Goal: Transaction & Acquisition: Purchase product/service

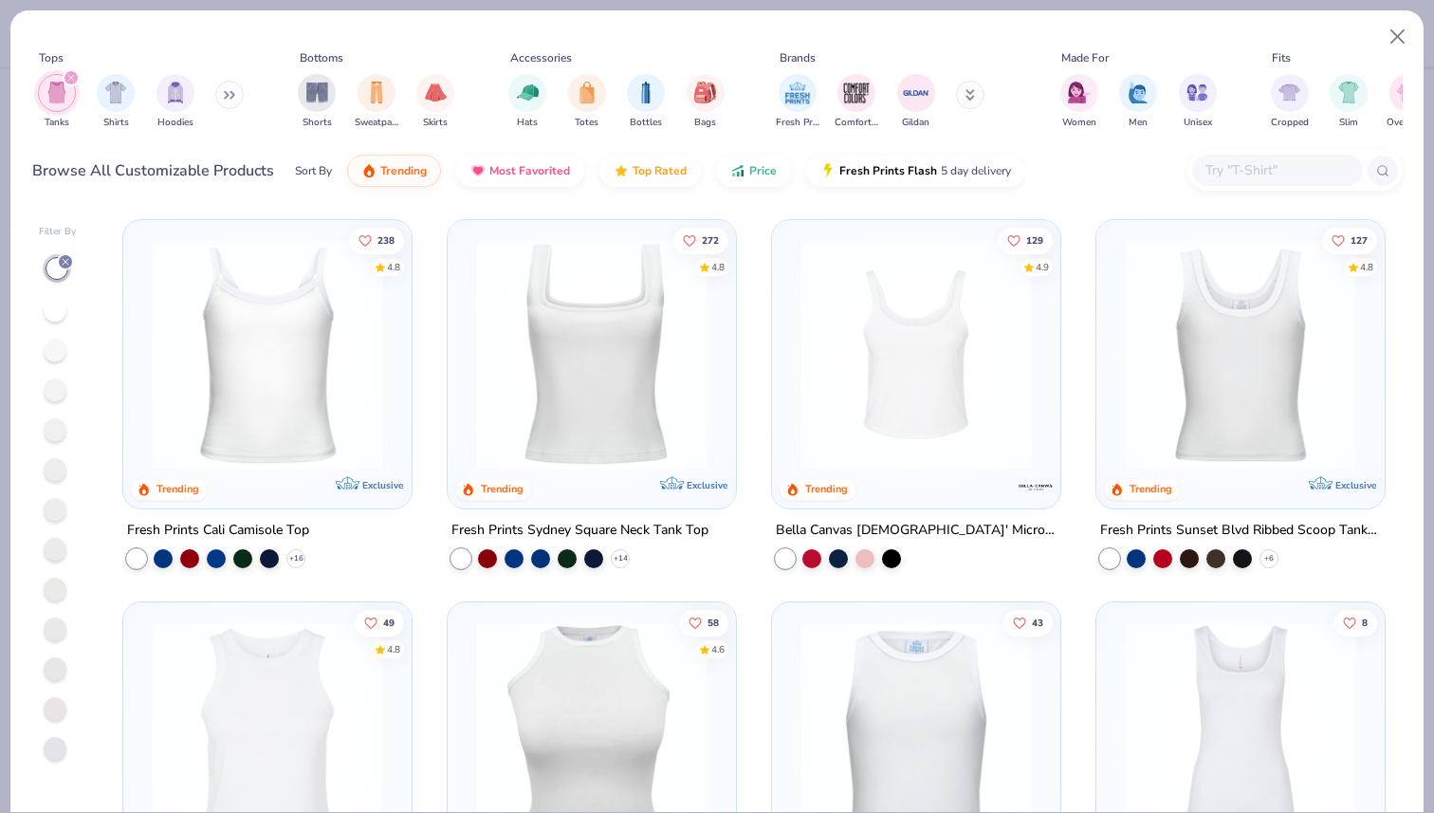
click at [60, 97] on img "filter for Tanks" at bounding box center [56, 93] width 21 height 22
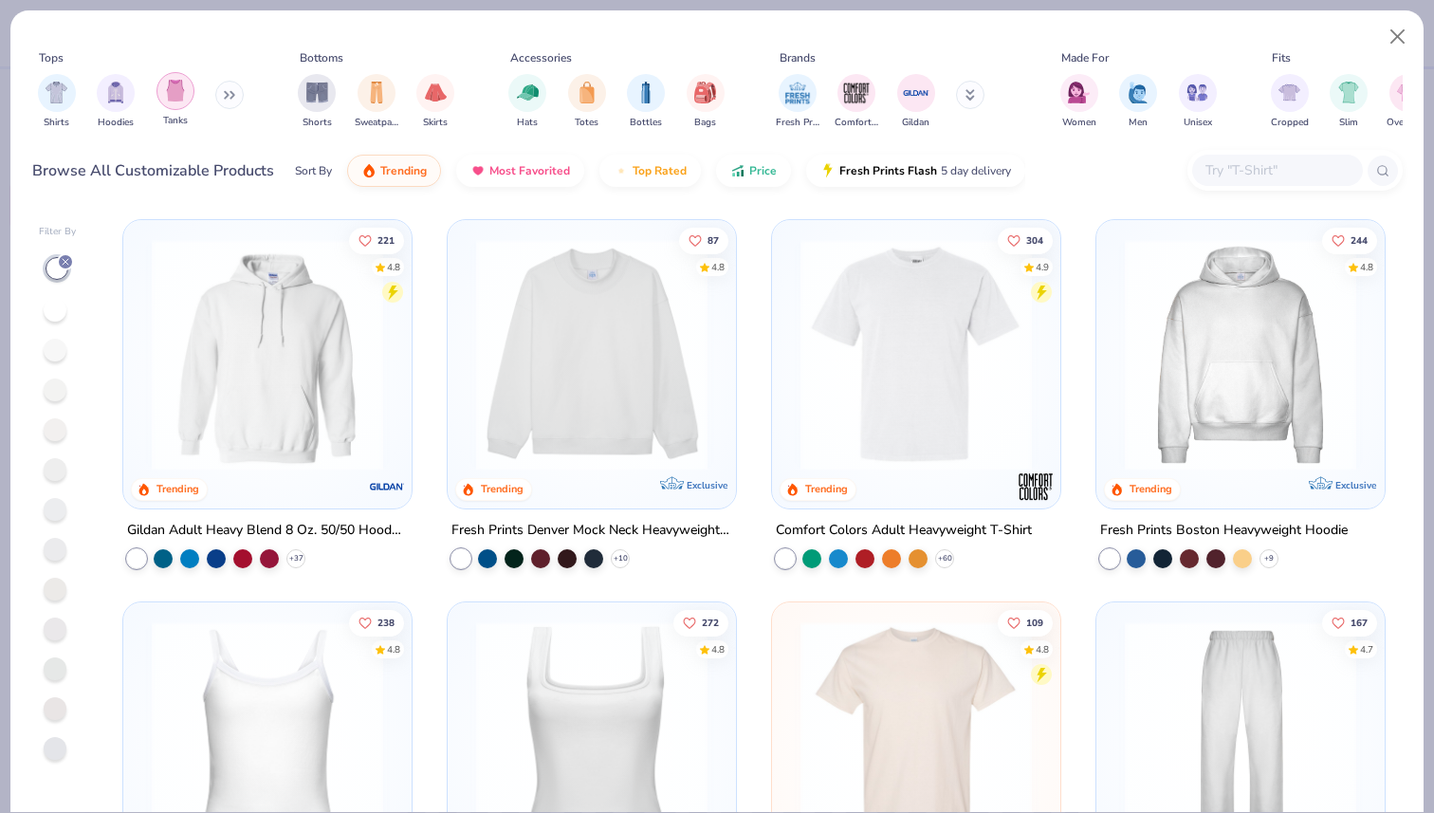
click at [172, 87] on img "filter for Tanks" at bounding box center [175, 91] width 21 height 22
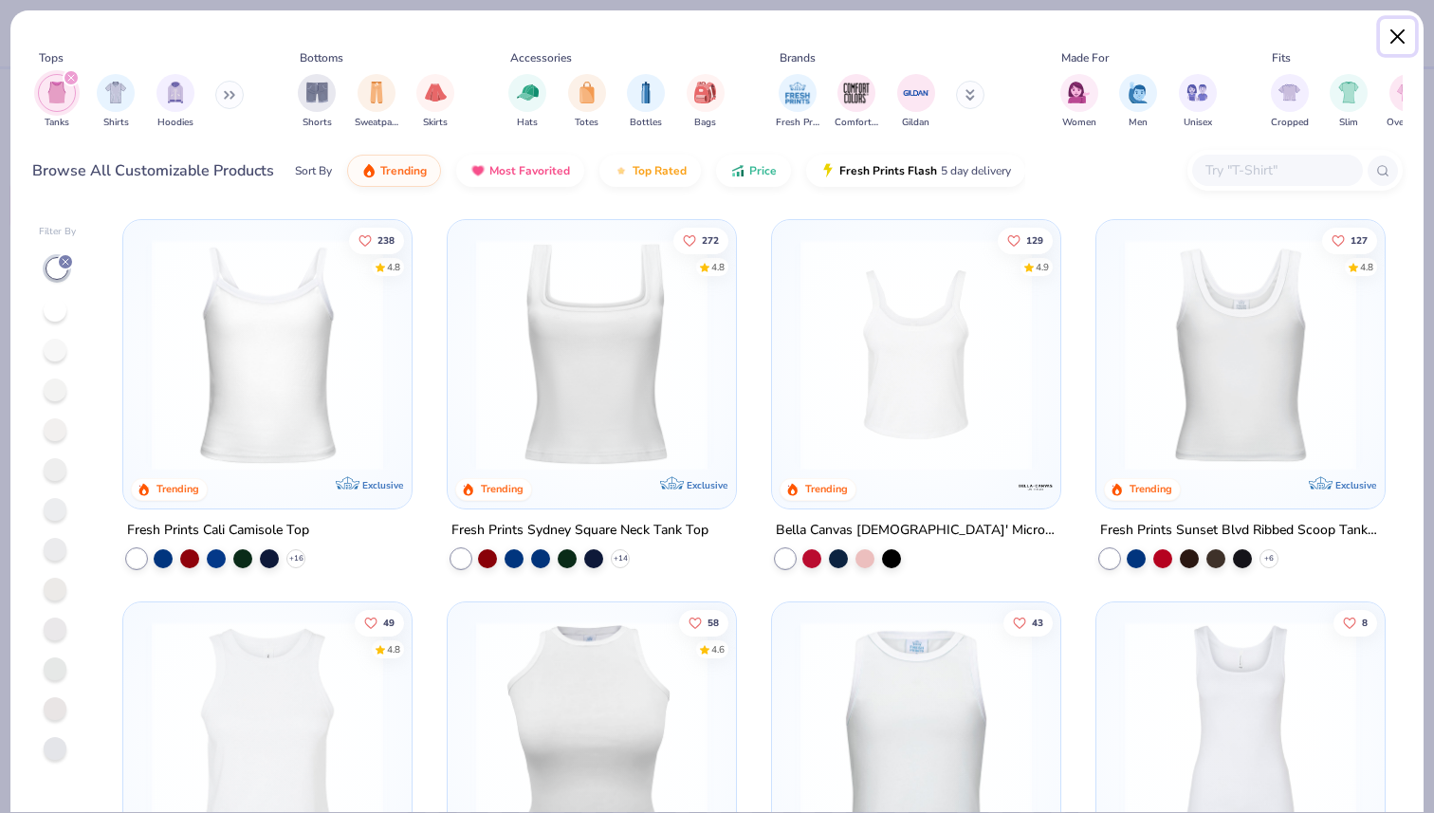
click at [1399, 36] on button "Close" at bounding box center [1397, 37] width 36 height 36
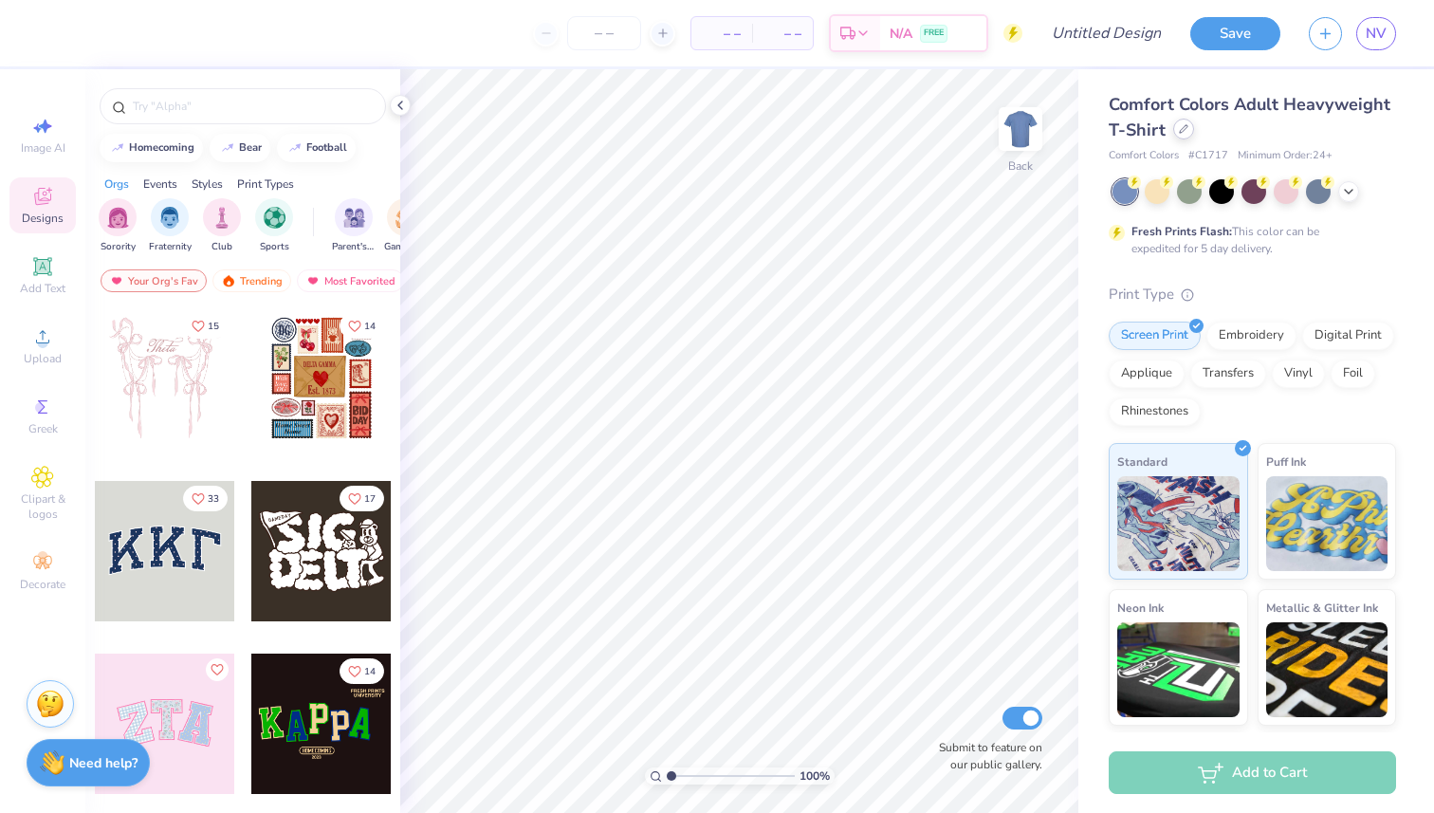
click at [1189, 134] on div at bounding box center [1183, 129] width 21 height 21
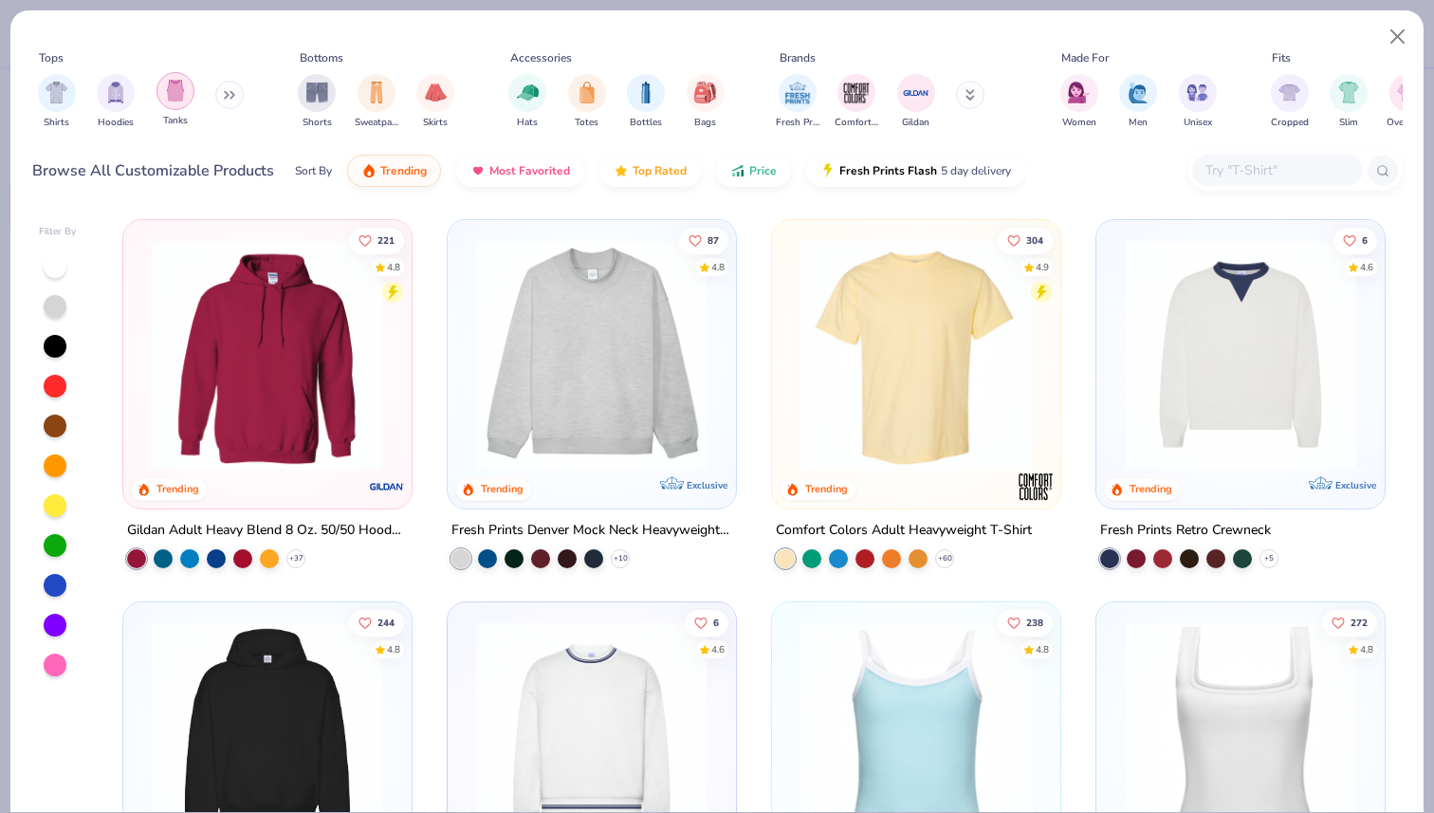
click at [172, 98] on img "filter for Tanks" at bounding box center [175, 91] width 21 height 22
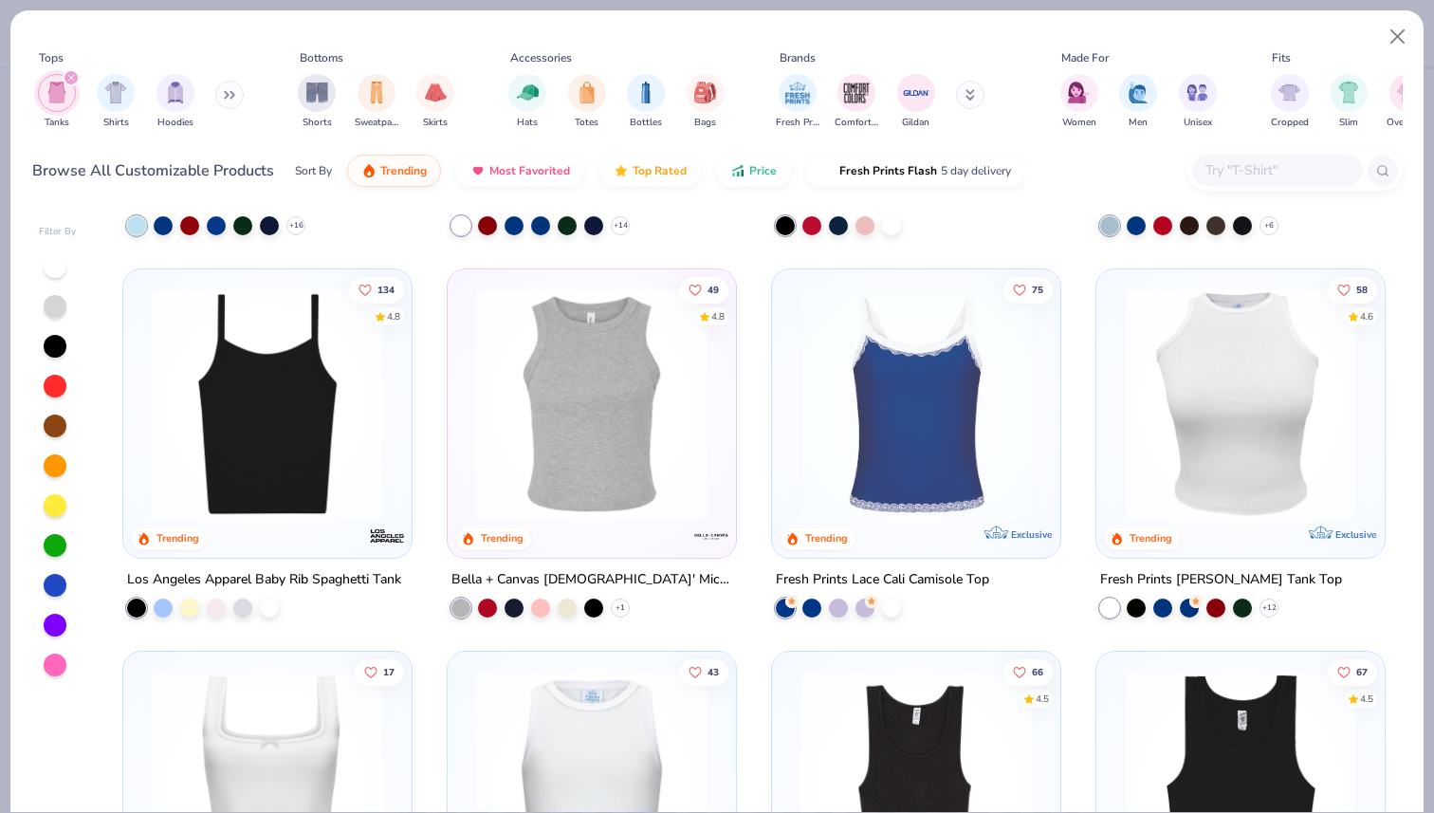
scroll to position [320, 0]
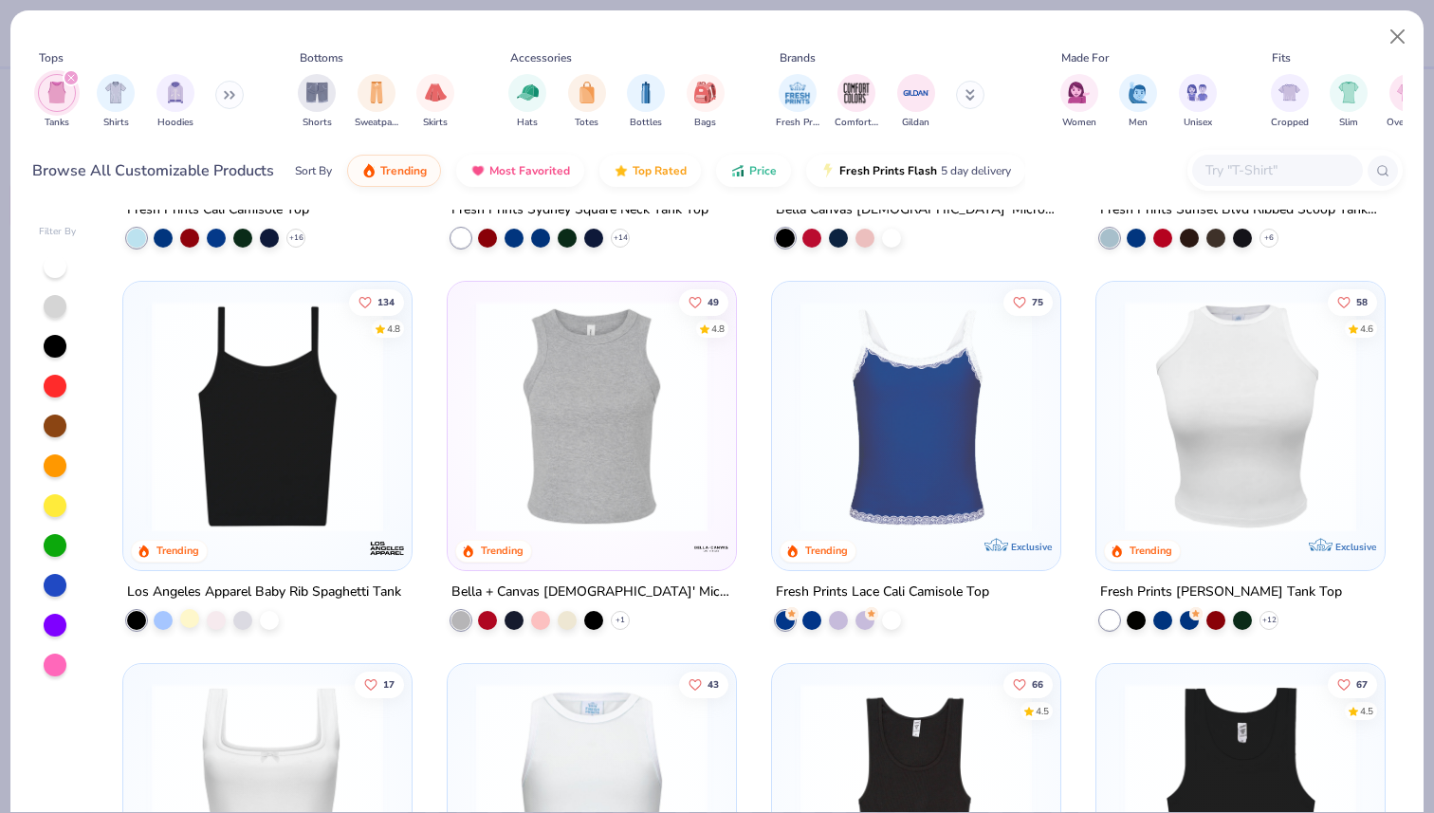
click at [190, 617] on div at bounding box center [189, 617] width 19 height 19
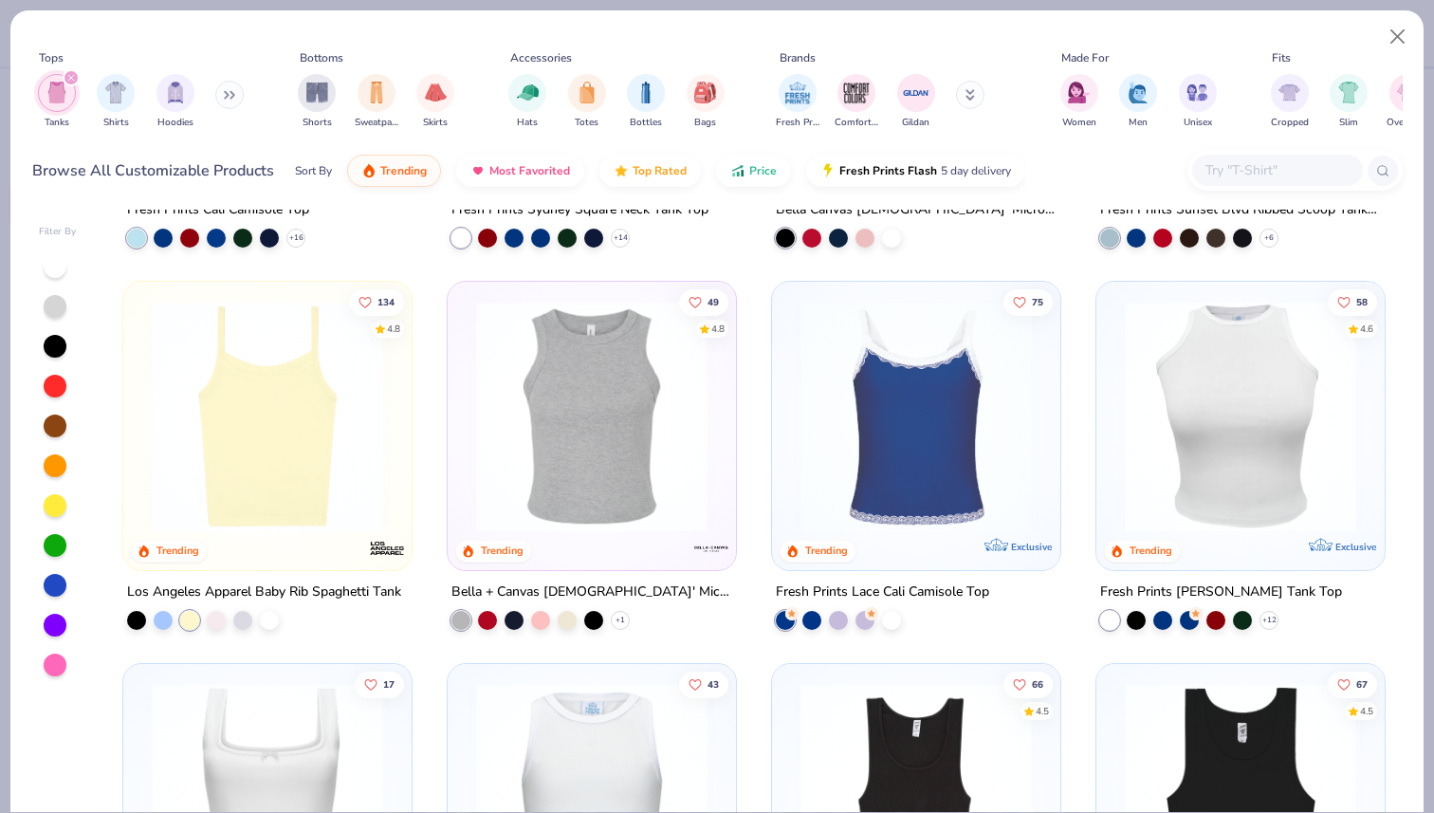
click at [249, 505] on img at bounding box center [267, 416] width 250 height 231
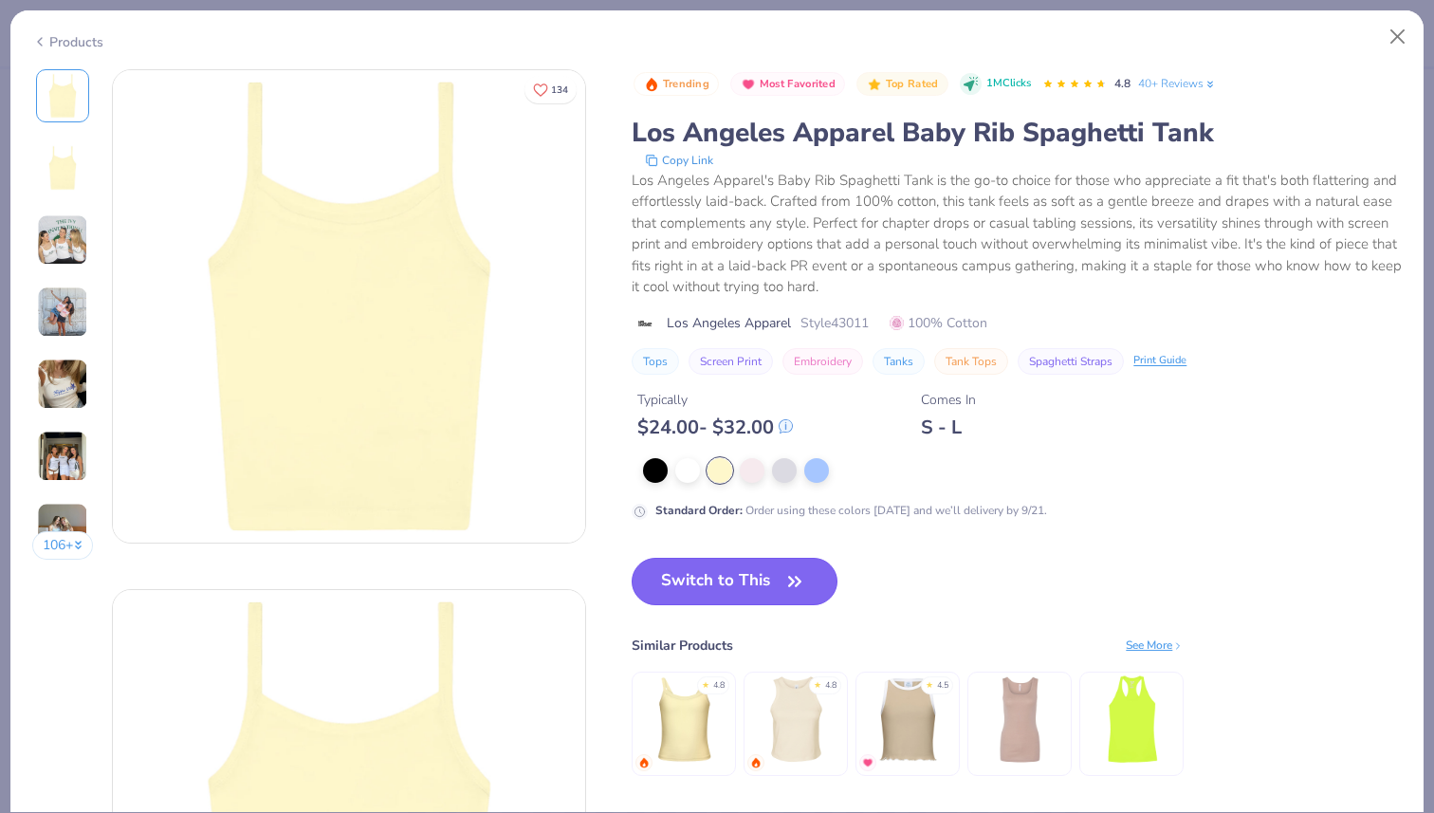
click at [785, 586] on icon "button" at bounding box center [794, 581] width 27 height 27
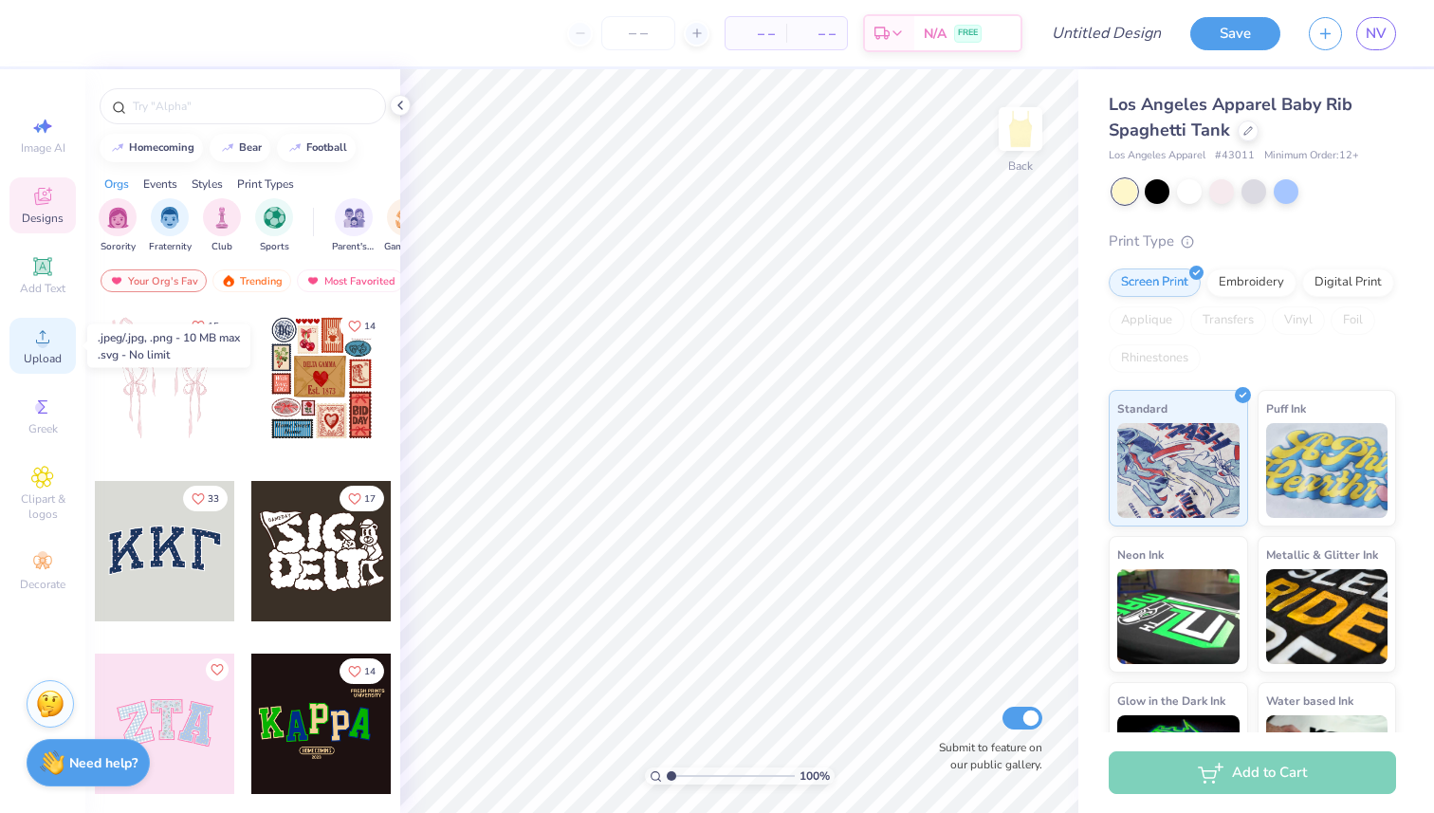
click at [31, 330] on icon at bounding box center [42, 336] width 23 height 23
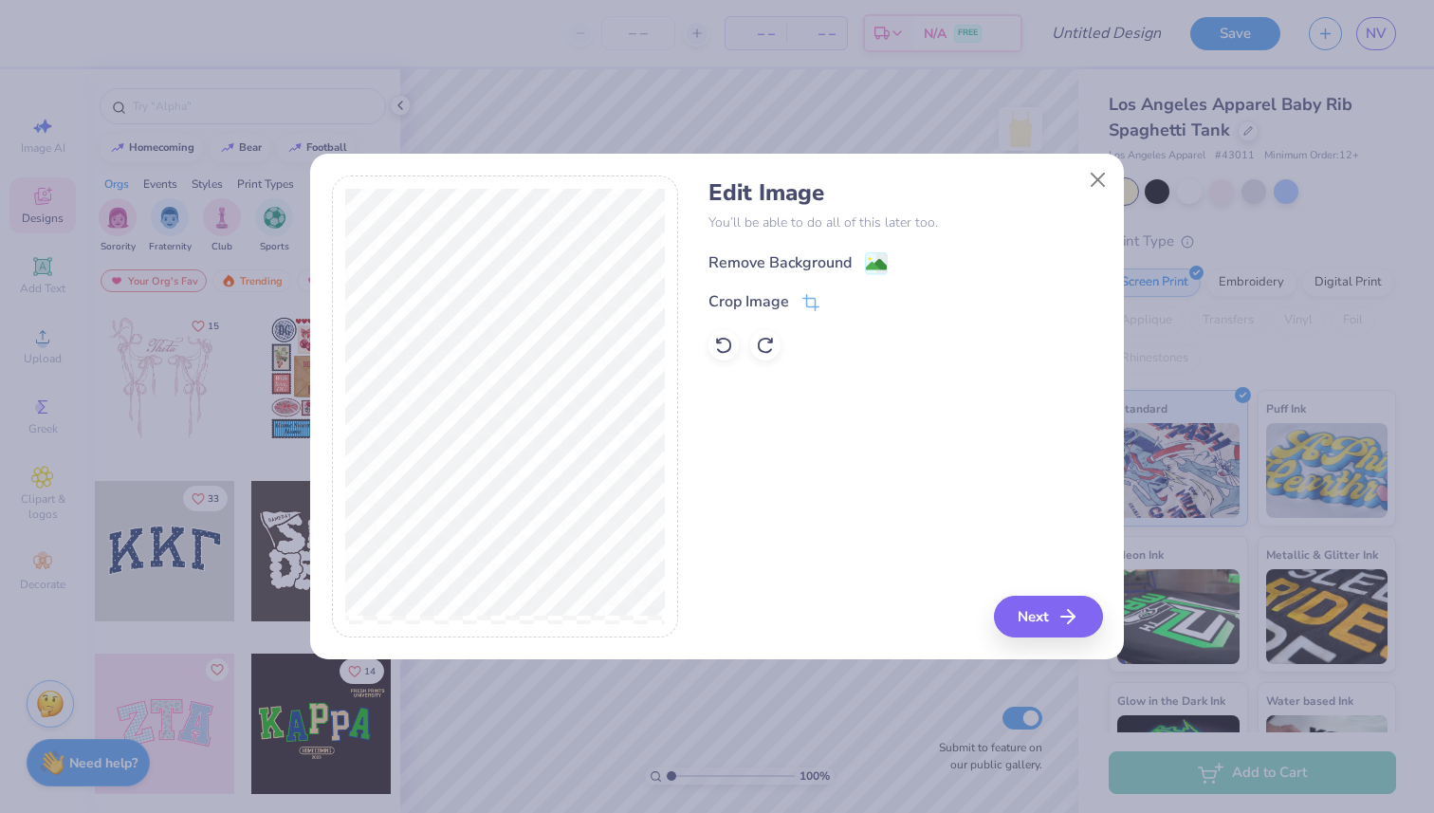
click at [867, 268] on image at bounding box center [876, 264] width 21 height 21
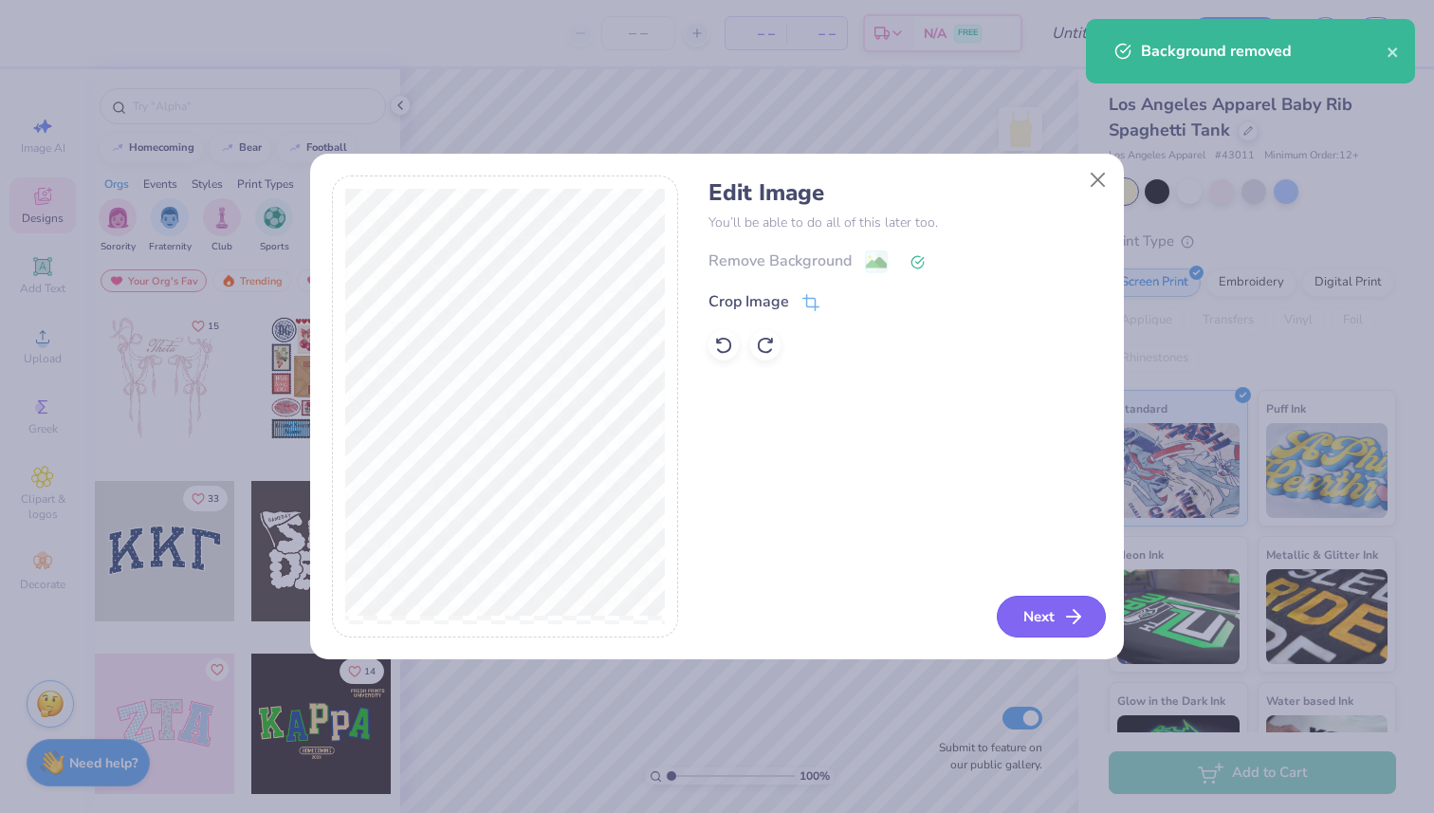
click at [1030, 609] on button "Next" at bounding box center [1050, 616] width 109 height 42
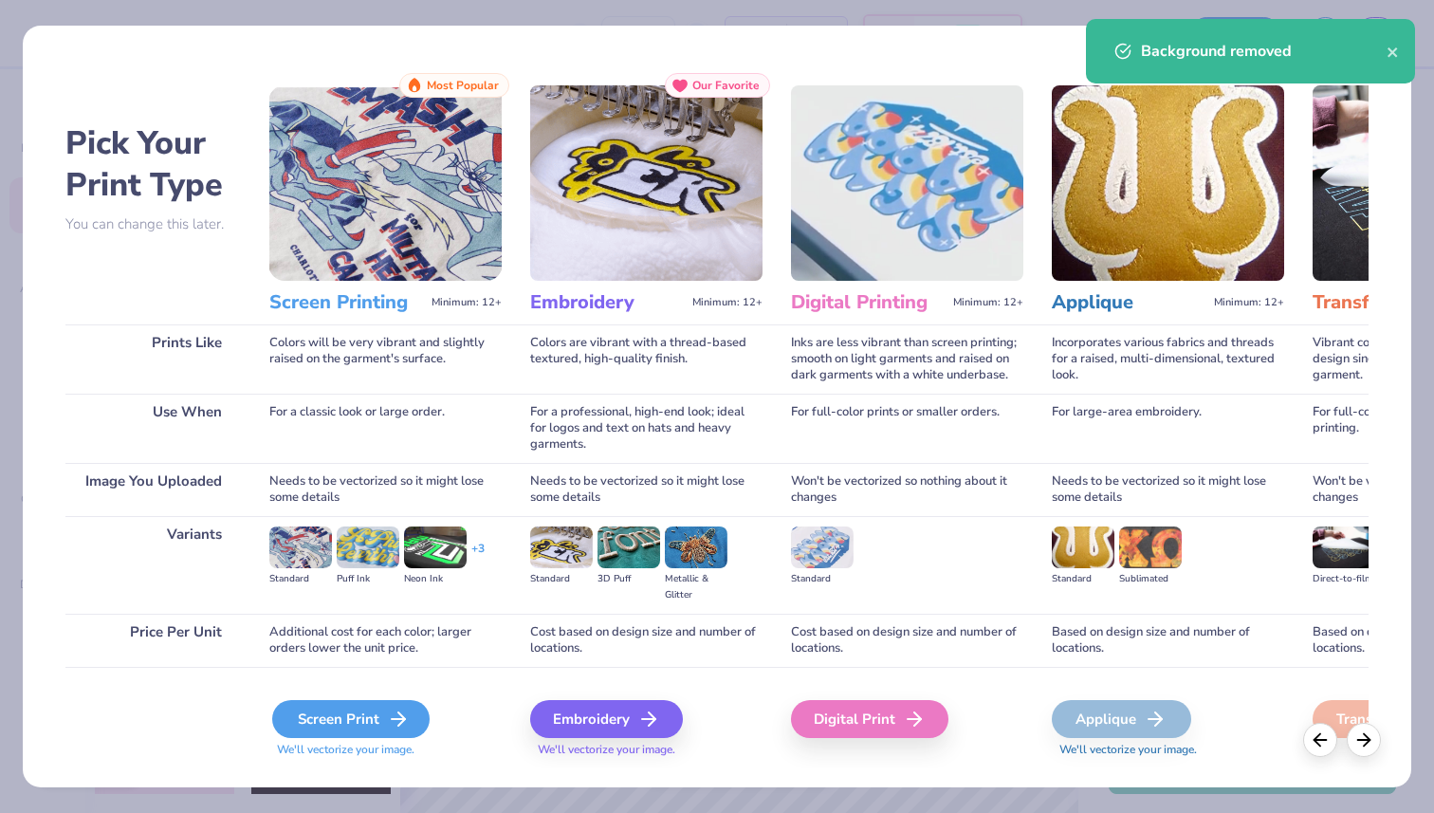
click at [306, 722] on div "Screen Print" at bounding box center [350, 719] width 157 height 38
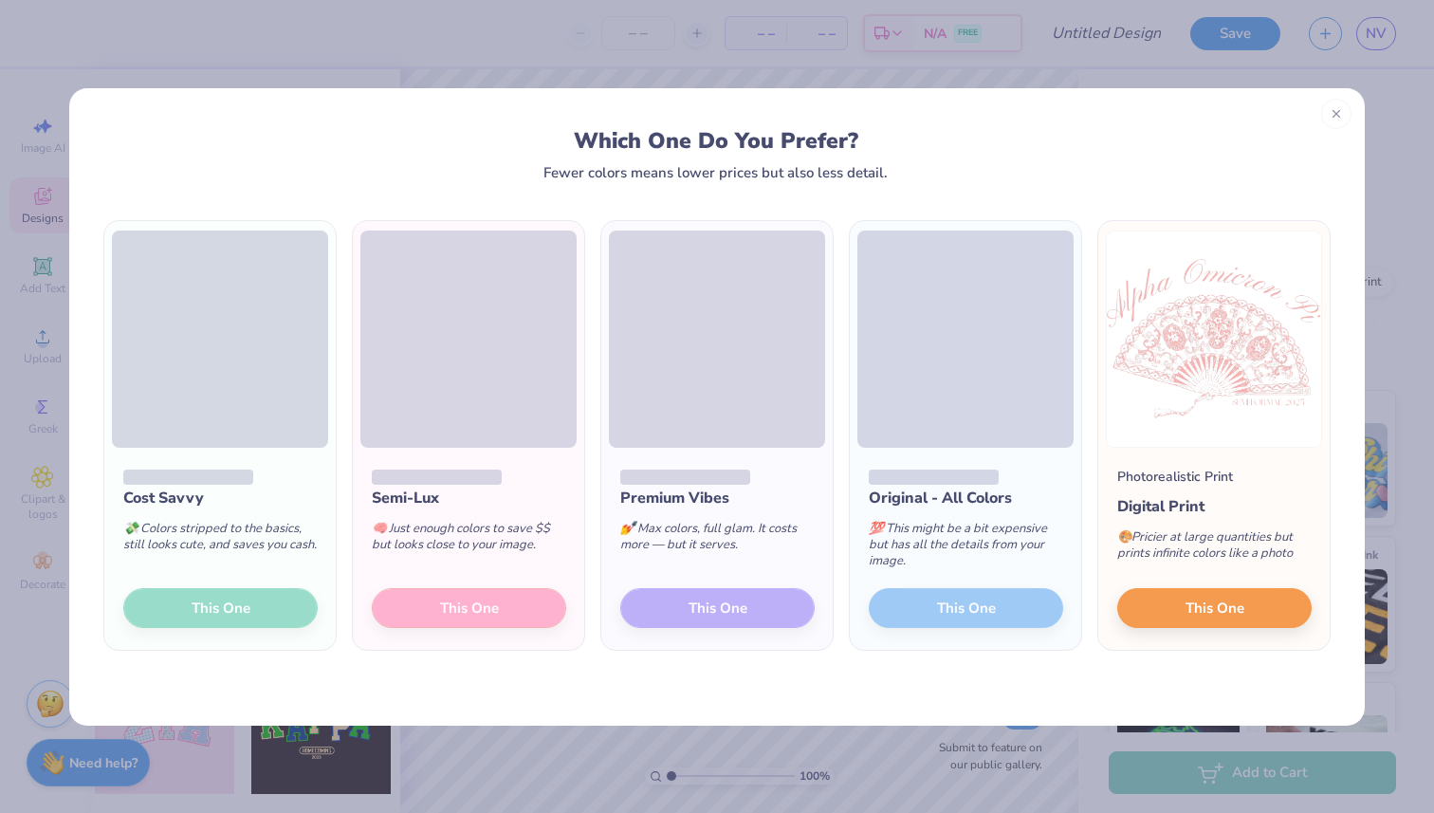
click at [225, 608] on div "Cost Savvy 💸 Colors stripped to the basics, still looks cute, and saves you cas…" at bounding box center [219, 548] width 231 height 203
click at [215, 599] on div "Cost Savvy 💸 Colors stripped to the basics, still looks cute, and saves you cas…" at bounding box center [219, 548] width 231 height 203
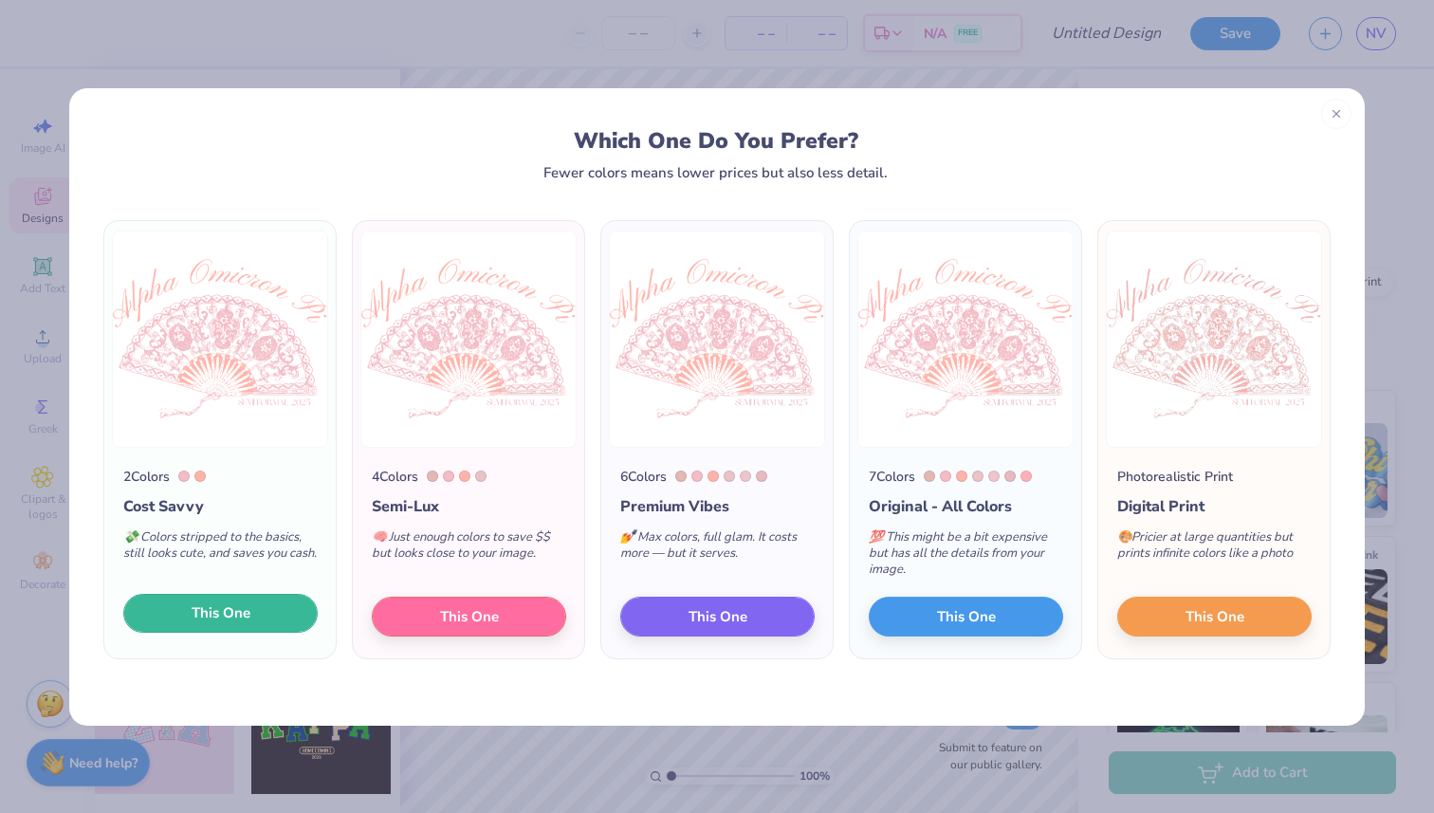
click at [209, 619] on span "This One" at bounding box center [221, 613] width 59 height 22
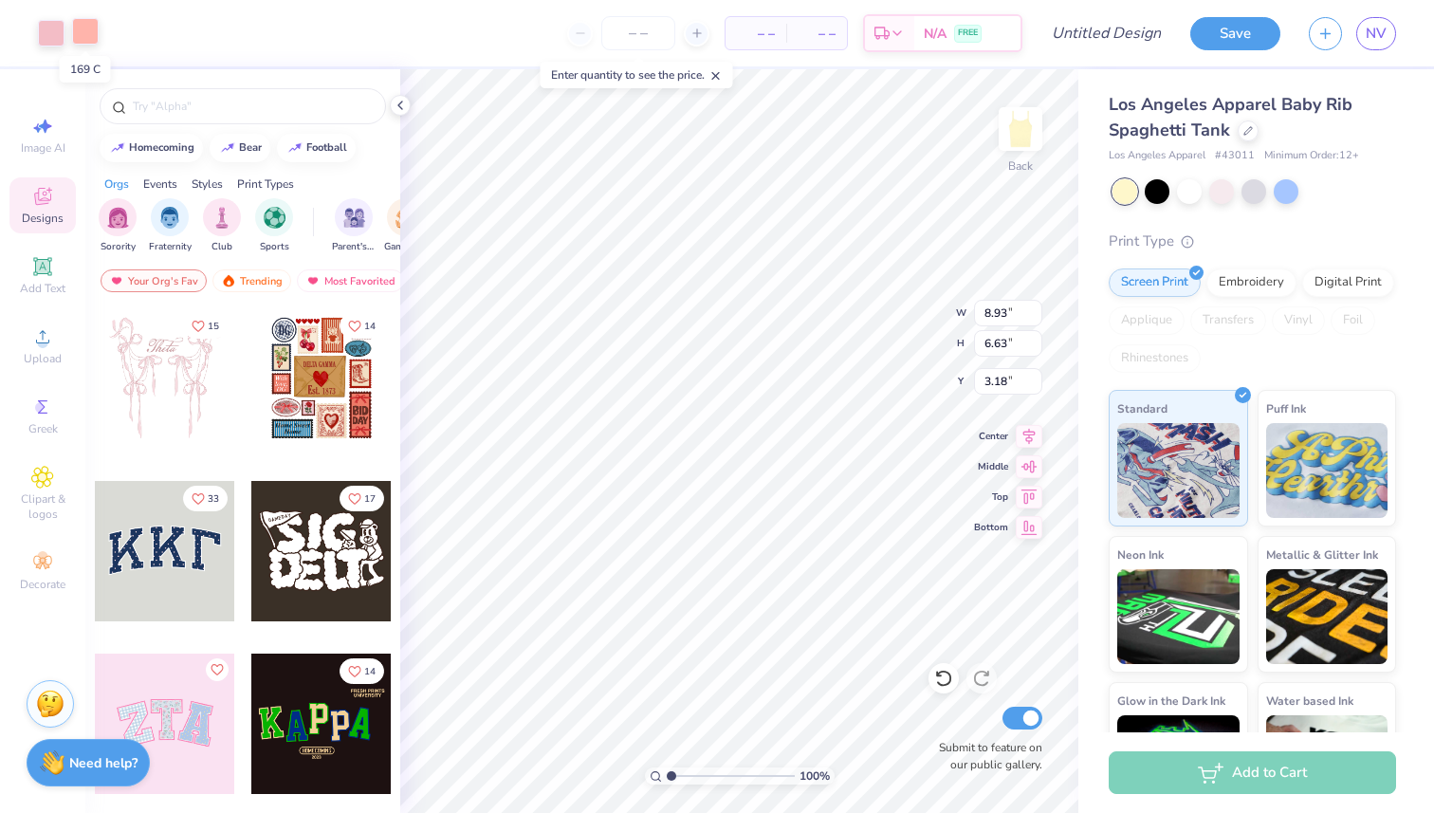
click at [79, 33] on div at bounding box center [85, 31] width 27 height 27
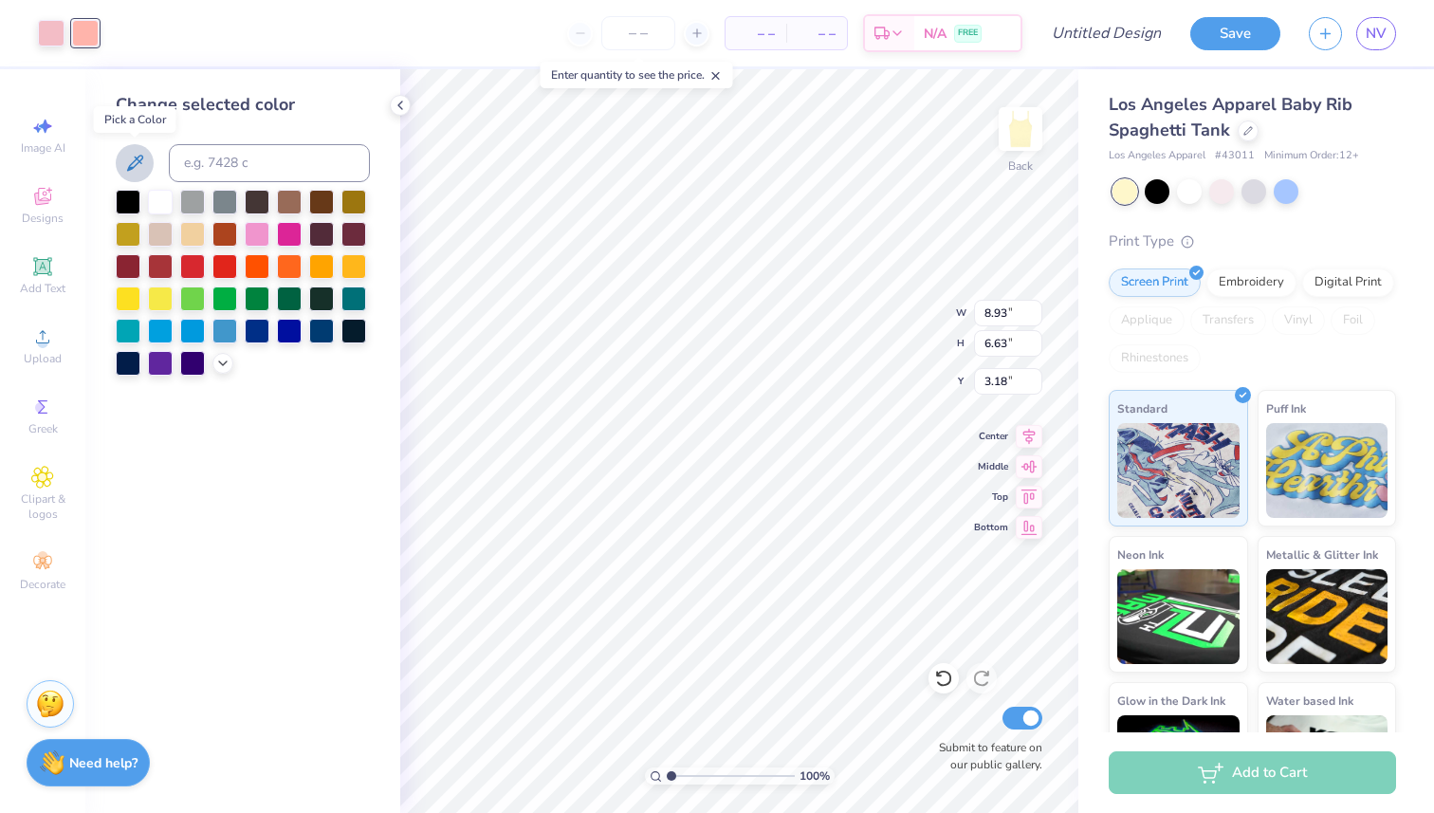
click at [125, 146] on button at bounding box center [135, 163] width 38 height 38
click at [402, 102] on icon at bounding box center [400, 105] width 15 height 15
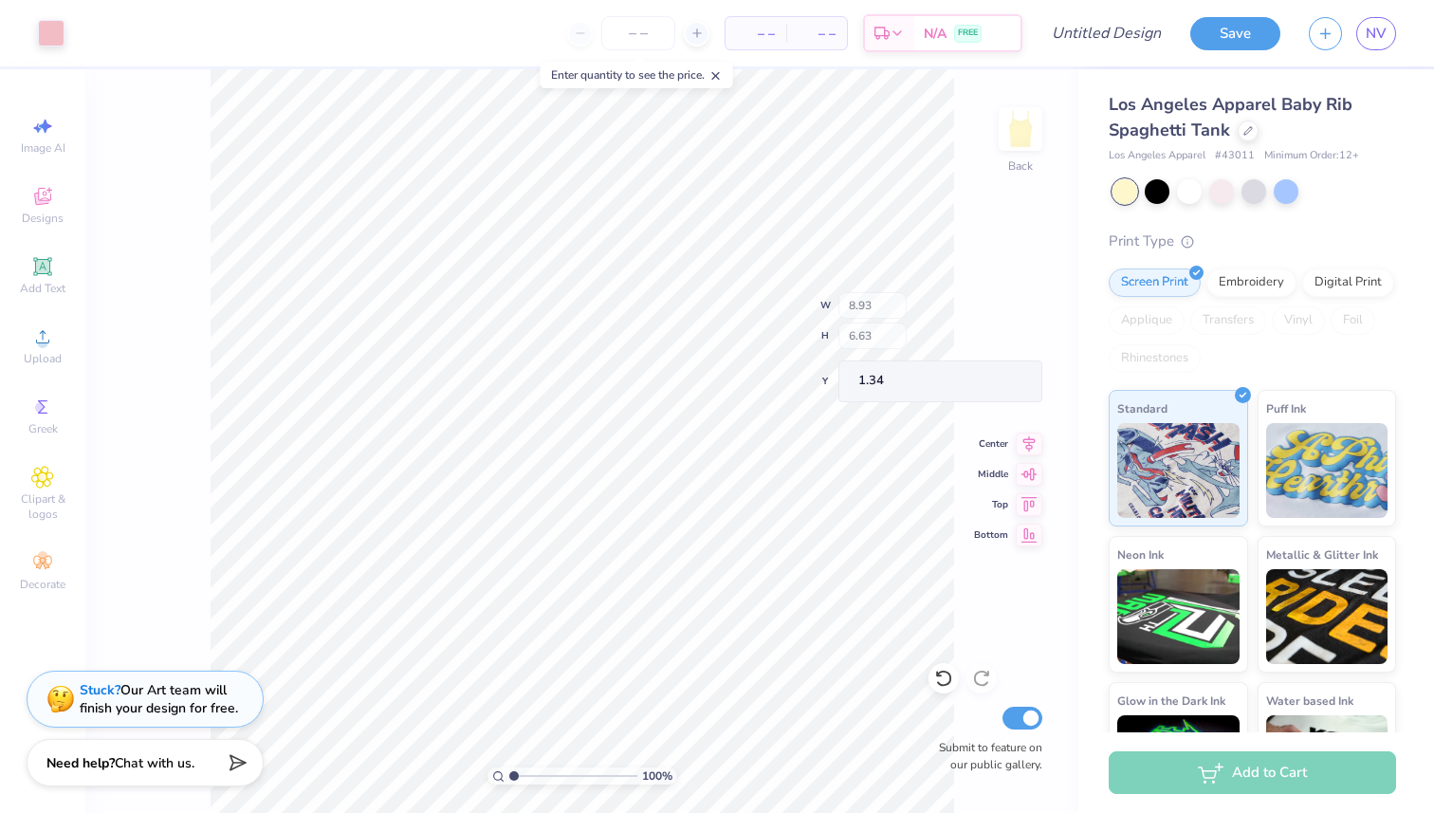
type input "1.34"
click at [36, 559] on icon at bounding box center [42, 562] width 23 height 23
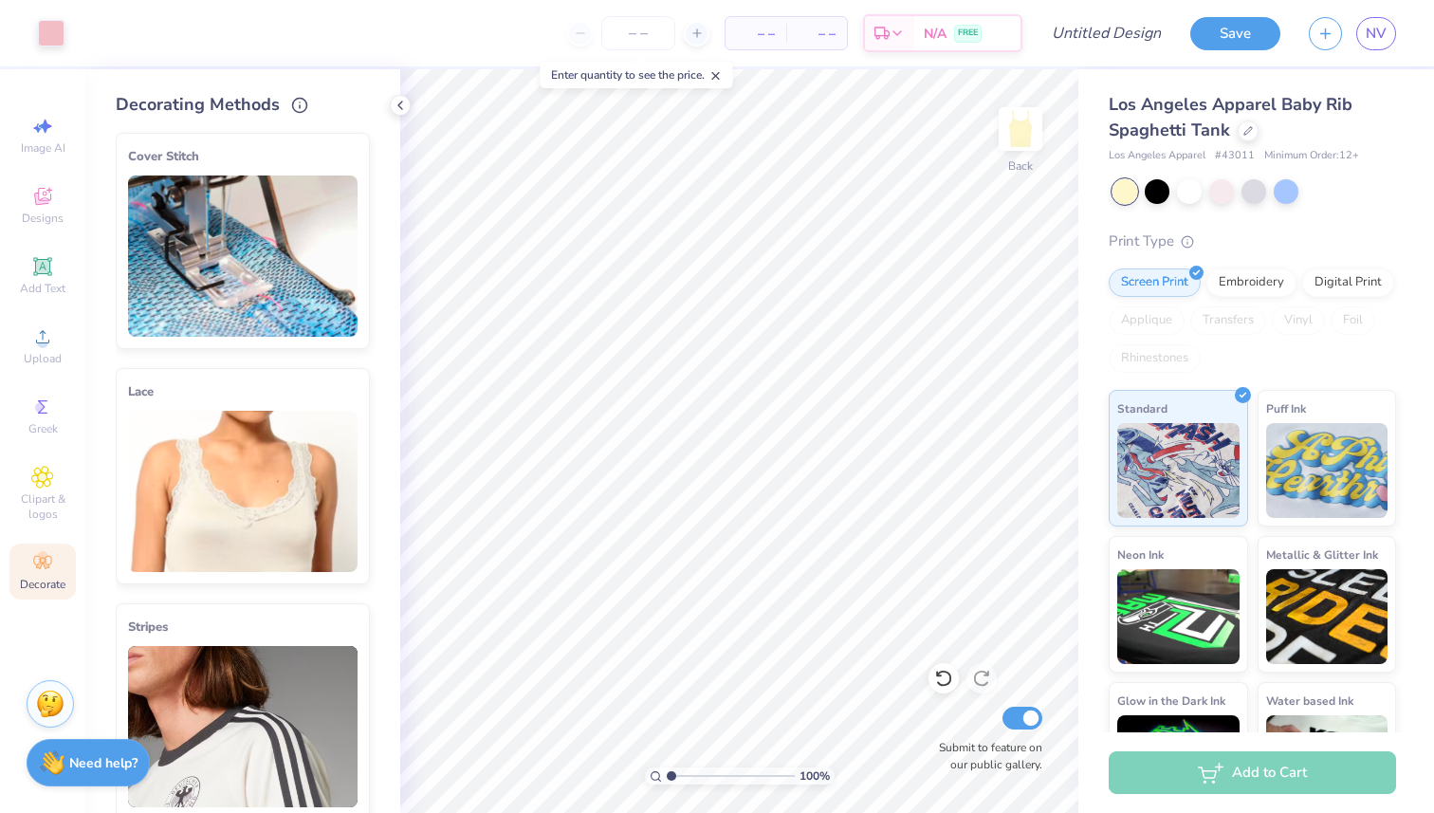
click at [260, 553] on img at bounding box center [242, 491] width 229 height 161
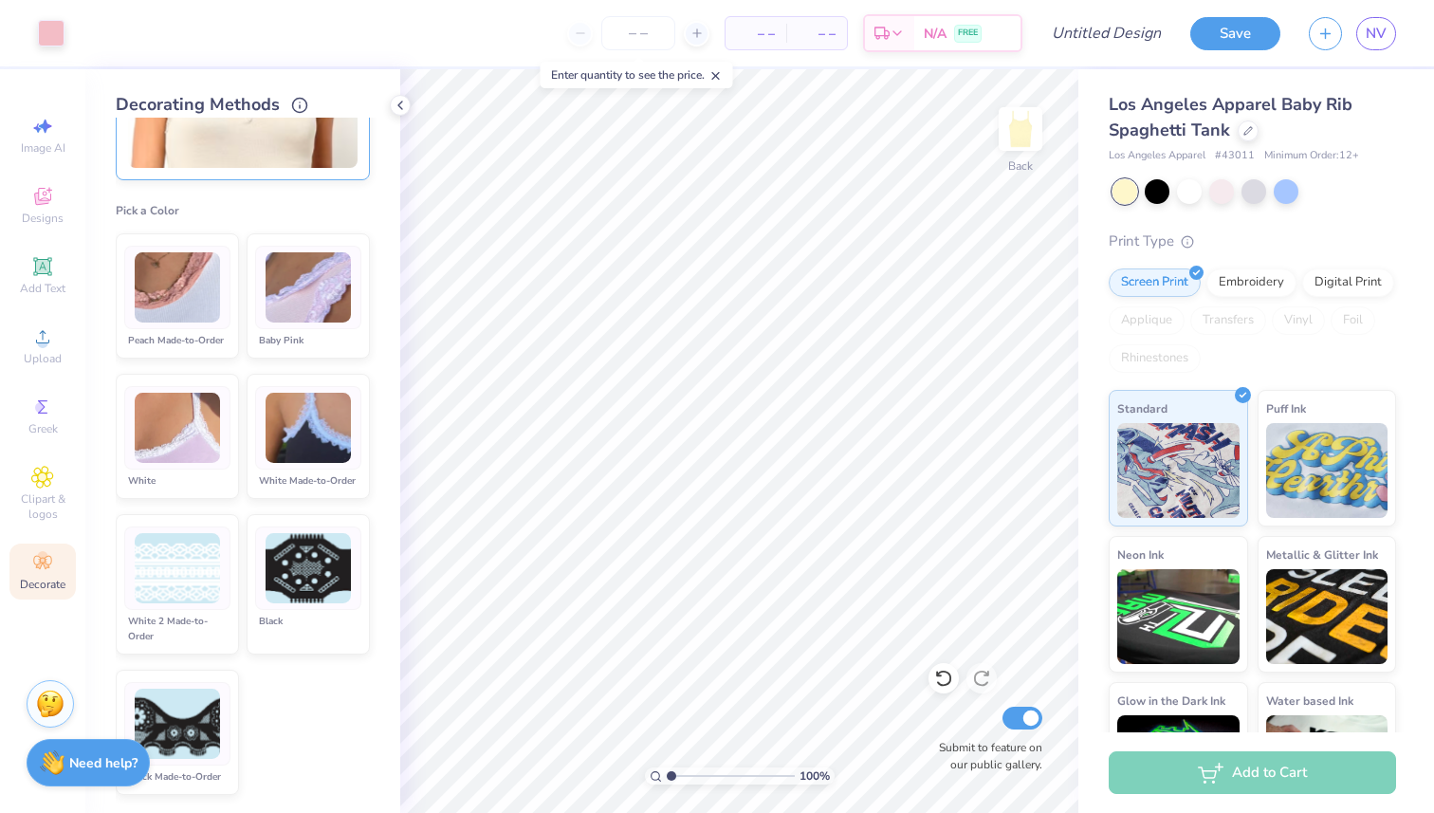
scroll to position [407, 0]
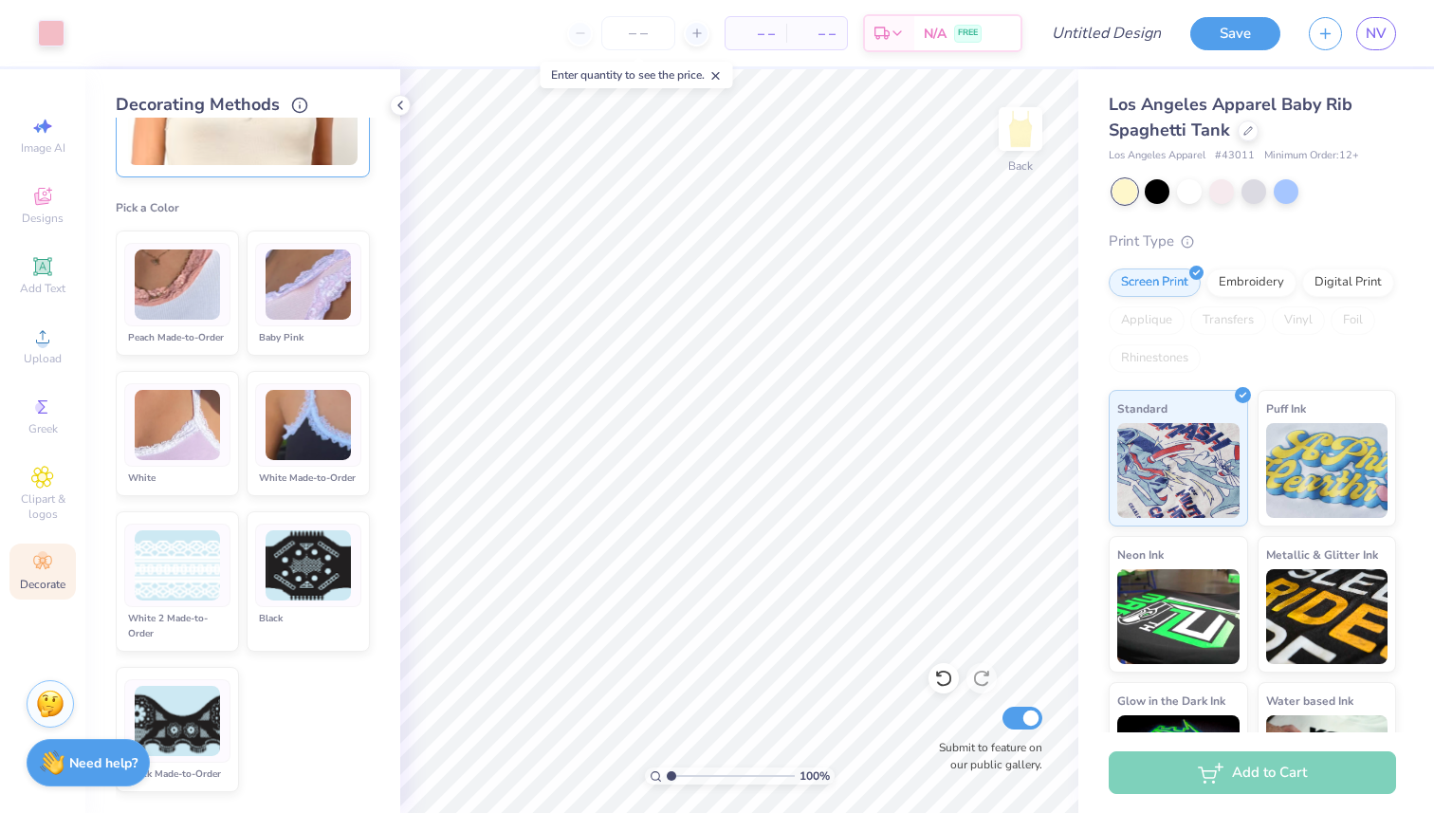
click at [320, 273] on img at bounding box center [307, 284] width 85 height 71
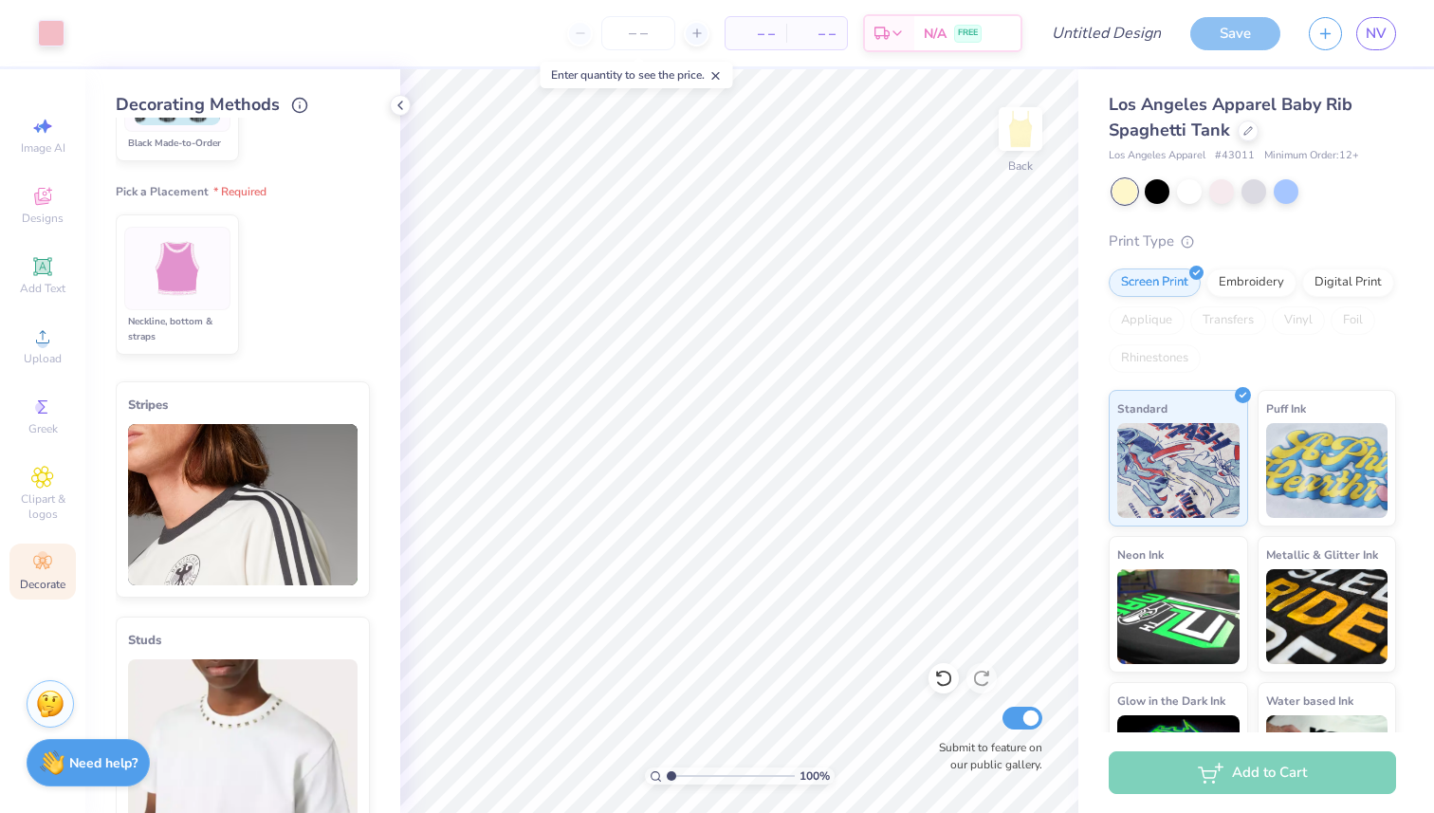
scroll to position [1039, 0]
click at [638, 27] on input "number" at bounding box center [638, 33] width 74 height 34
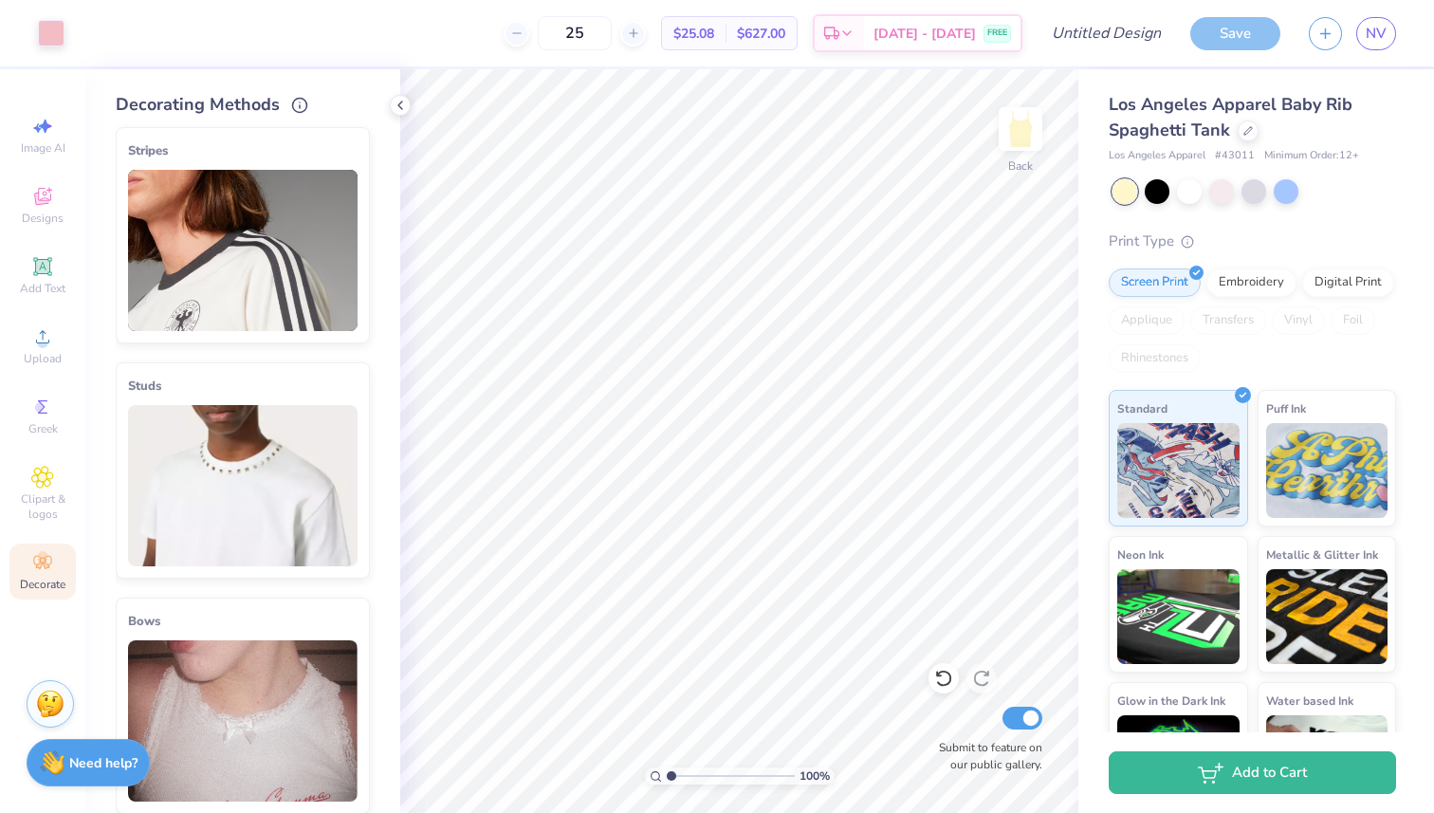
scroll to position [1310, 0]
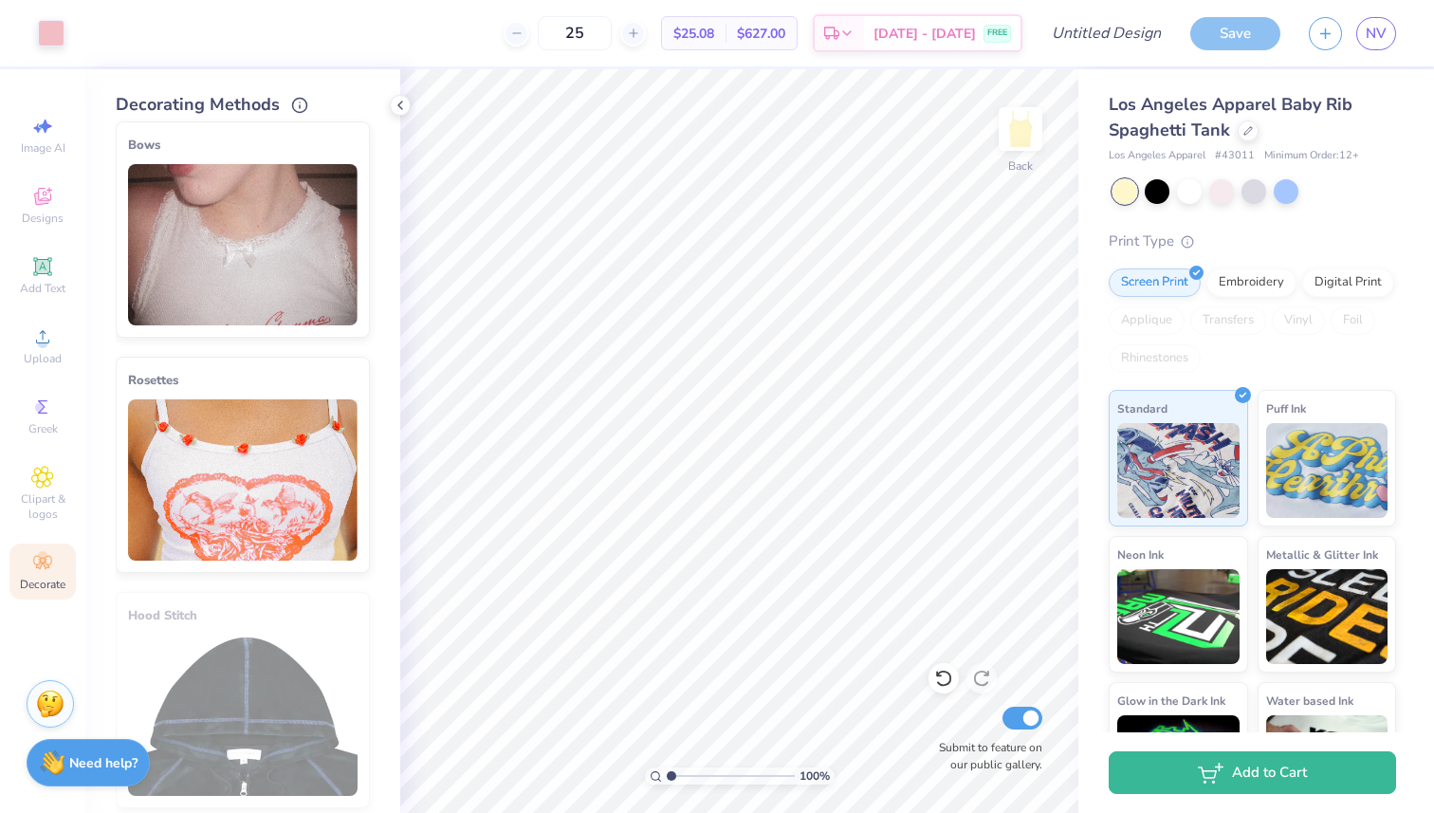
type input "25"
click at [285, 278] on img at bounding box center [242, 244] width 229 height 161
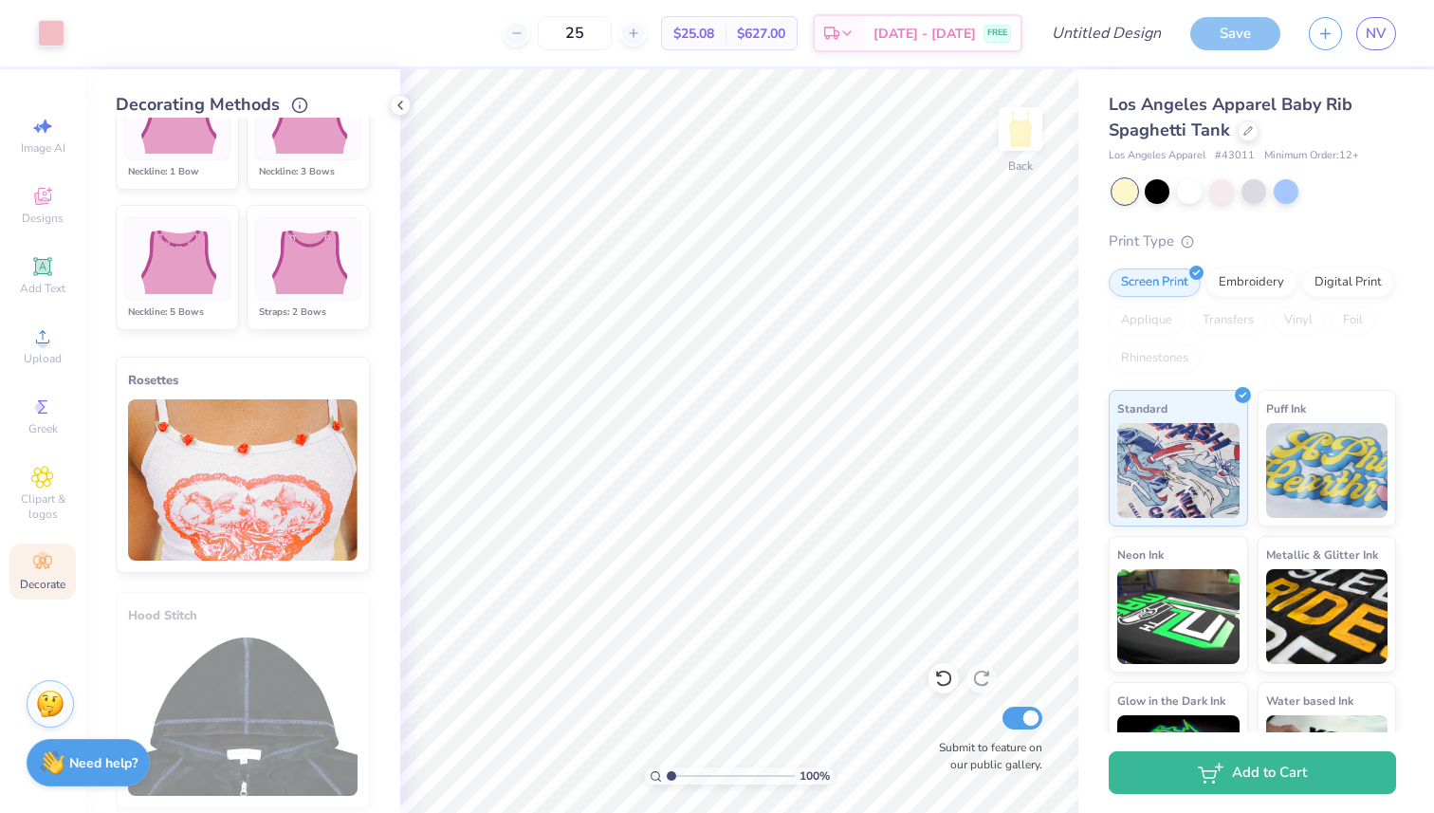
scroll to position [1219, 0]
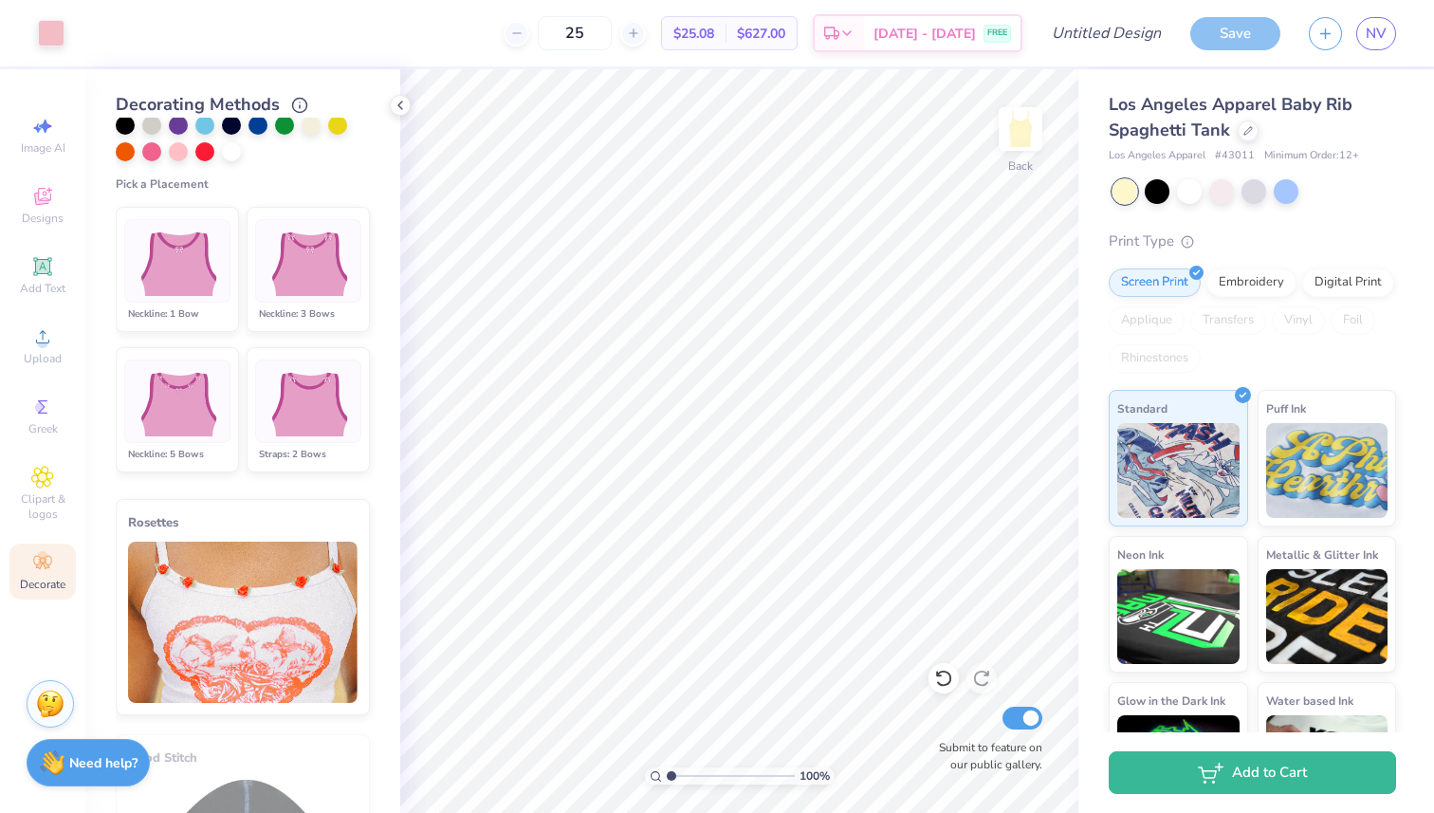
click at [283, 379] on img at bounding box center [308, 401] width 94 height 71
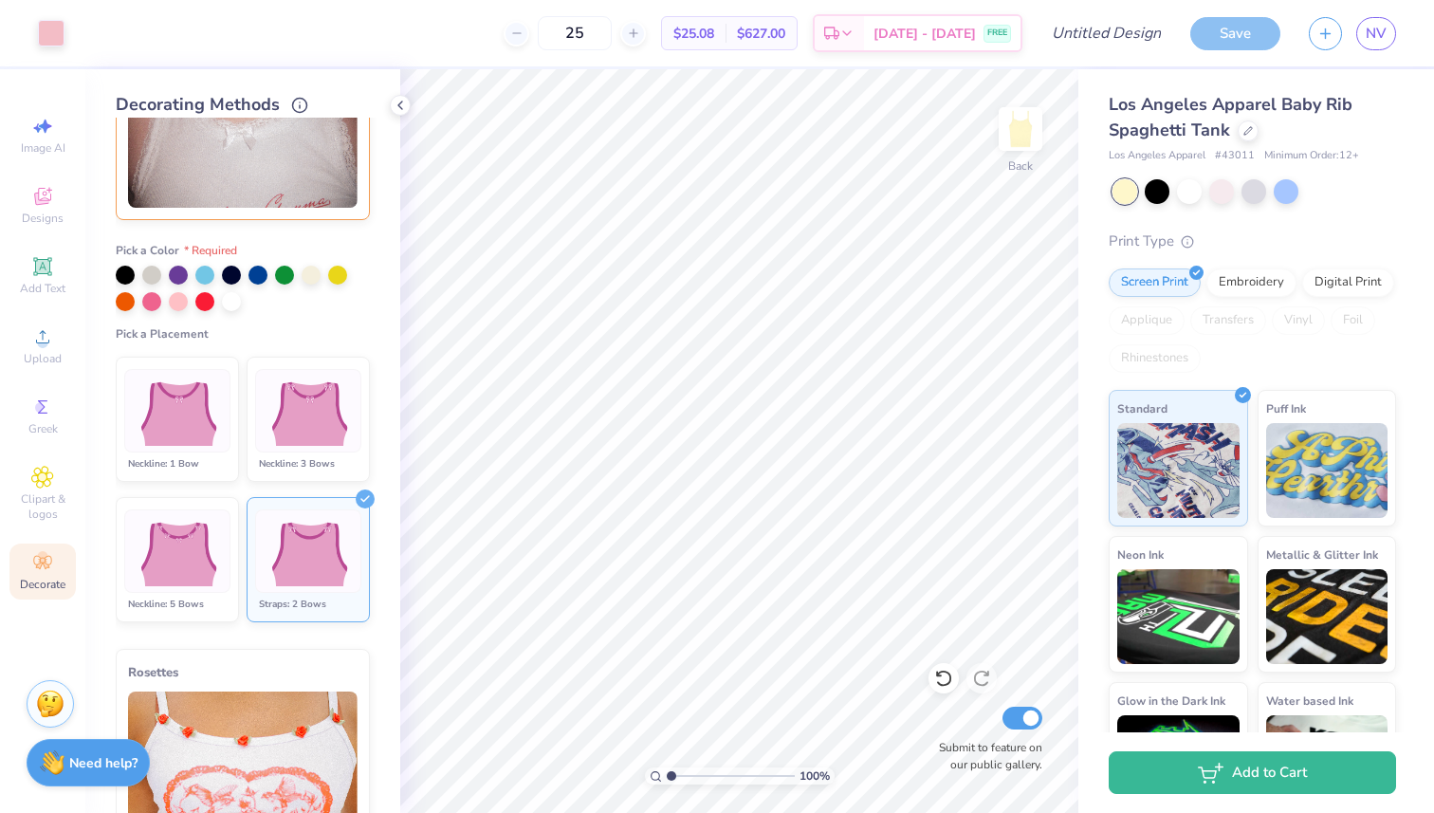
scroll to position [358, 0]
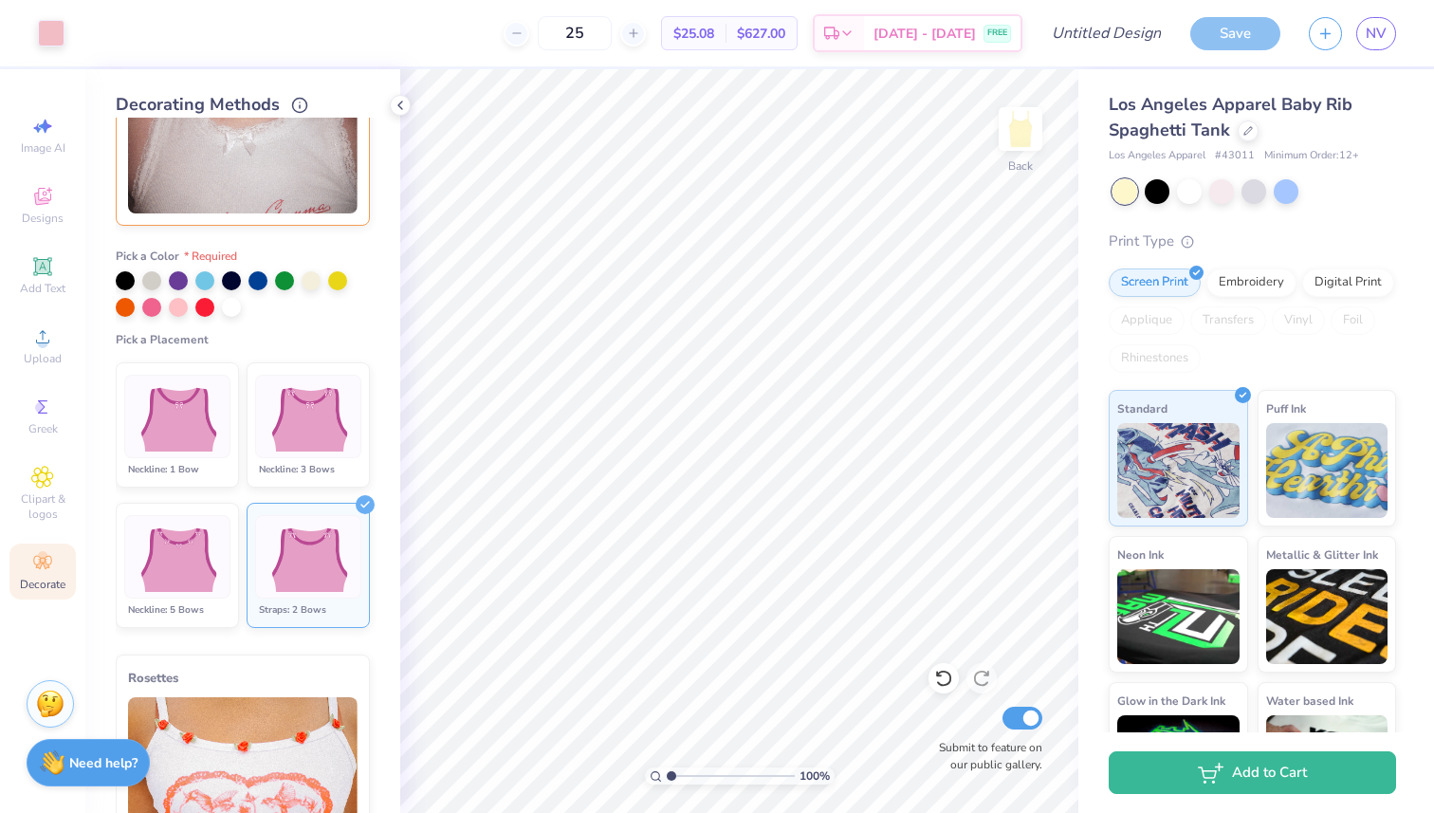
click at [356, 568] on div at bounding box center [308, 556] width 106 height 83
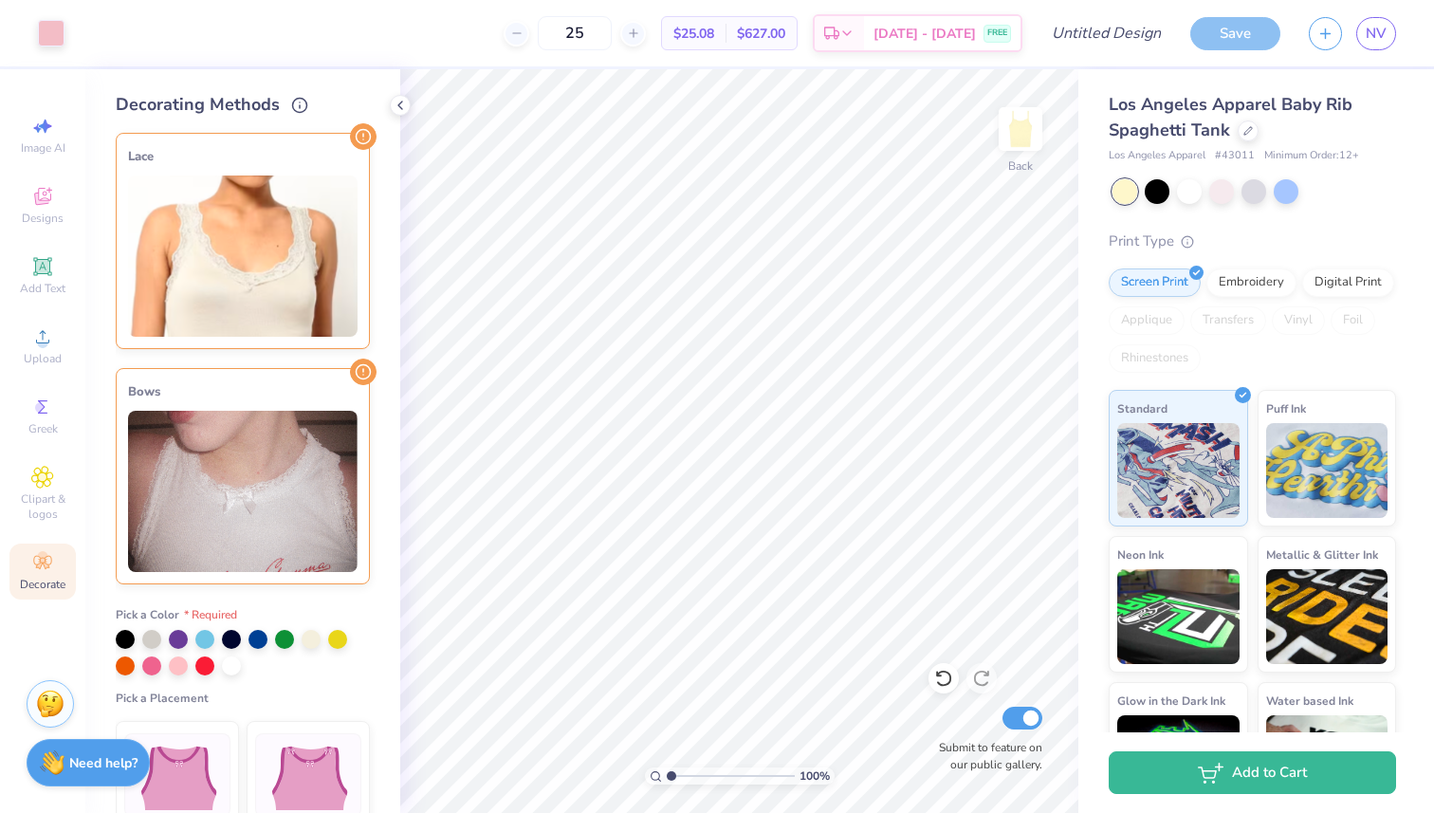
scroll to position [99, 0]
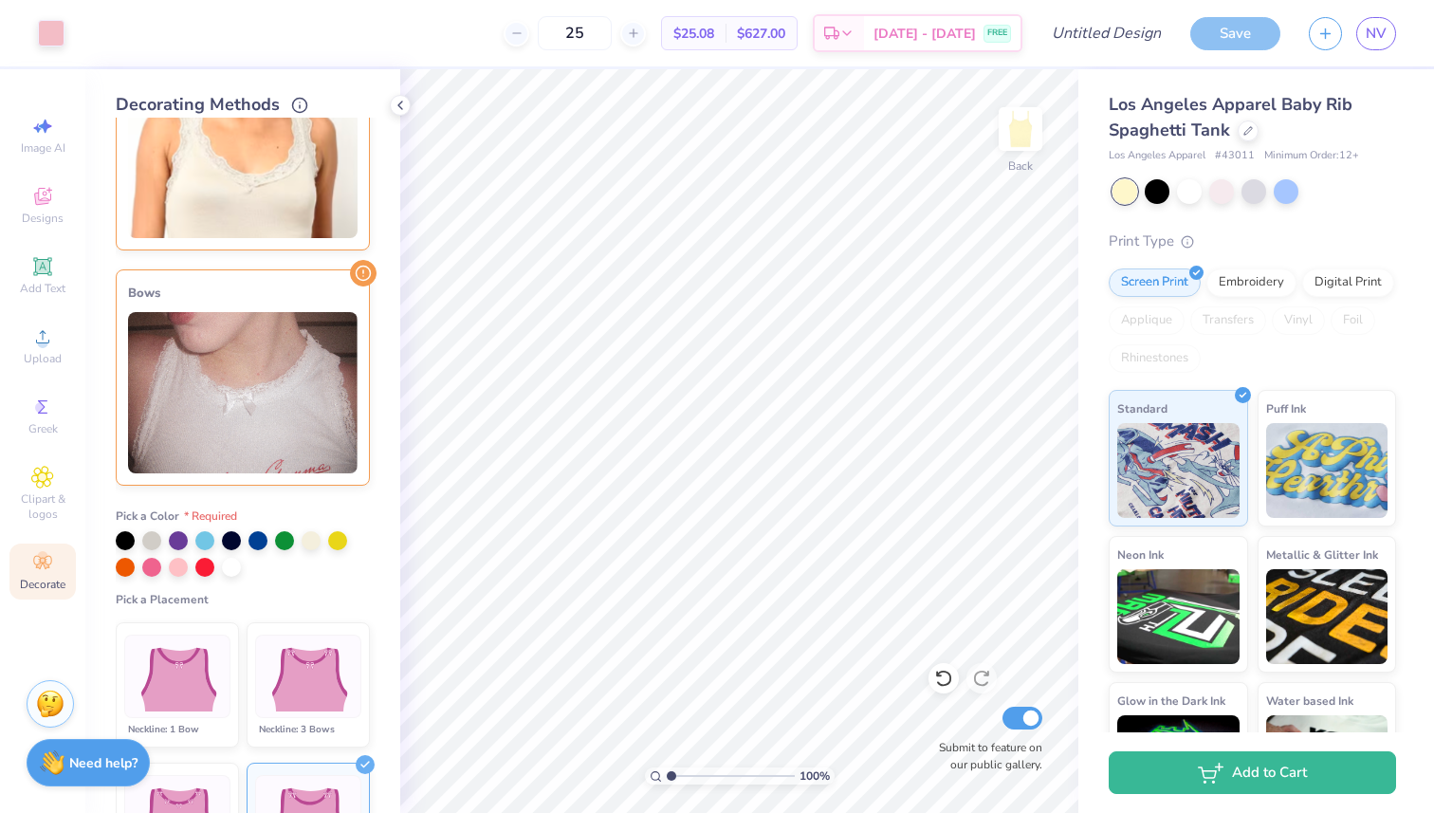
click at [357, 290] on div "Bows" at bounding box center [243, 377] width 254 height 216
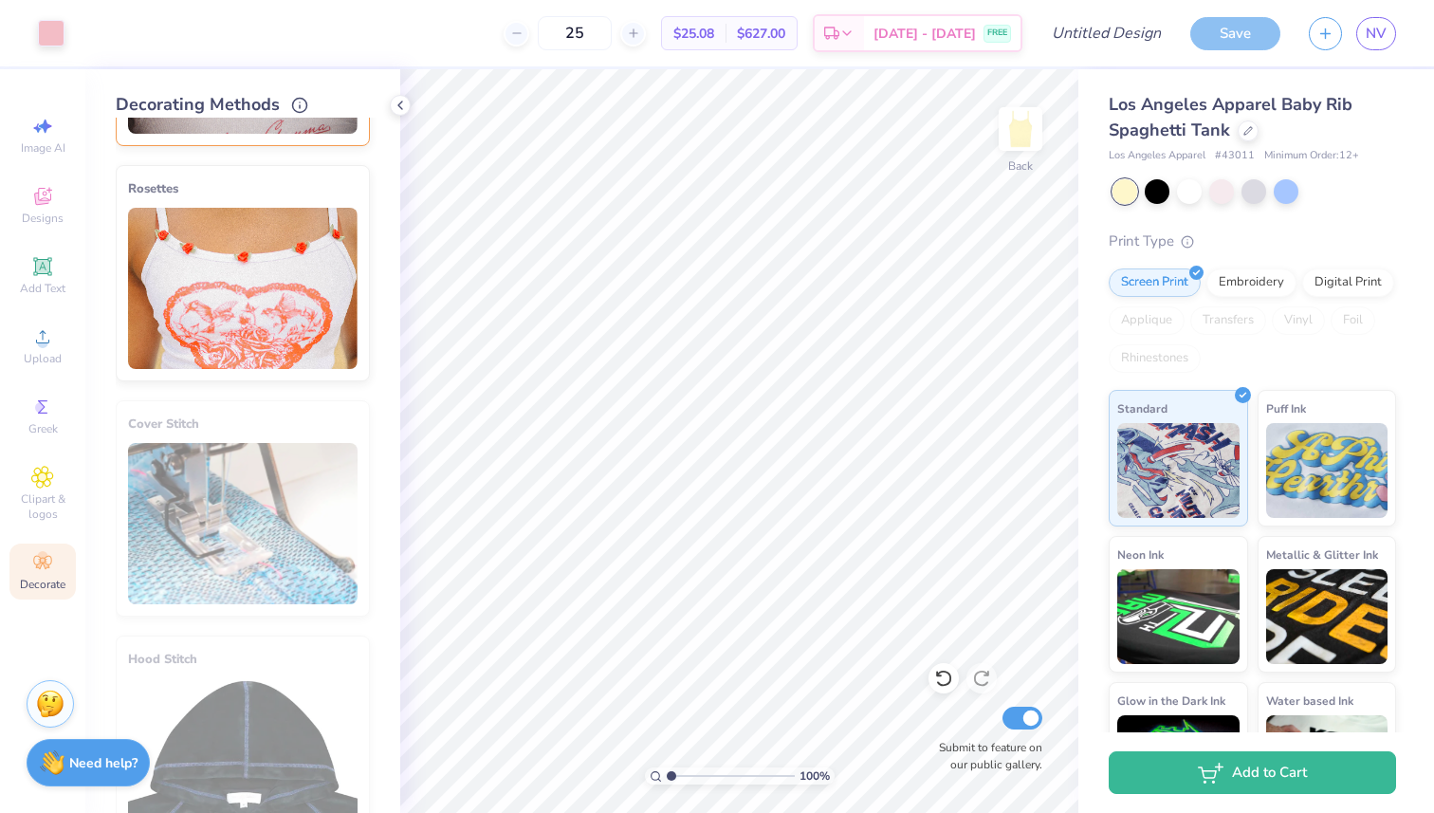
click at [357, 290] on div "Rosettes" at bounding box center [243, 273] width 254 height 216
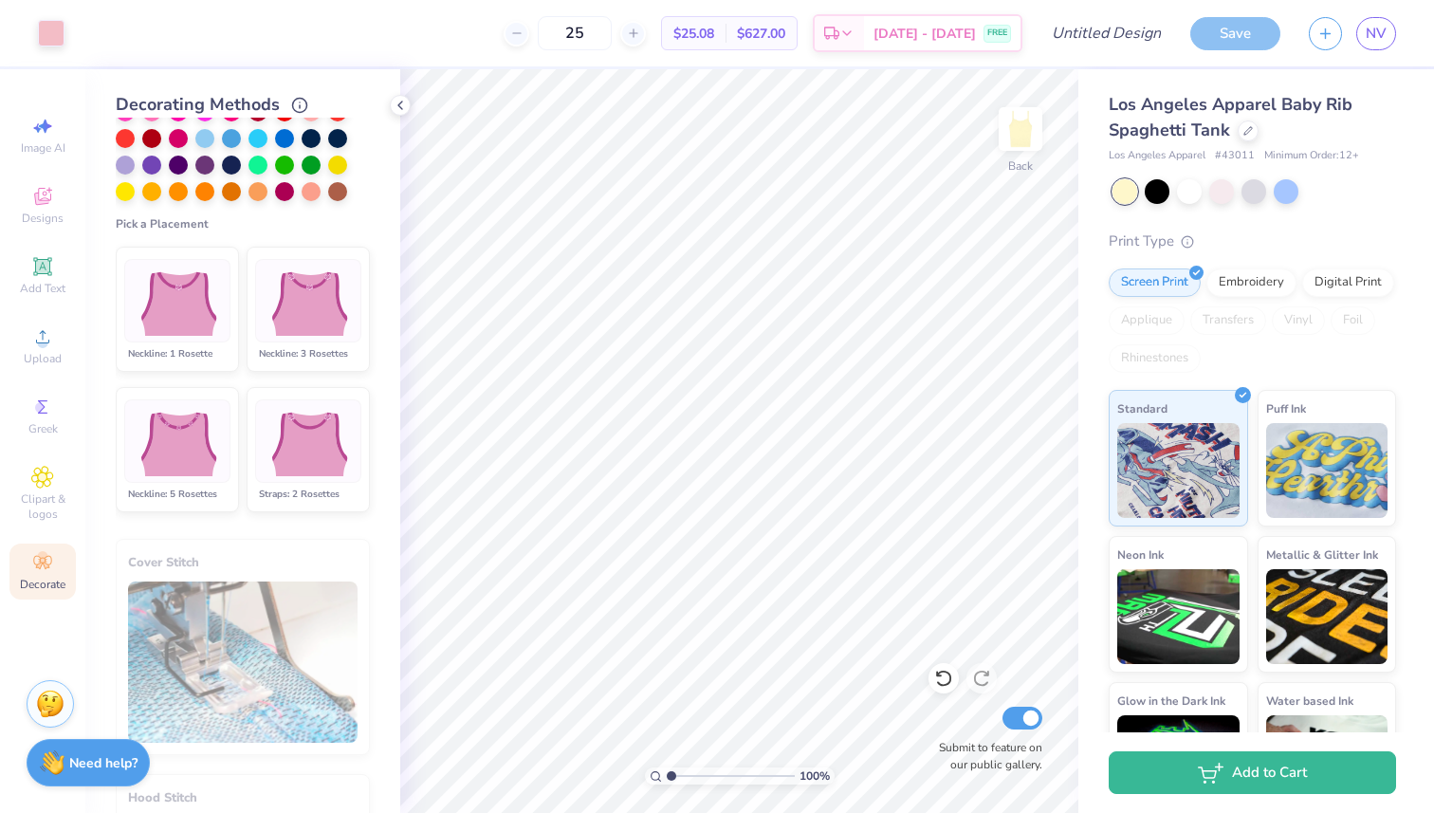
scroll to position [787, 0]
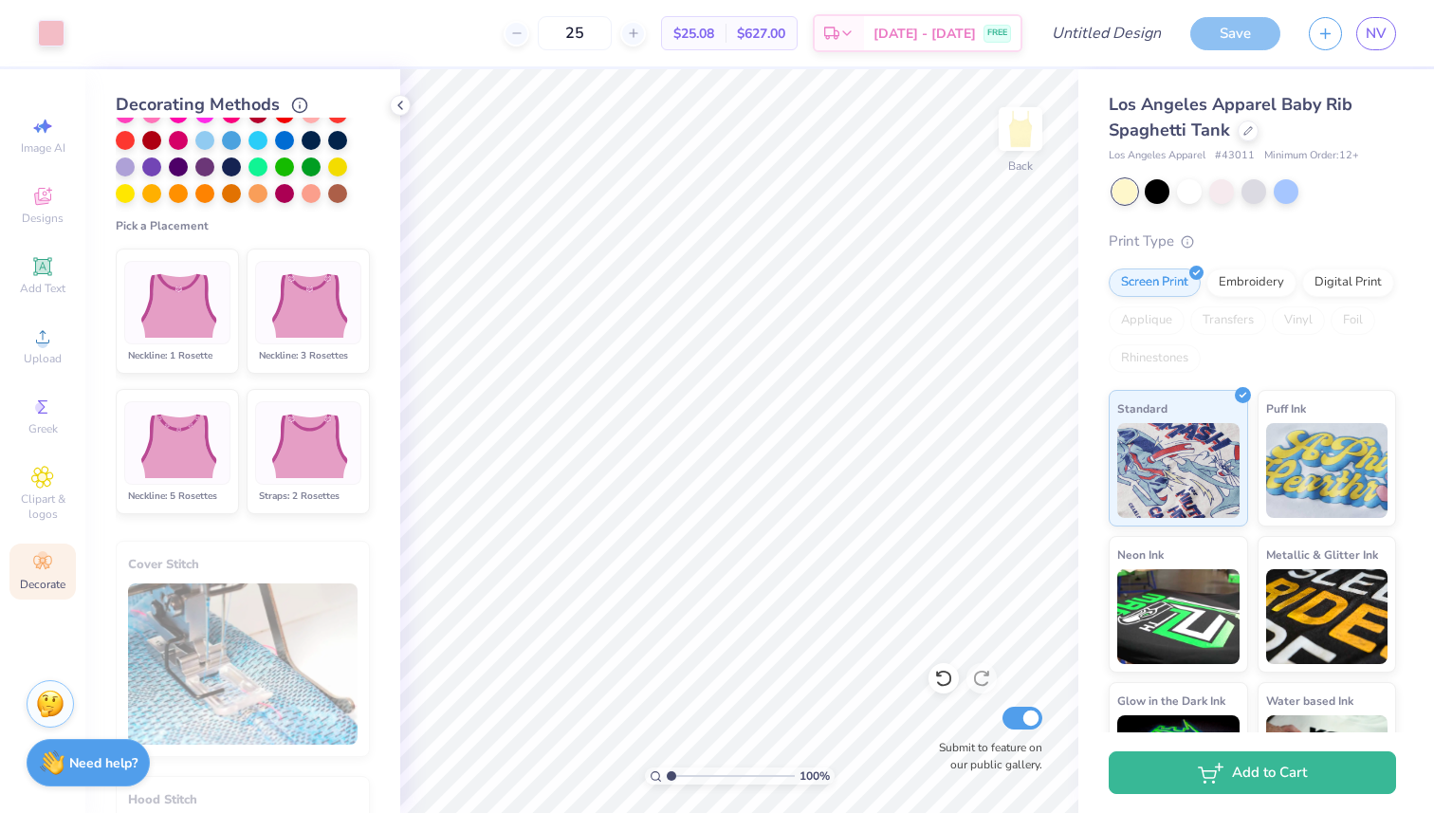
click at [304, 412] on img at bounding box center [308, 443] width 94 height 71
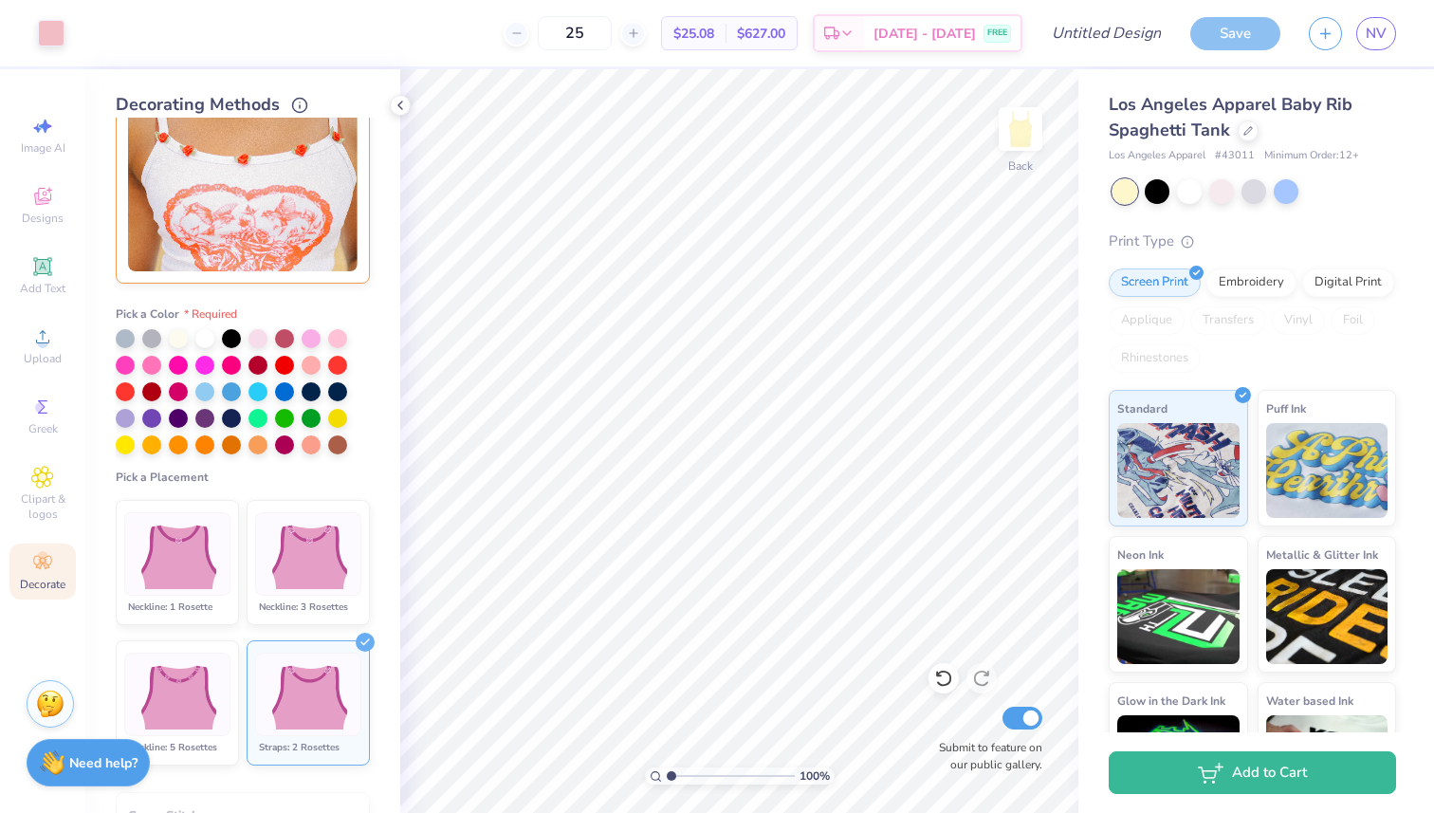
scroll to position [521, 0]
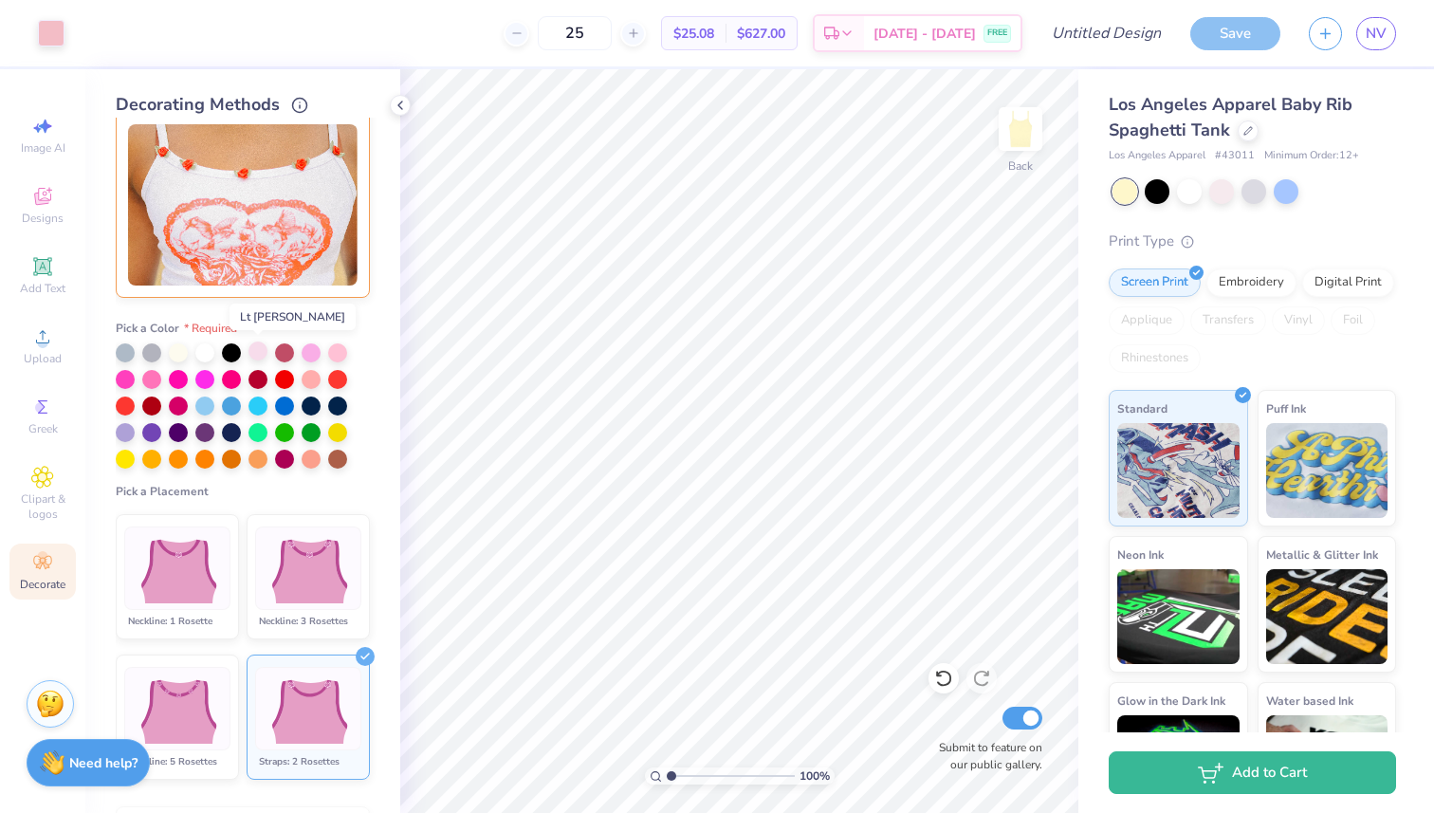
click at [261, 354] on div at bounding box center [257, 350] width 19 height 19
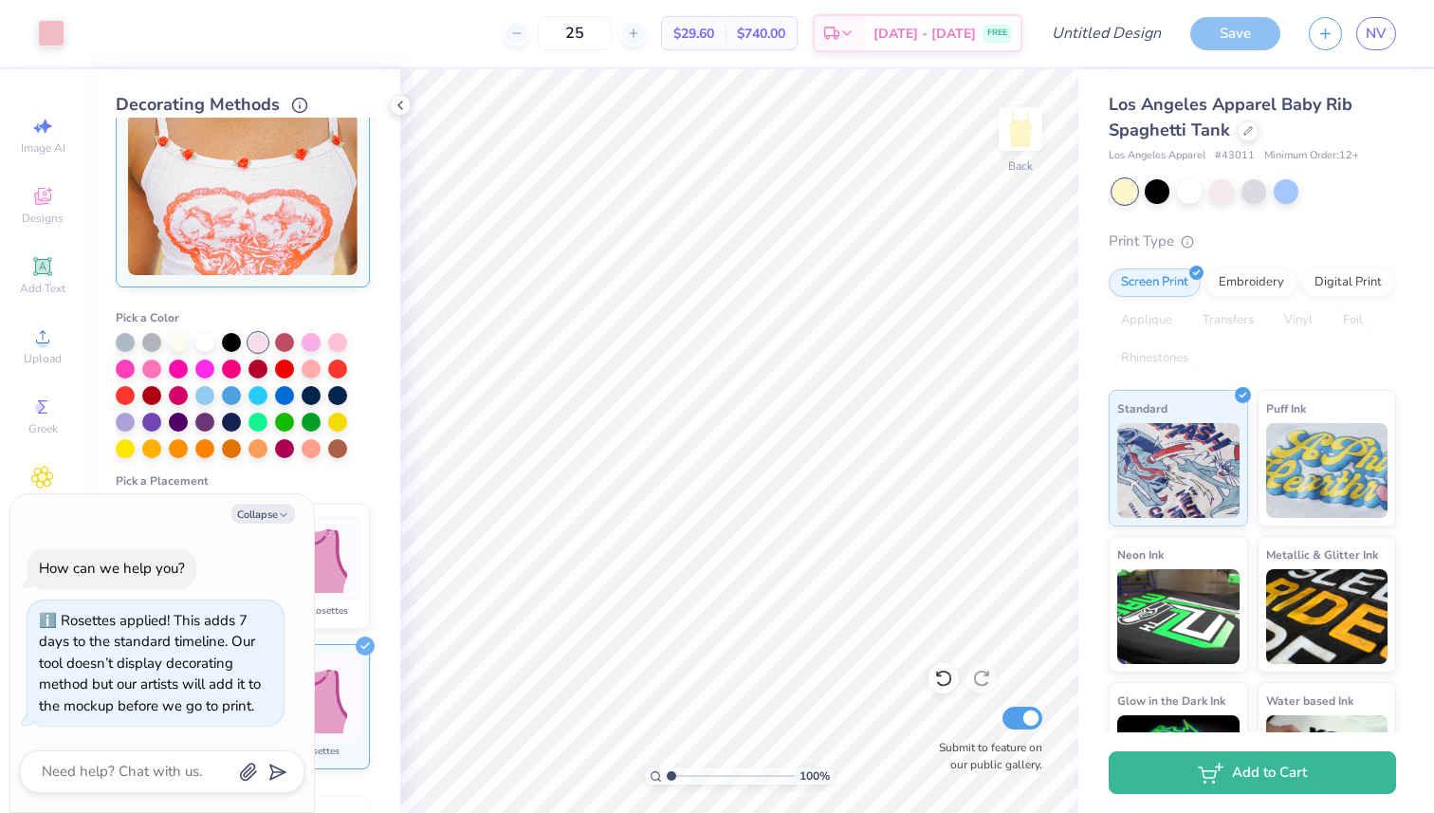
scroll to position [550, 0]
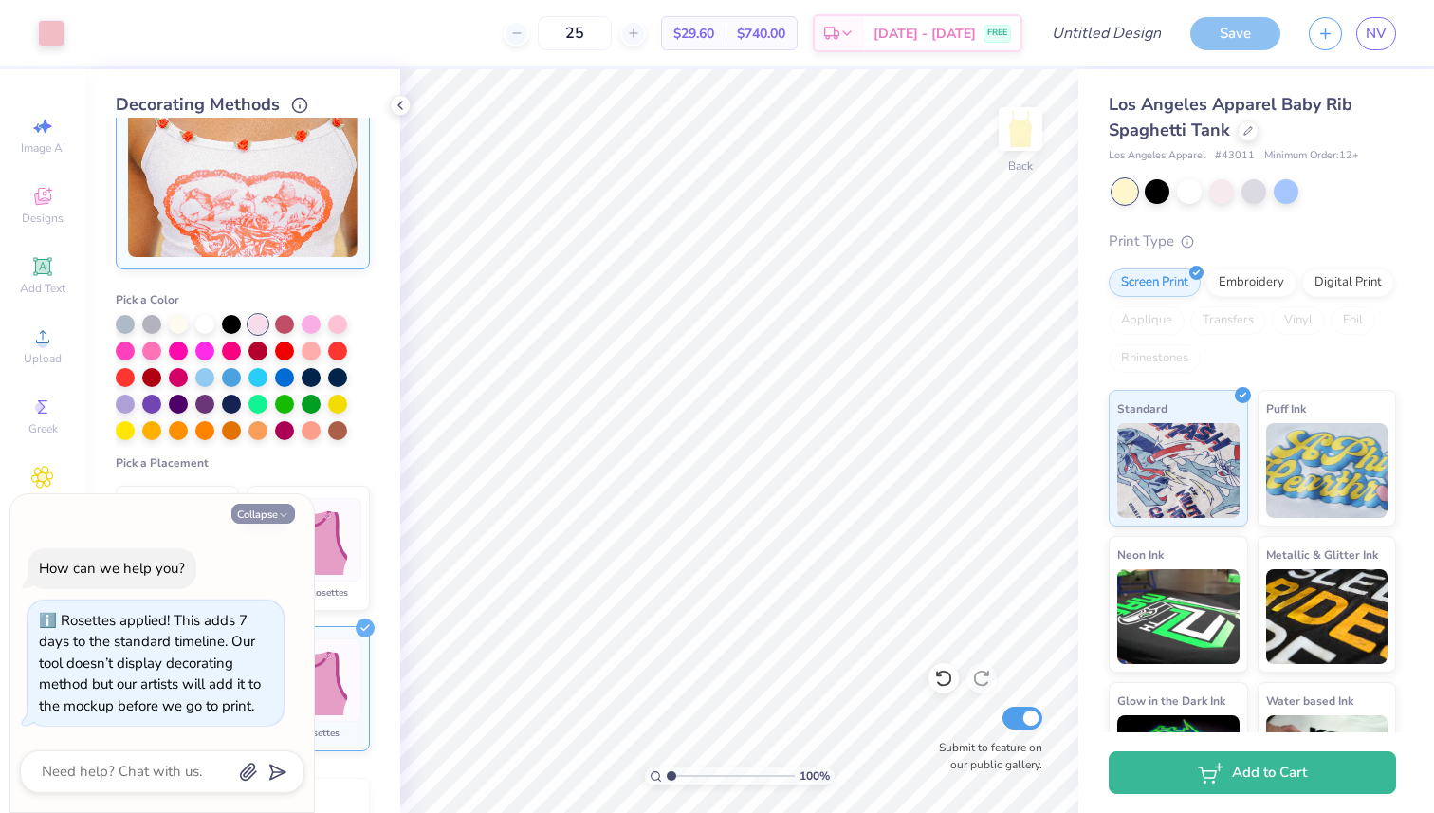
click at [264, 511] on button "Collapse" at bounding box center [263, 513] width 64 height 20
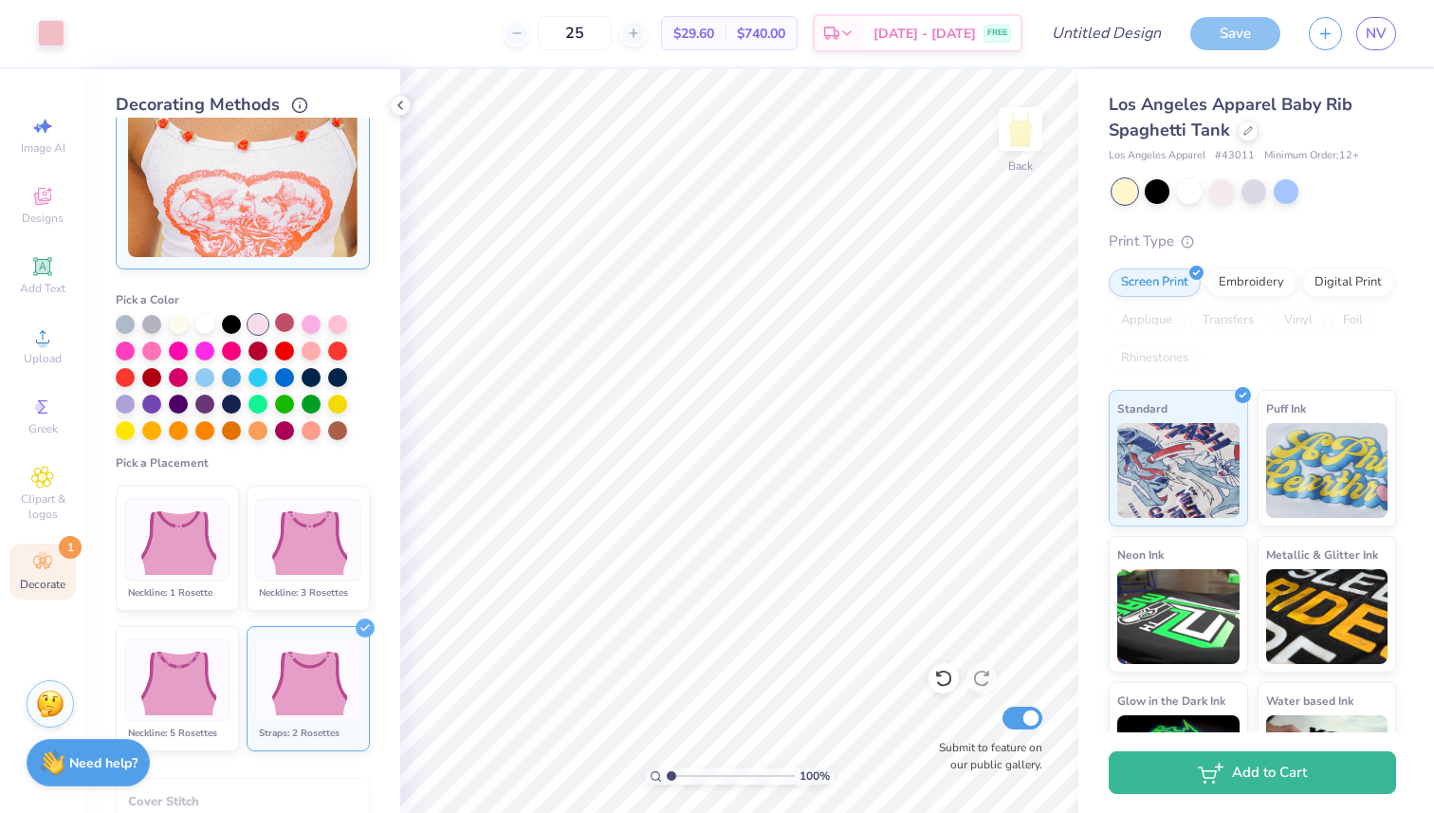
click at [288, 323] on div at bounding box center [284, 322] width 19 height 19
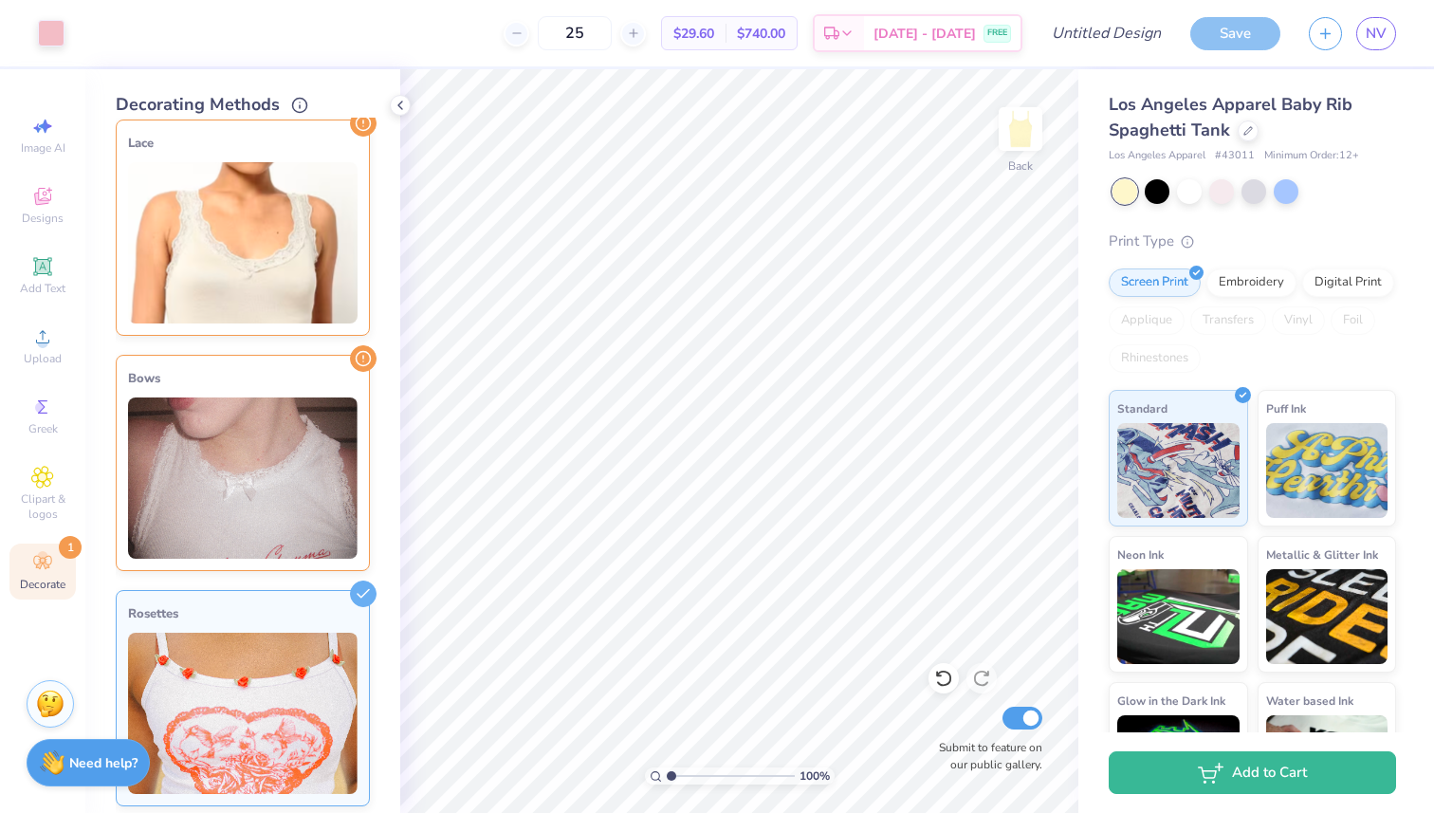
scroll to position [0, 0]
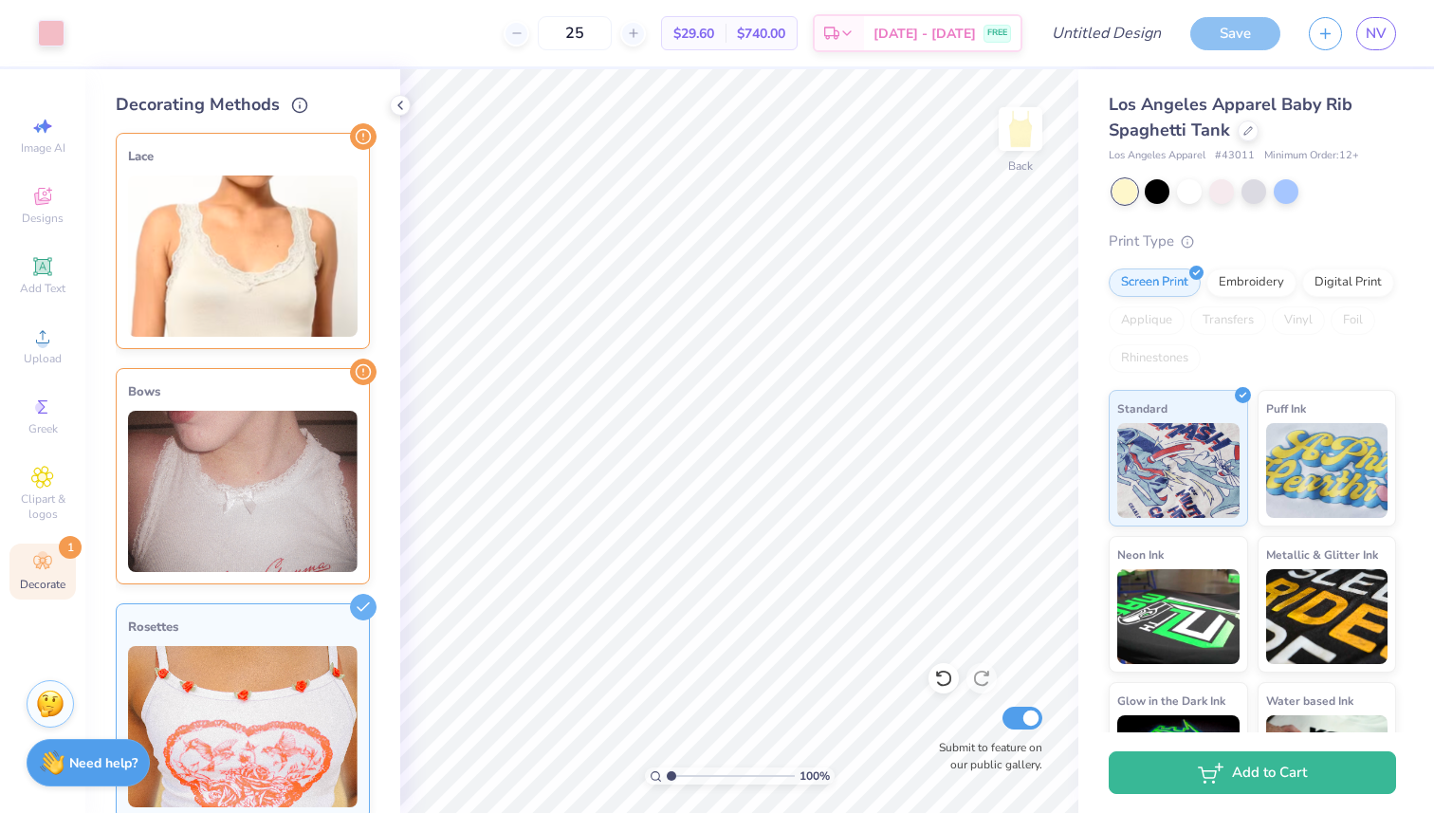
click at [314, 282] on img at bounding box center [242, 255] width 229 height 161
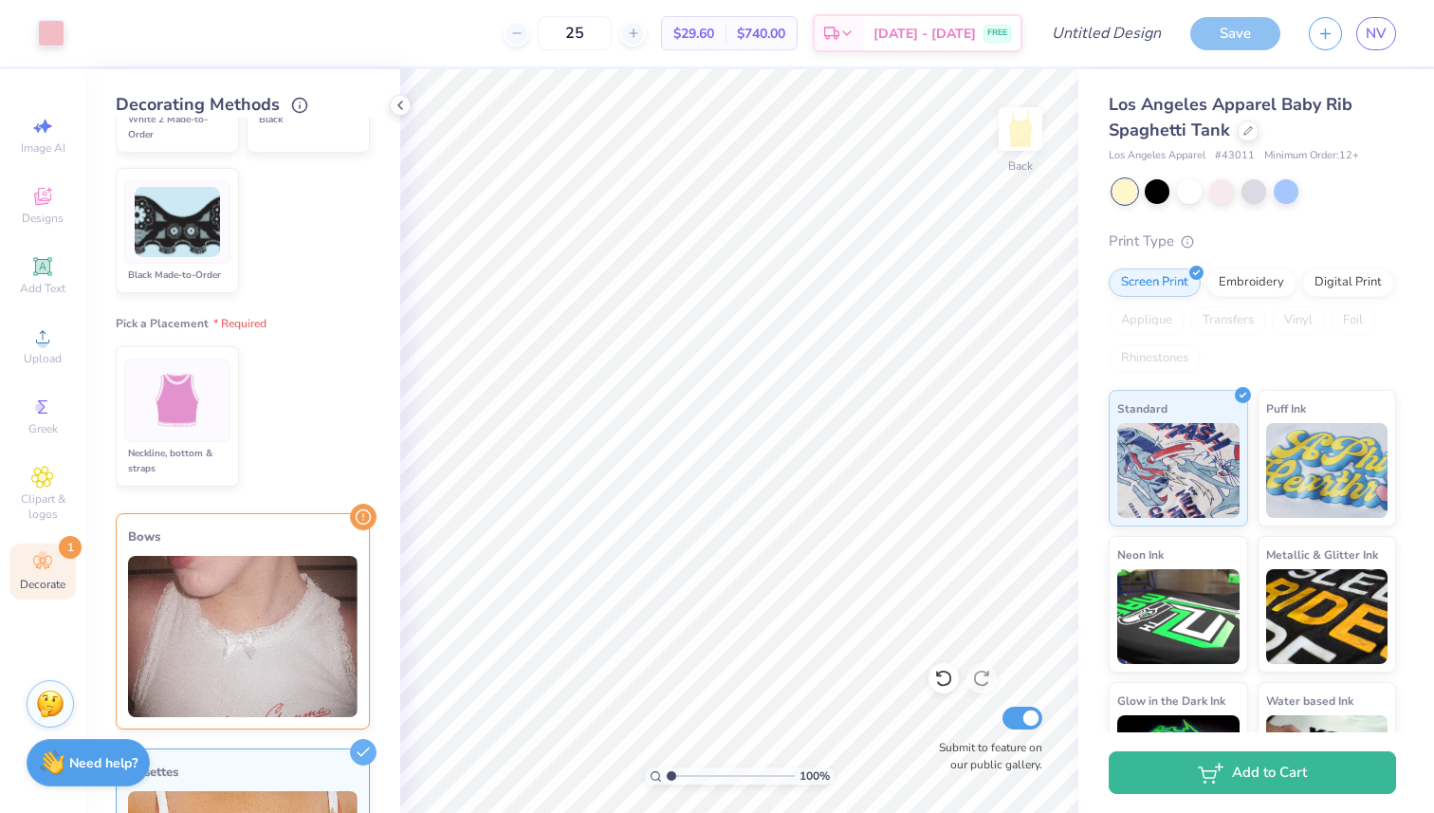
scroll to position [673, 0]
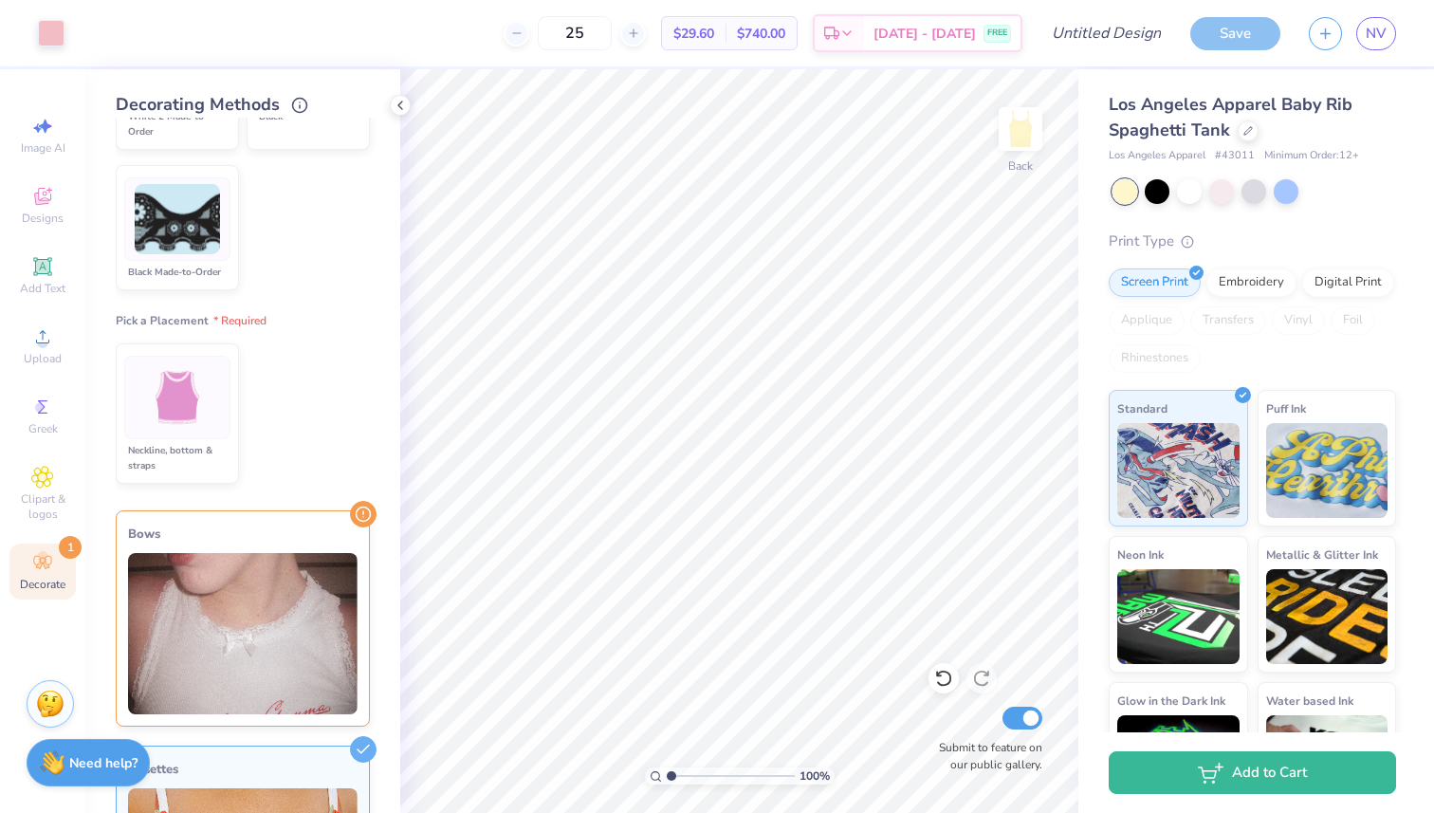
click at [216, 397] on div at bounding box center [177, 397] width 106 height 83
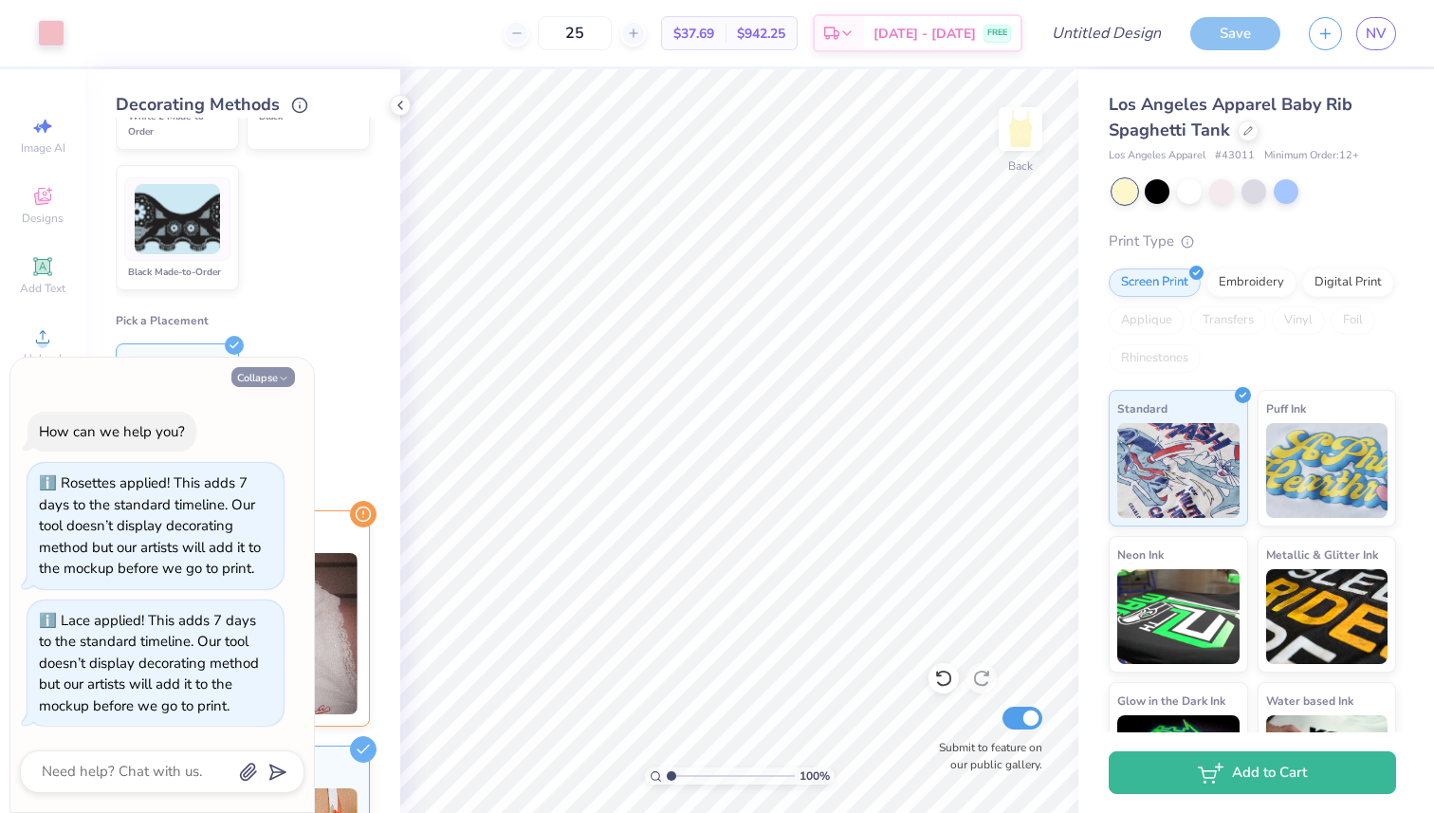
click at [275, 377] on button "Collapse" at bounding box center [263, 377] width 64 height 20
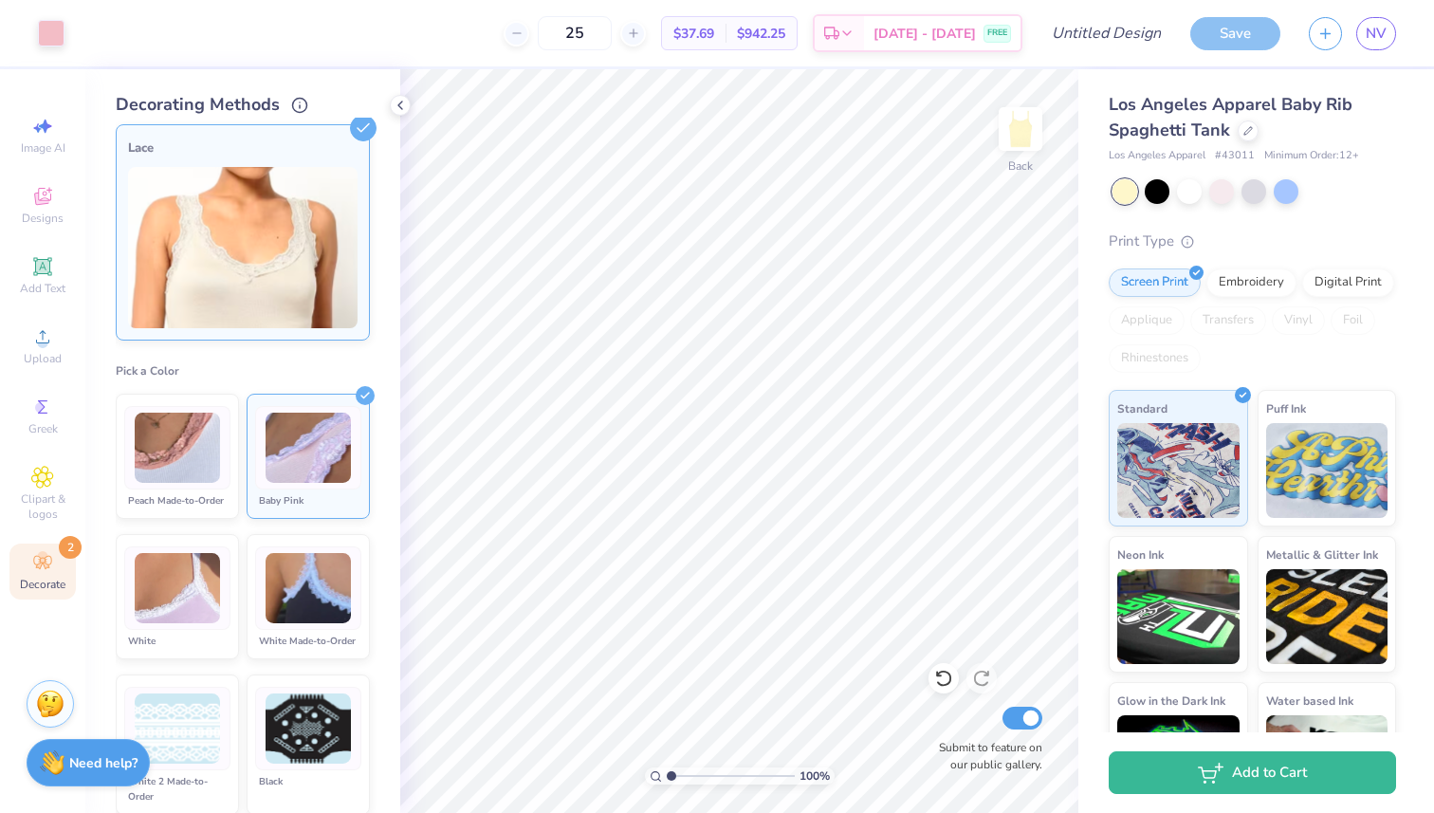
scroll to position [0, 0]
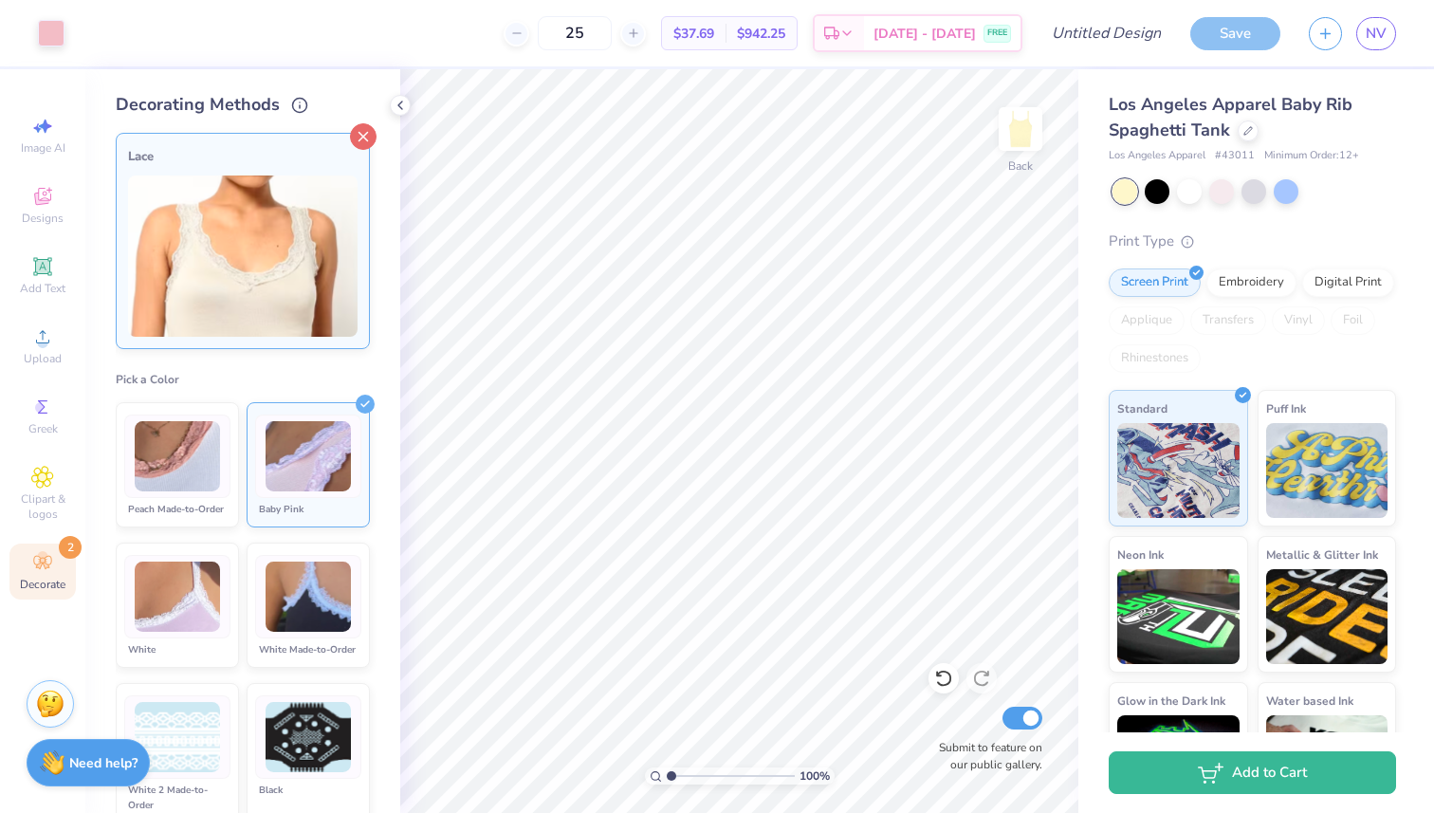
click at [358, 133] on icon at bounding box center [363, 136] width 27 height 27
click at [360, 141] on icon at bounding box center [363, 136] width 27 height 27
click at [367, 123] on icon at bounding box center [363, 136] width 27 height 27
click at [333, 176] on img at bounding box center [242, 255] width 229 height 161
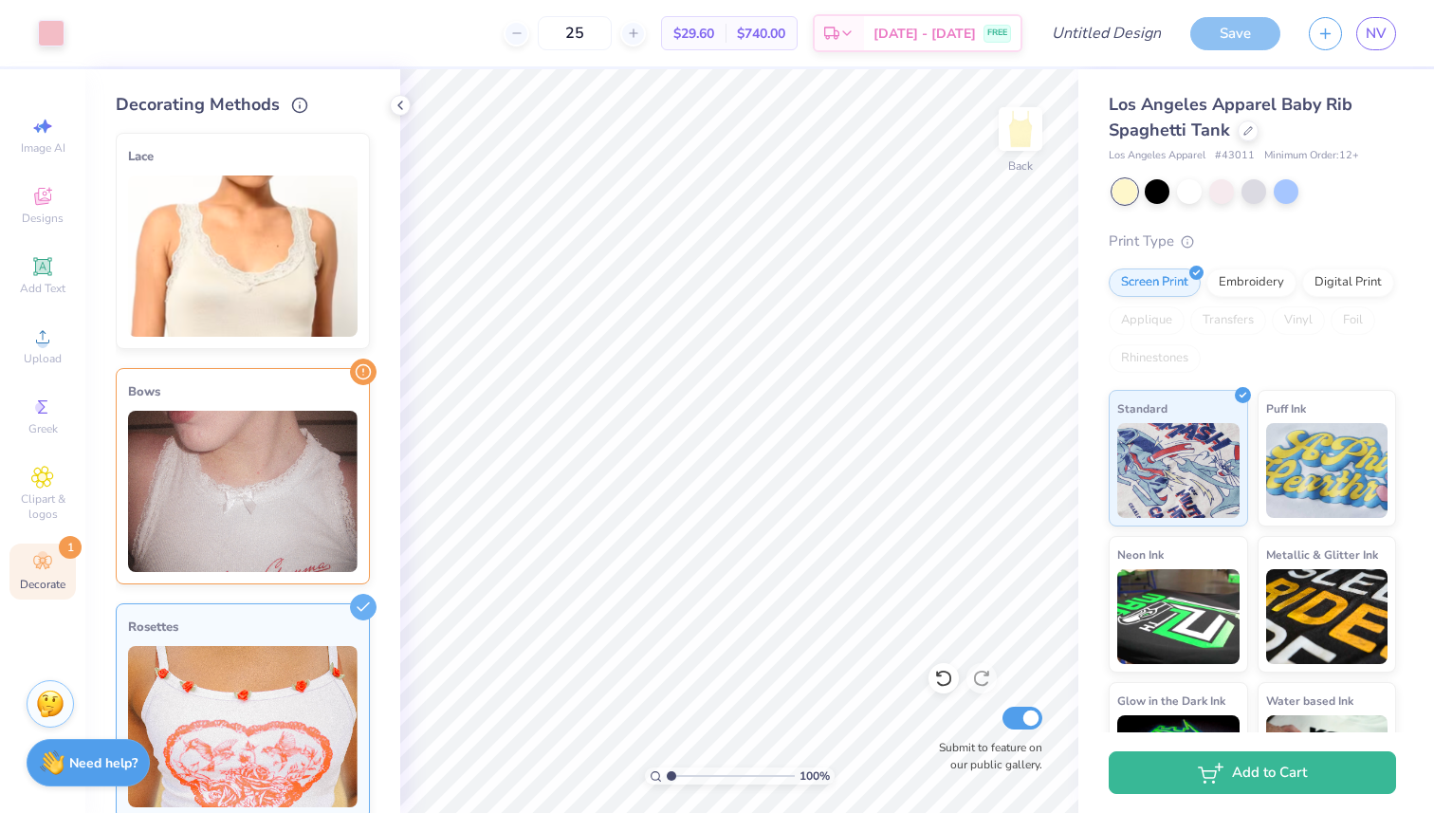
click at [333, 176] on img at bounding box center [242, 255] width 229 height 161
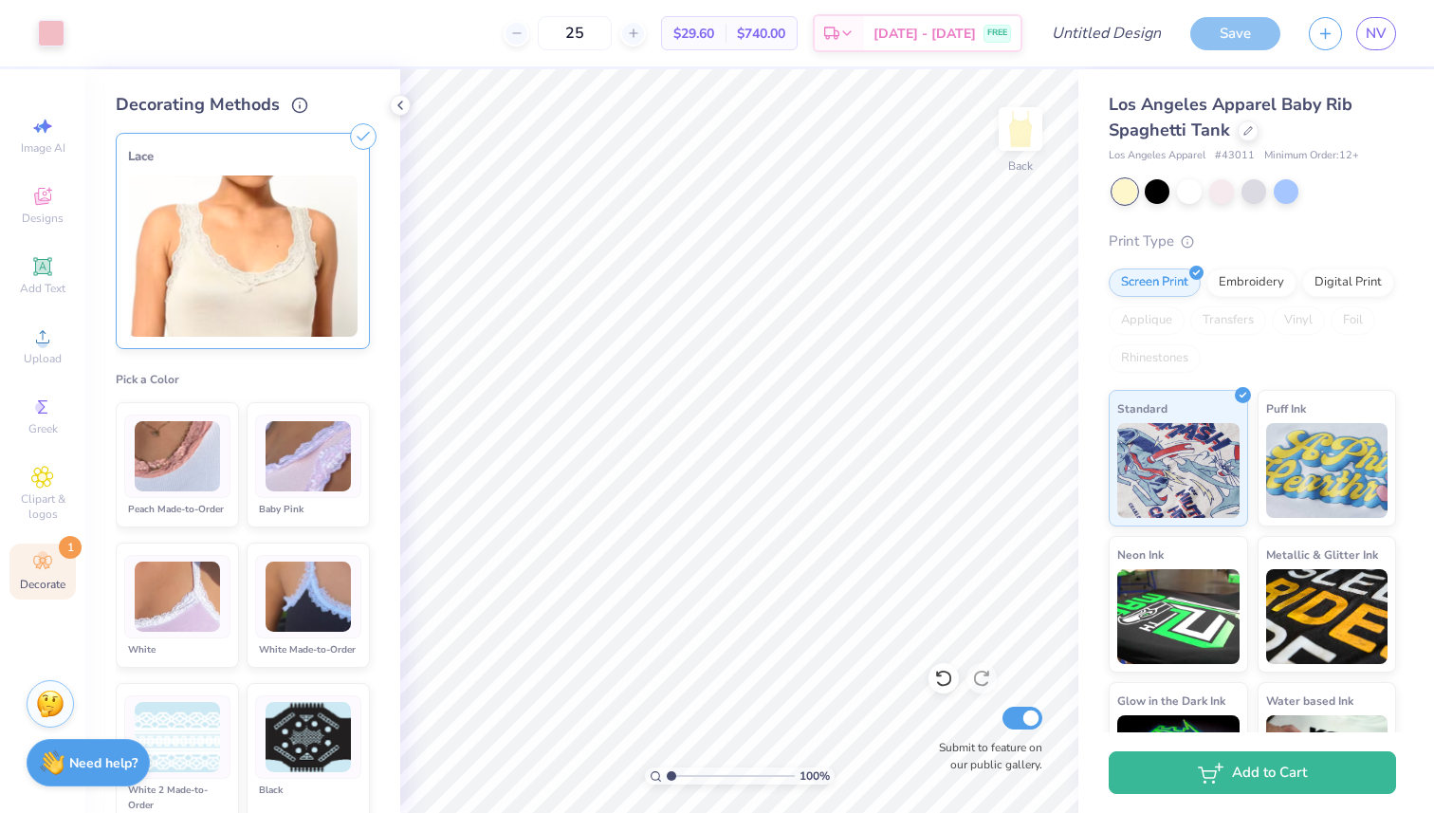
click at [358, 136] on icon at bounding box center [363, 136] width 27 height 27
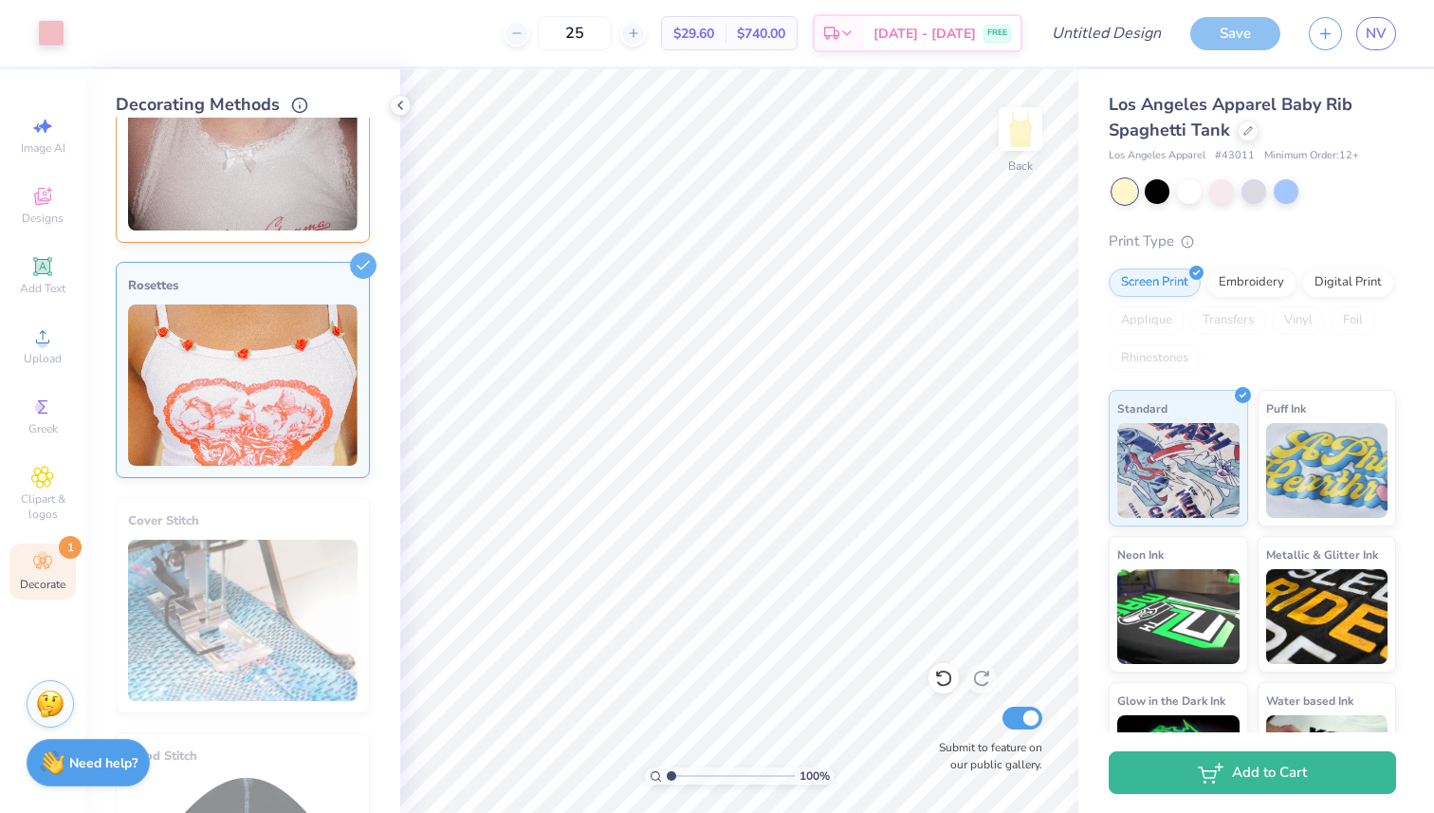
scroll to position [1177, 0]
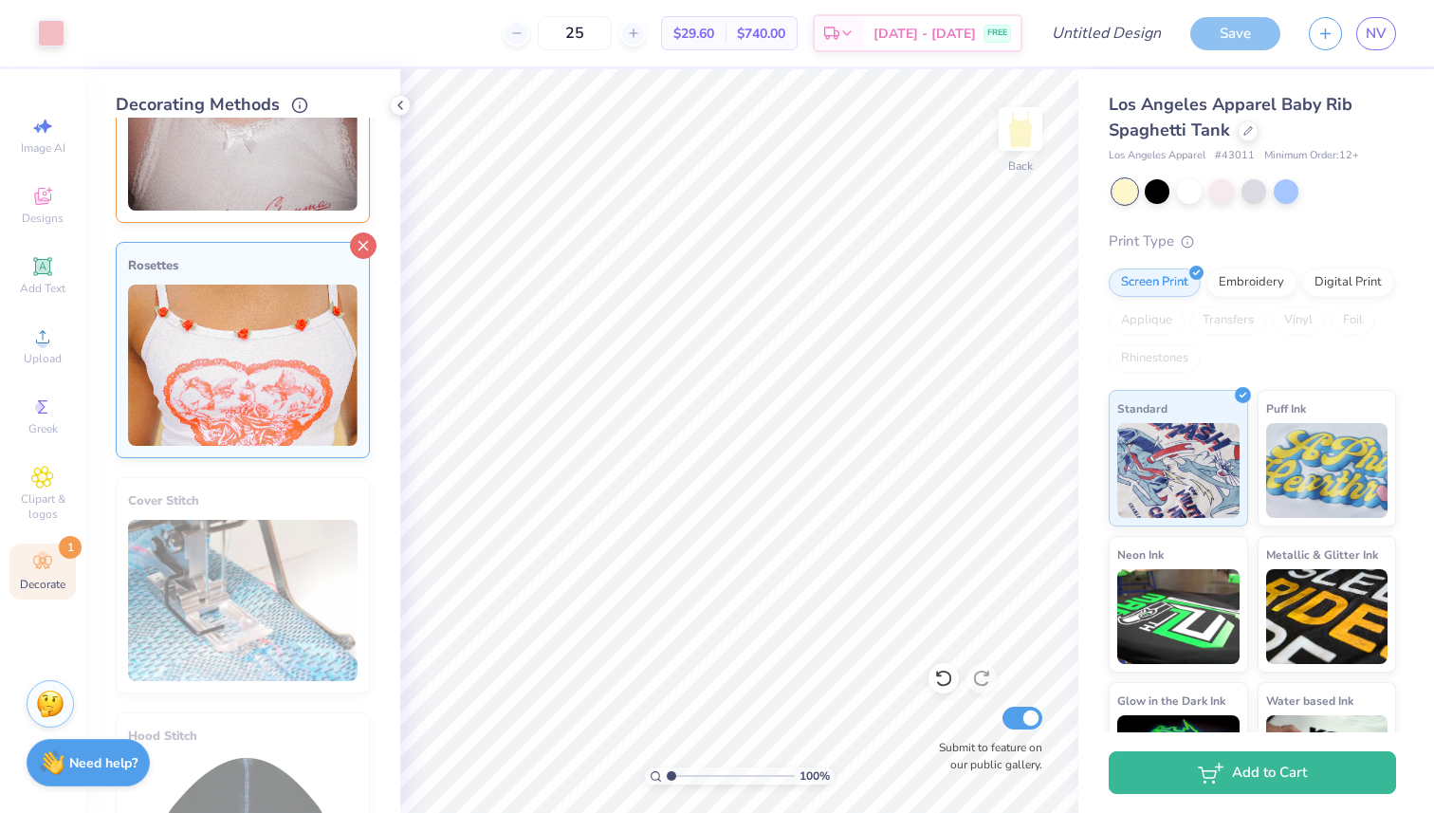
click at [359, 242] on line at bounding box center [363, 246] width 9 height 9
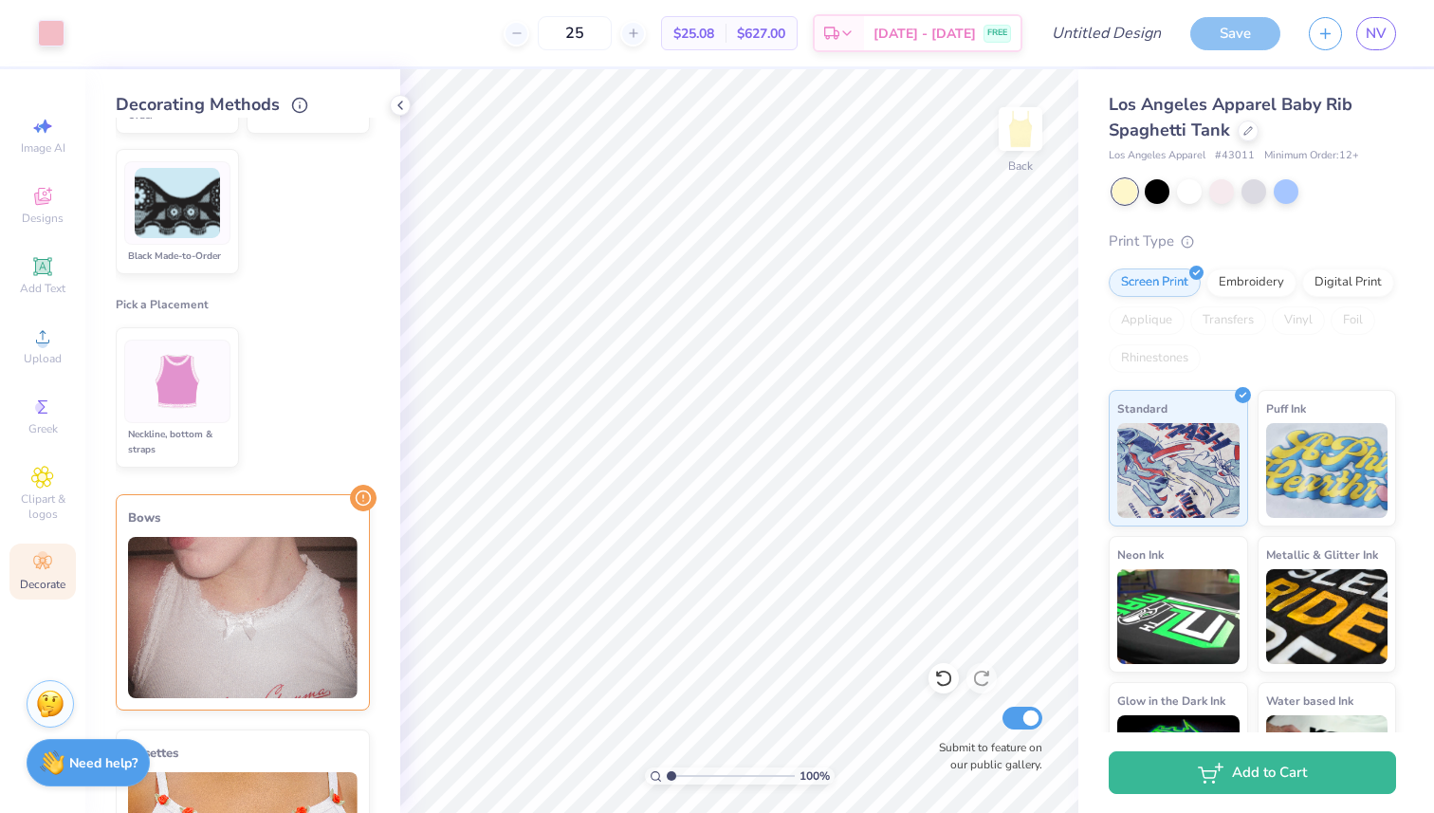
scroll to position [0, 0]
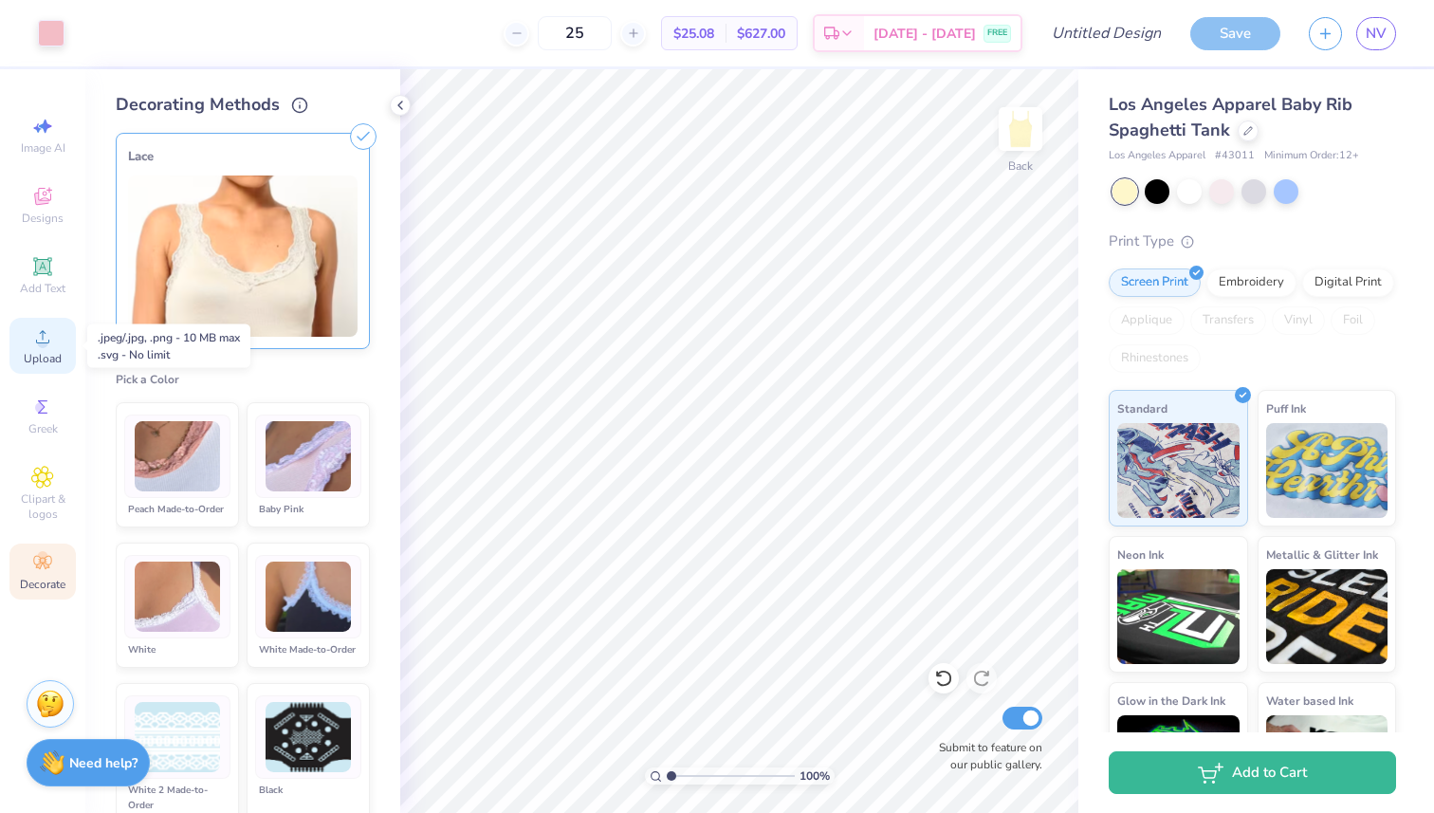
click at [29, 343] on div "Upload" at bounding box center [42, 346] width 66 height 56
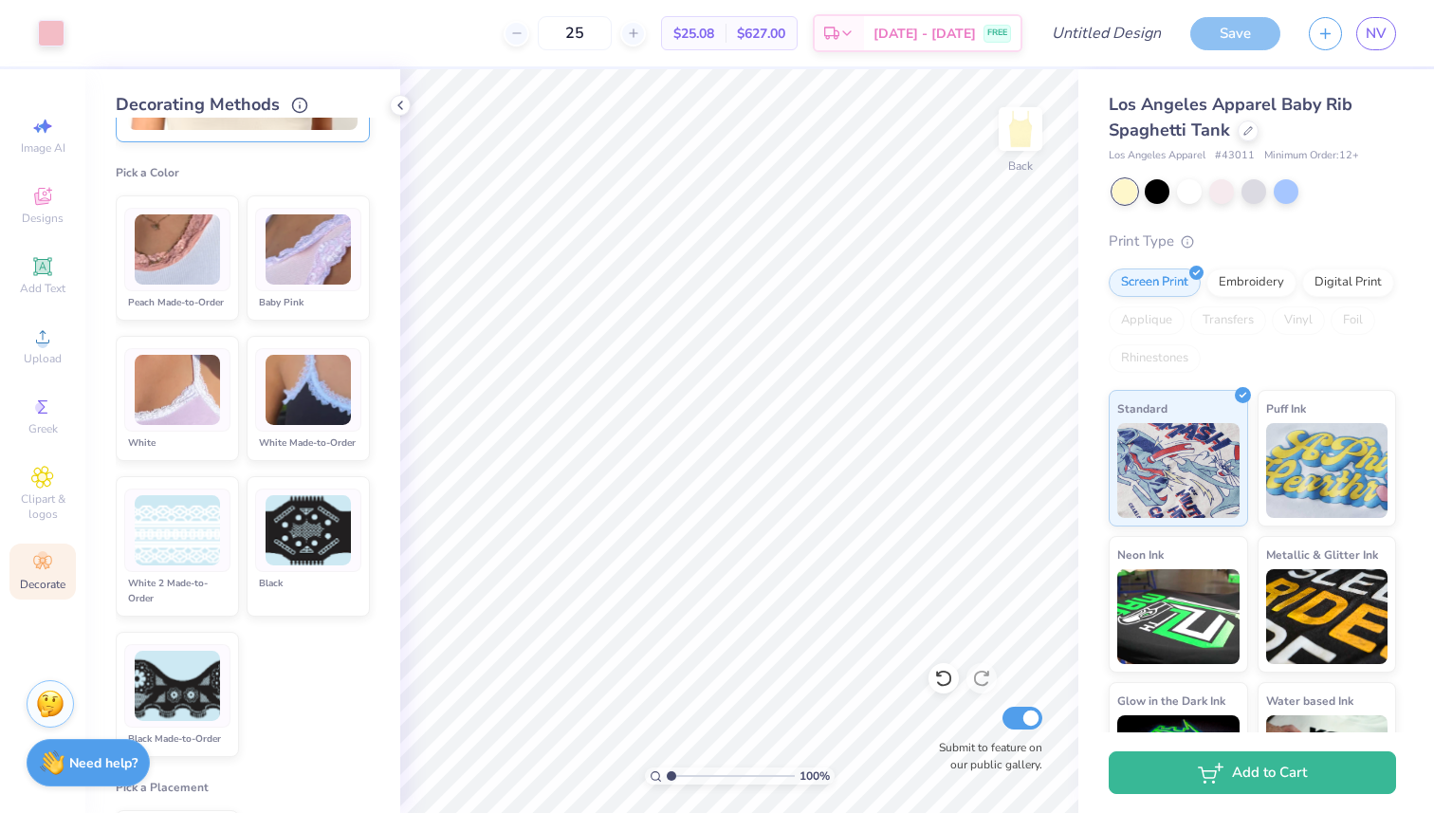
scroll to position [226, 0]
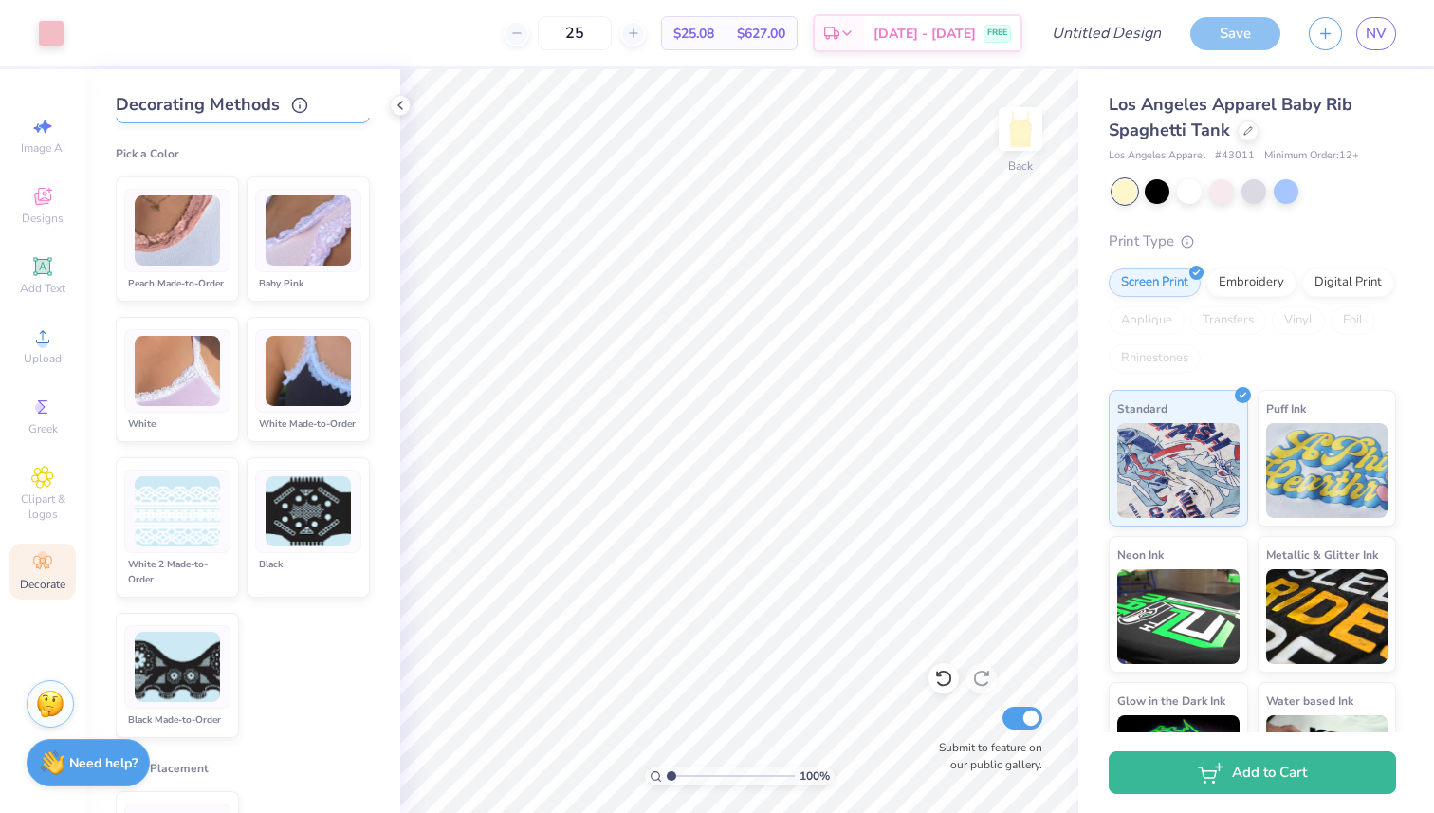
click at [301, 258] on img at bounding box center [307, 230] width 85 height 71
click at [301, 338] on img at bounding box center [307, 371] width 85 height 71
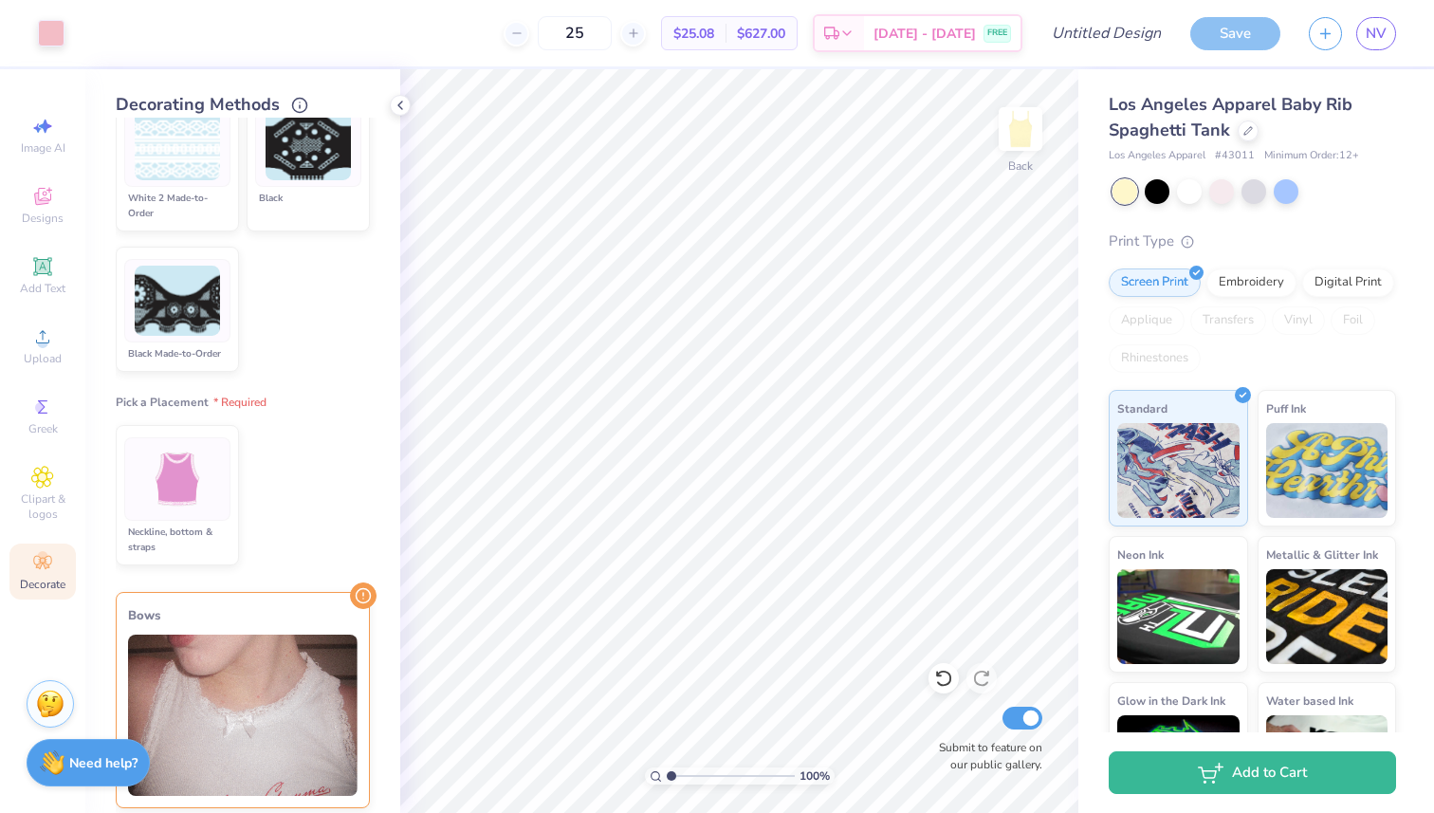
scroll to position [701, 0]
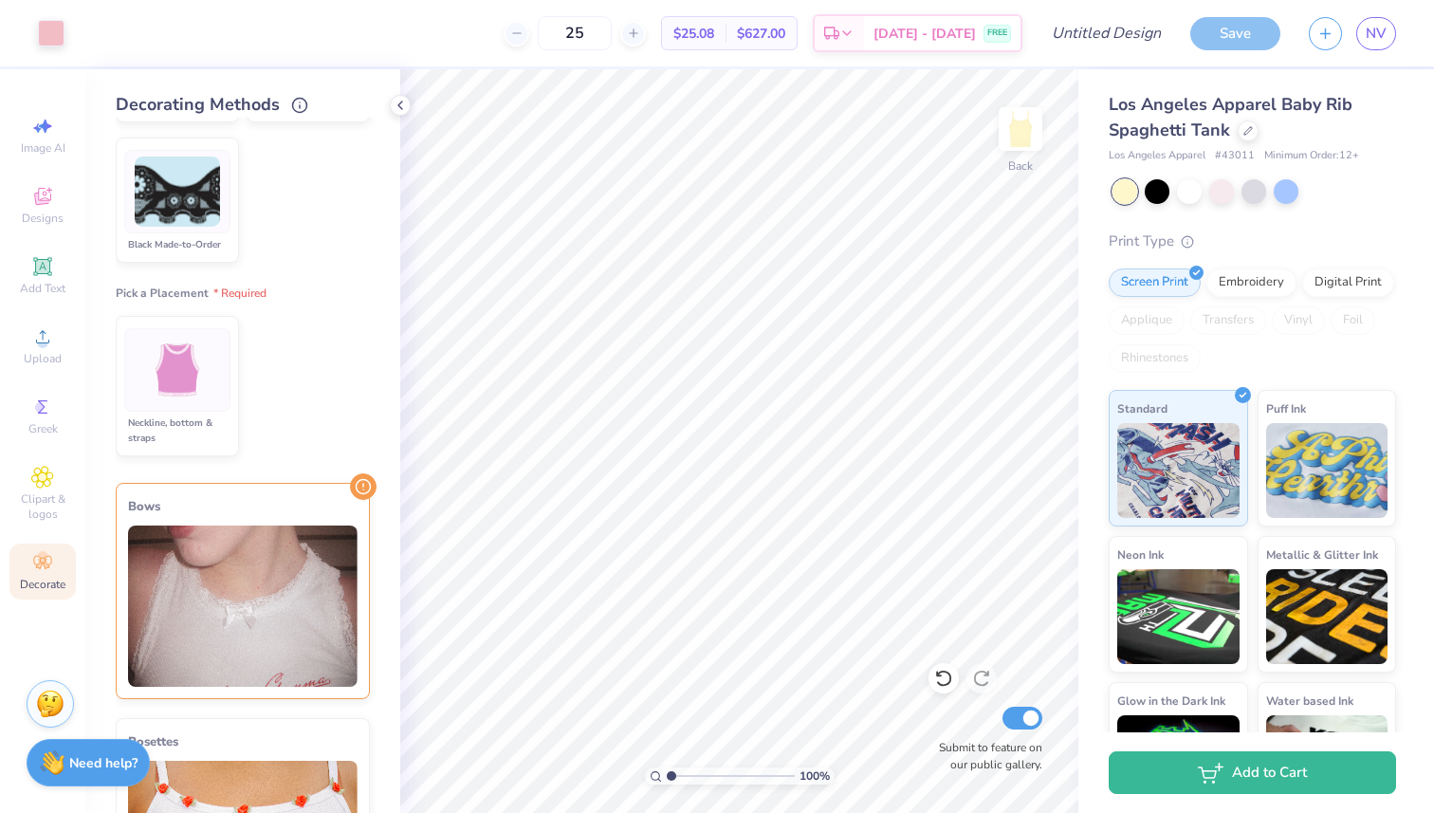
click at [213, 352] on div at bounding box center [177, 369] width 106 height 83
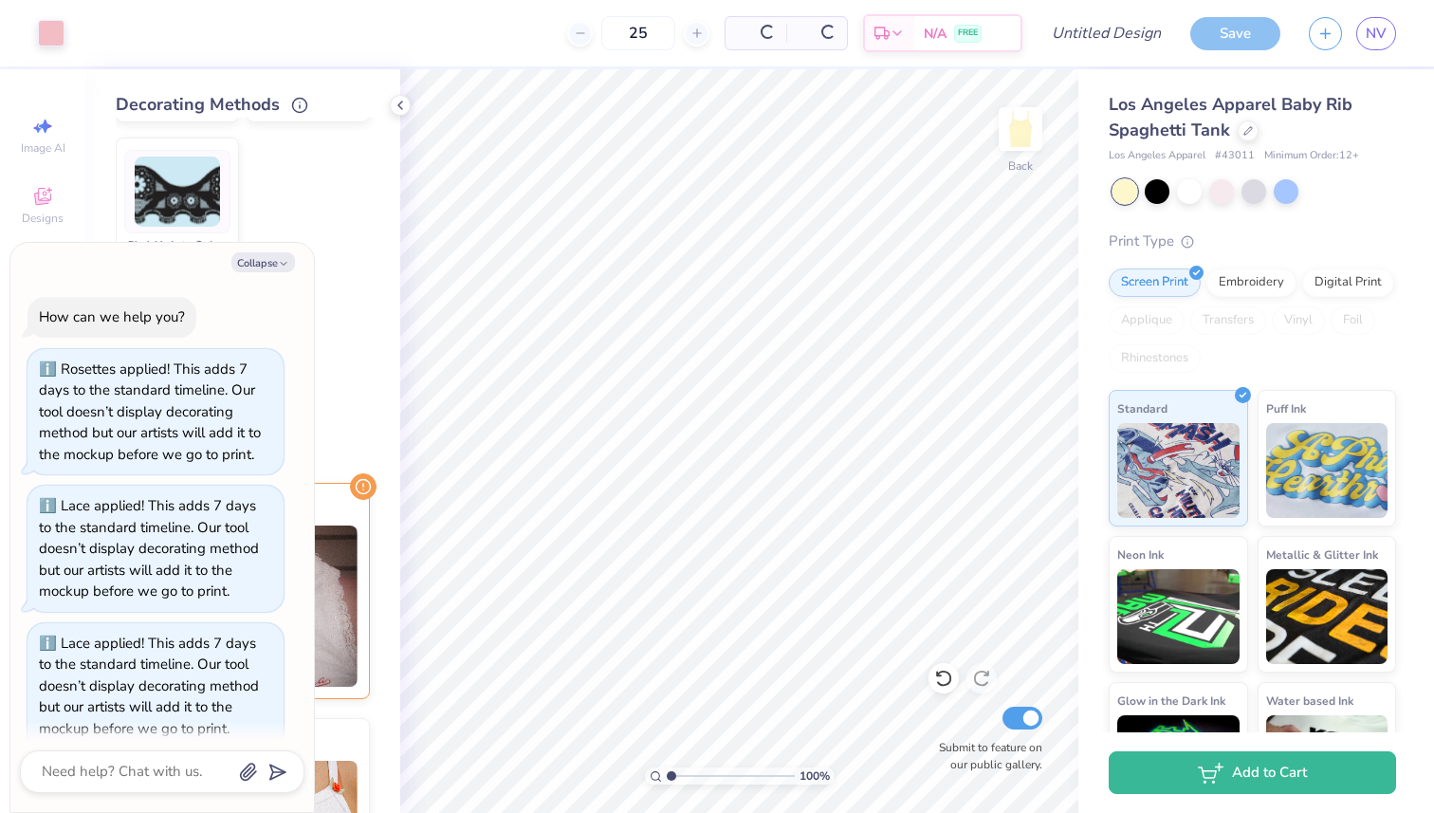
scroll to position [23, 0]
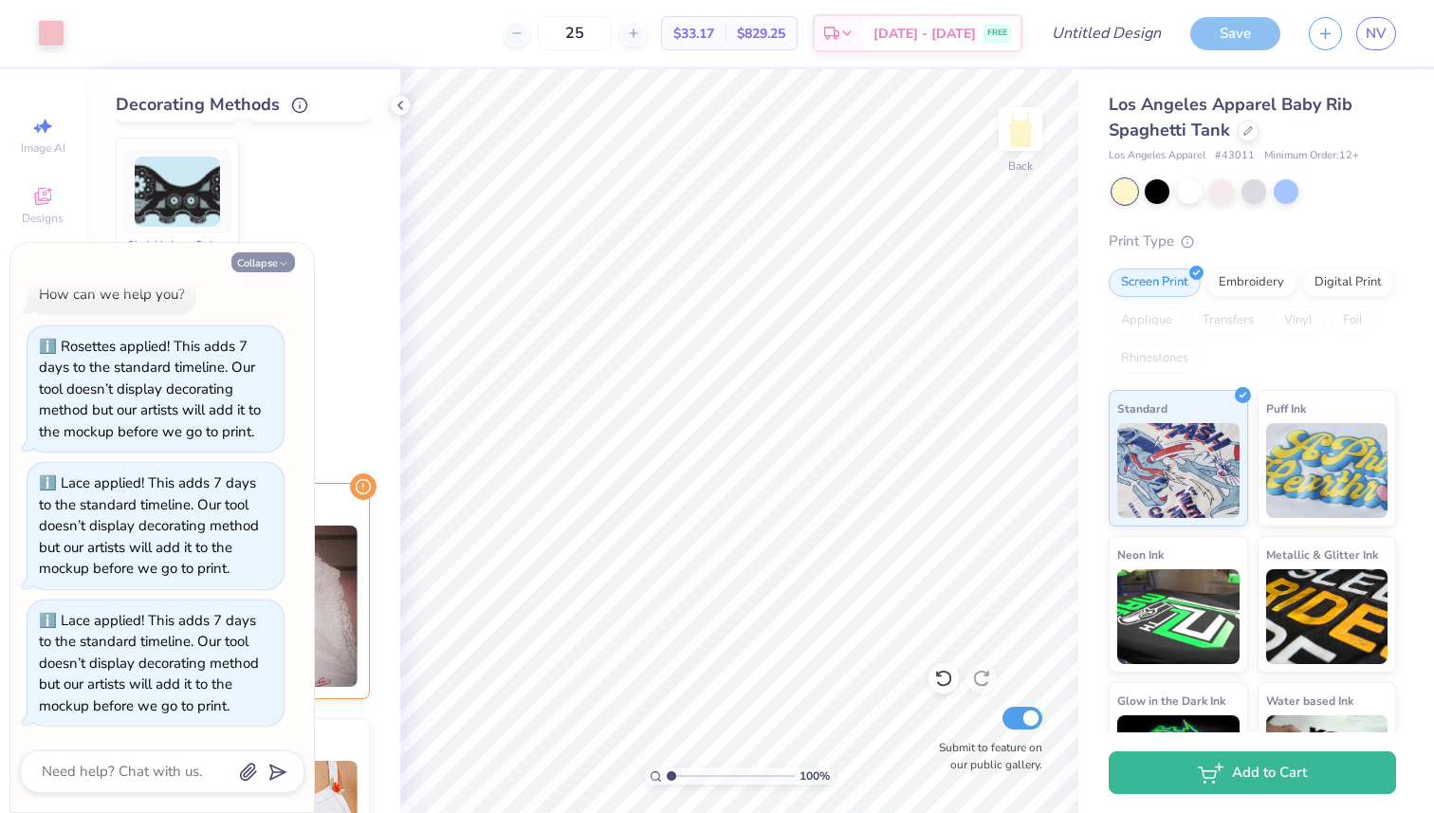
click at [272, 261] on button "Collapse" at bounding box center [263, 262] width 64 height 20
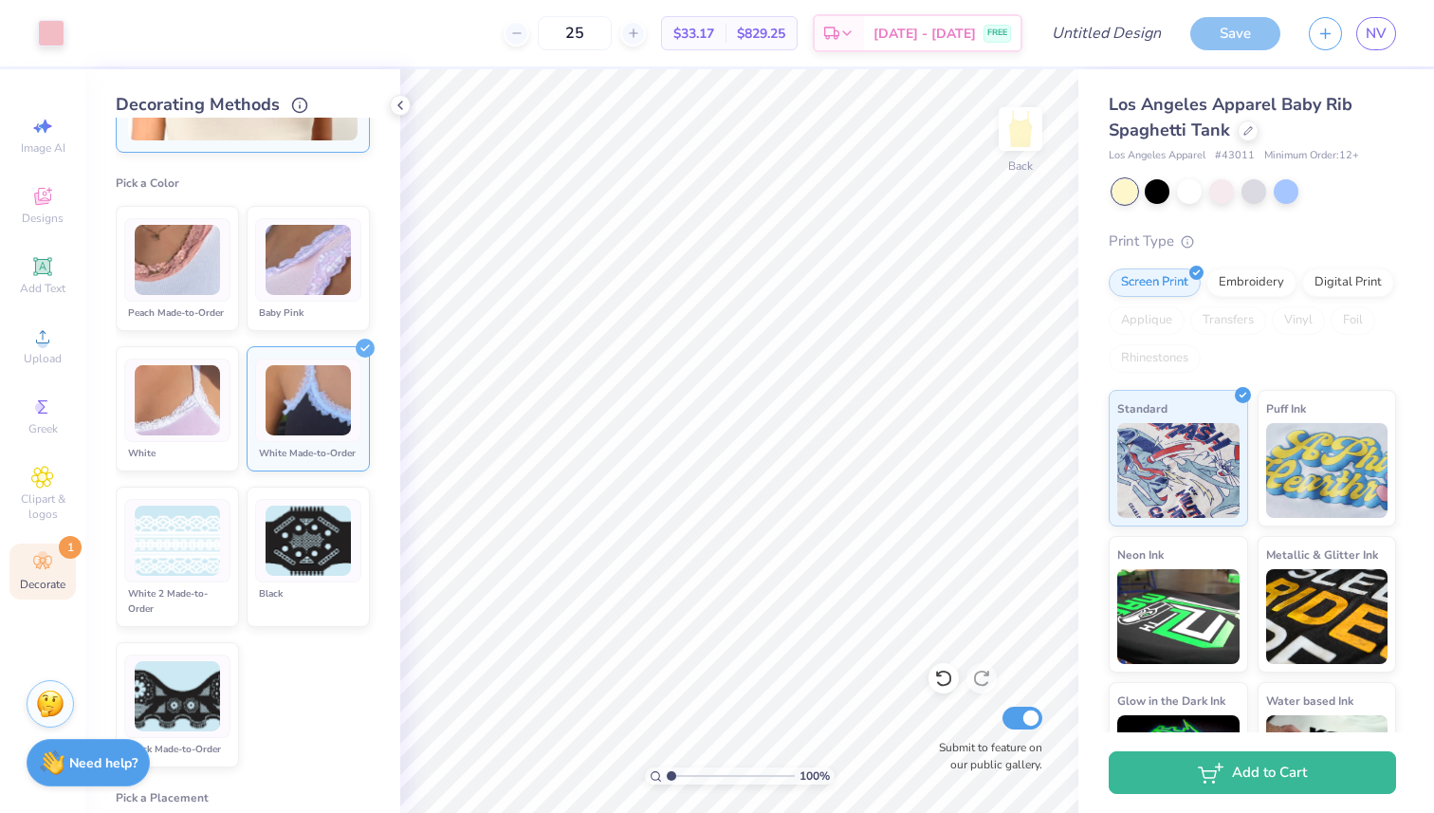
scroll to position [194, 0]
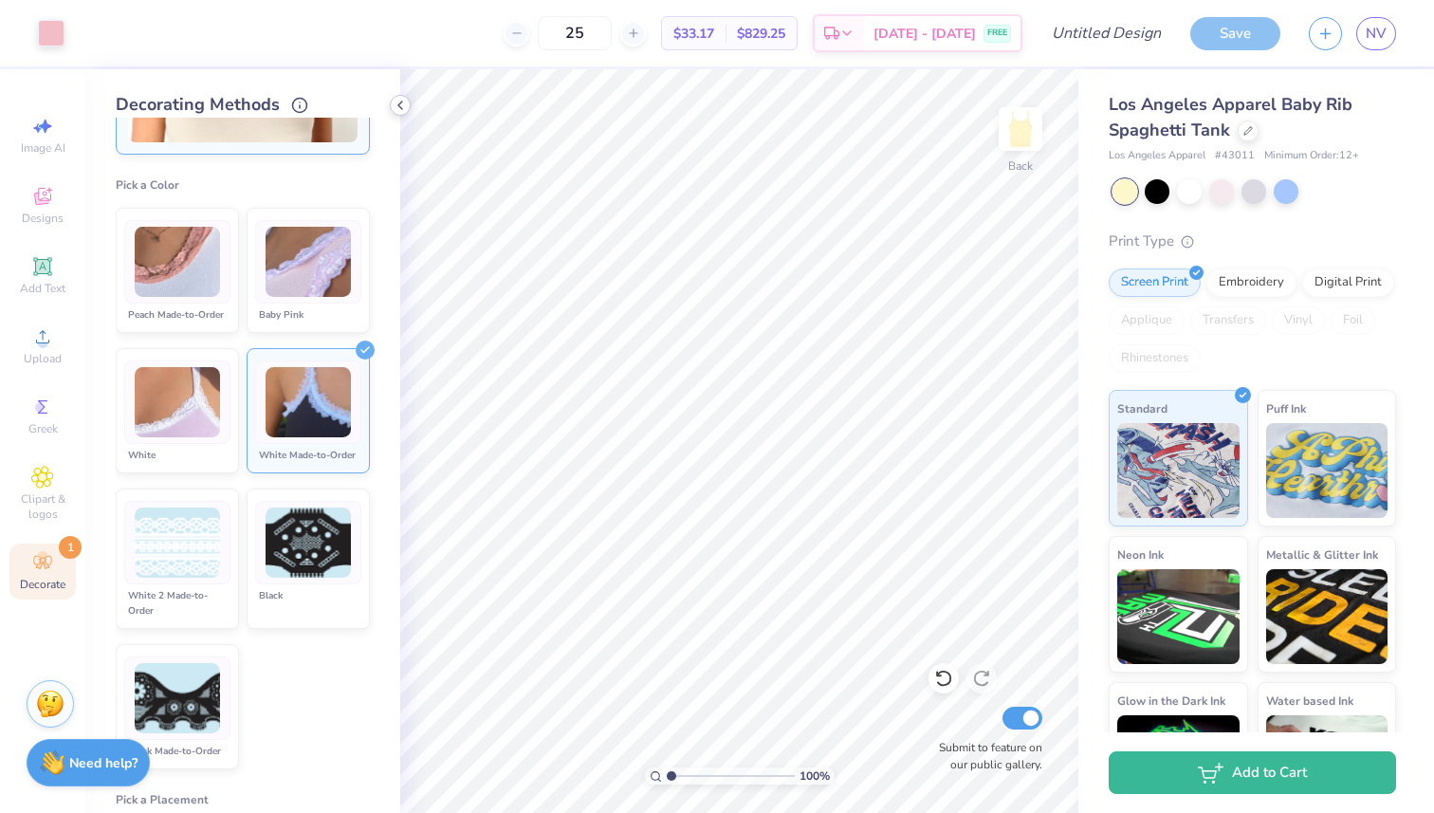
click at [405, 100] on icon at bounding box center [400, 105] width 15 height 15
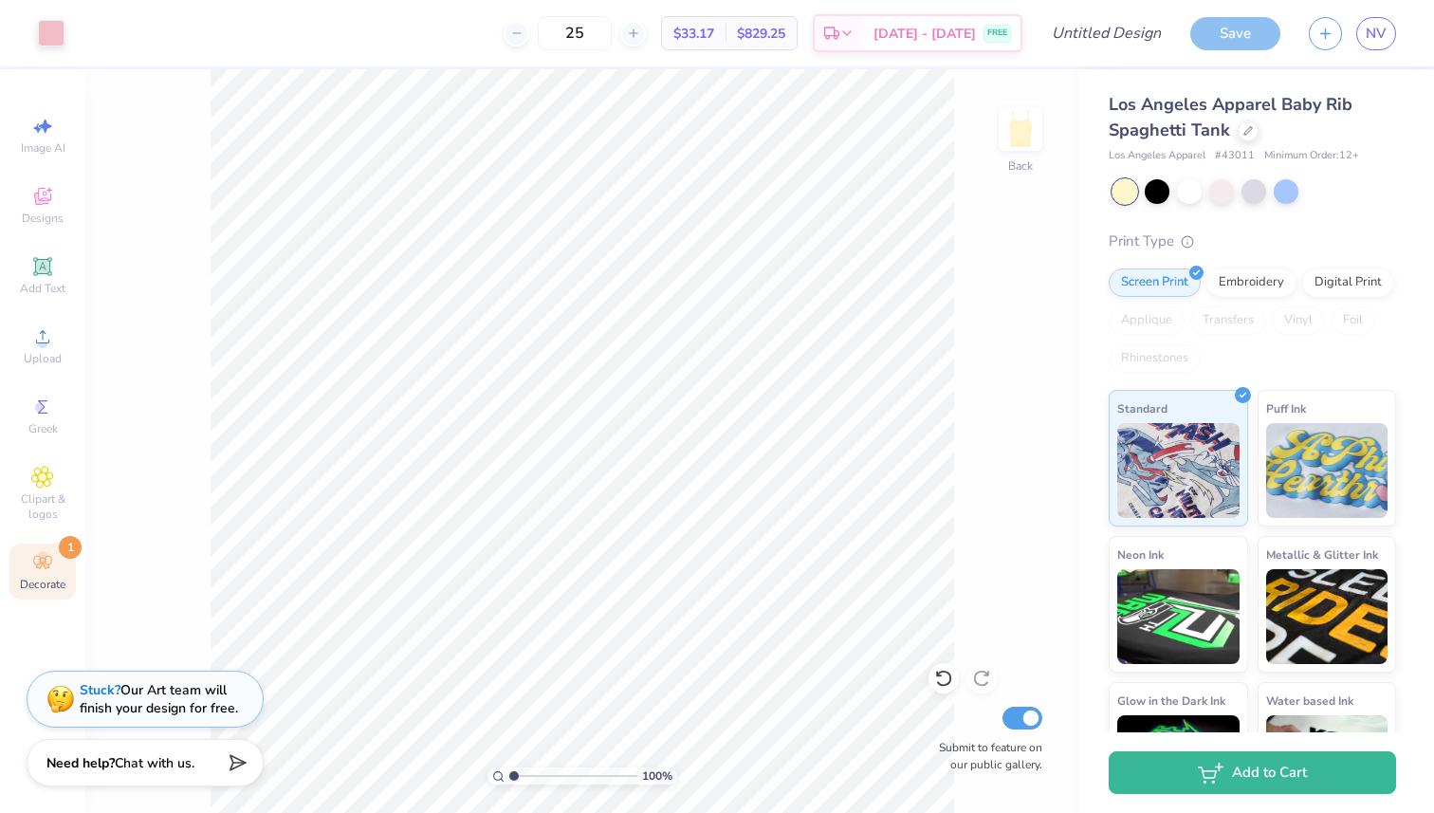
click at [24, 564] on div "Decorate 1" at bounding box center [42, 571] width 66 height 56
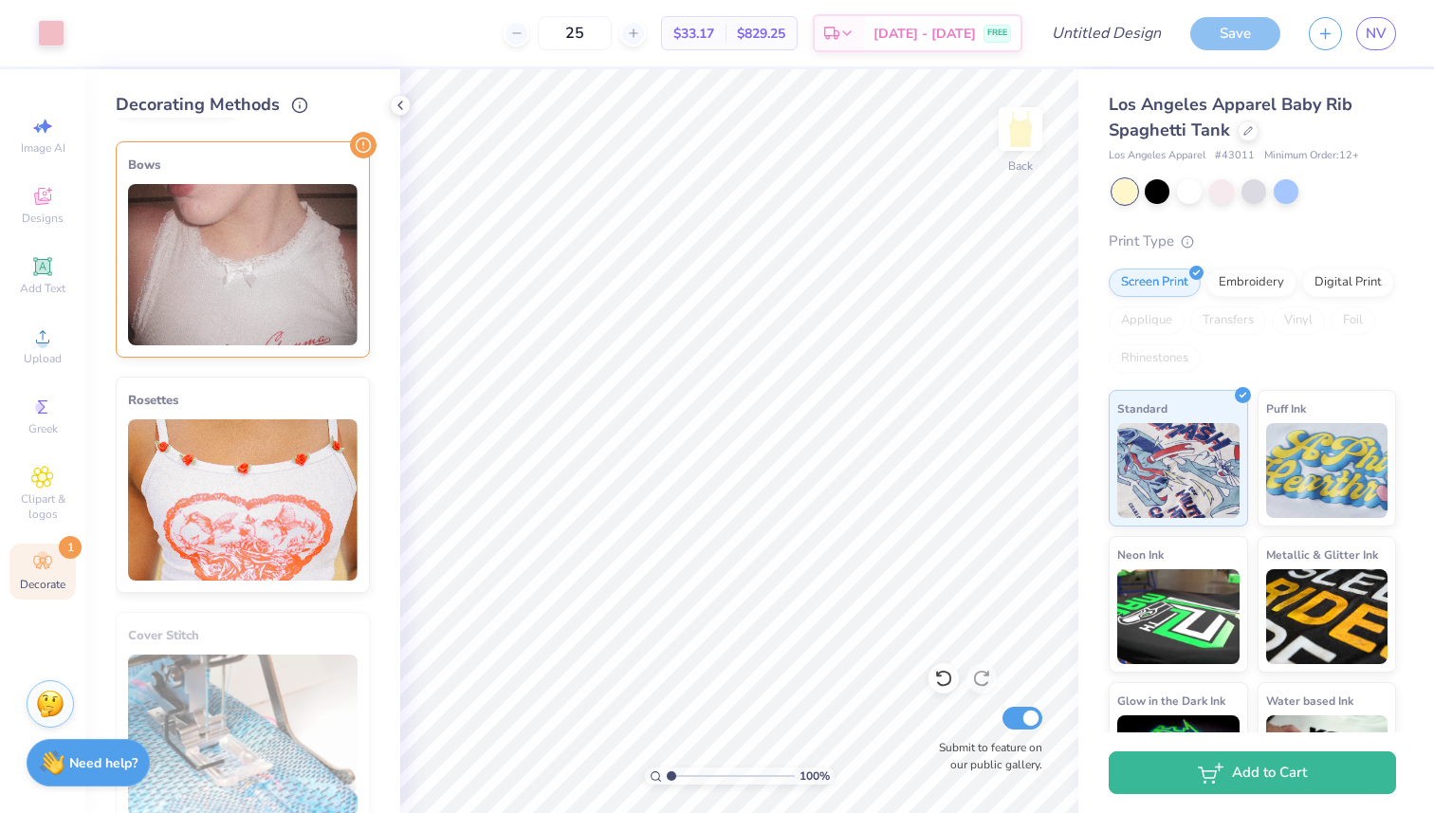
scroll to position [1043, 0]
click at [302, 428] on img at bounding box center [242, 498] width 229 height 161
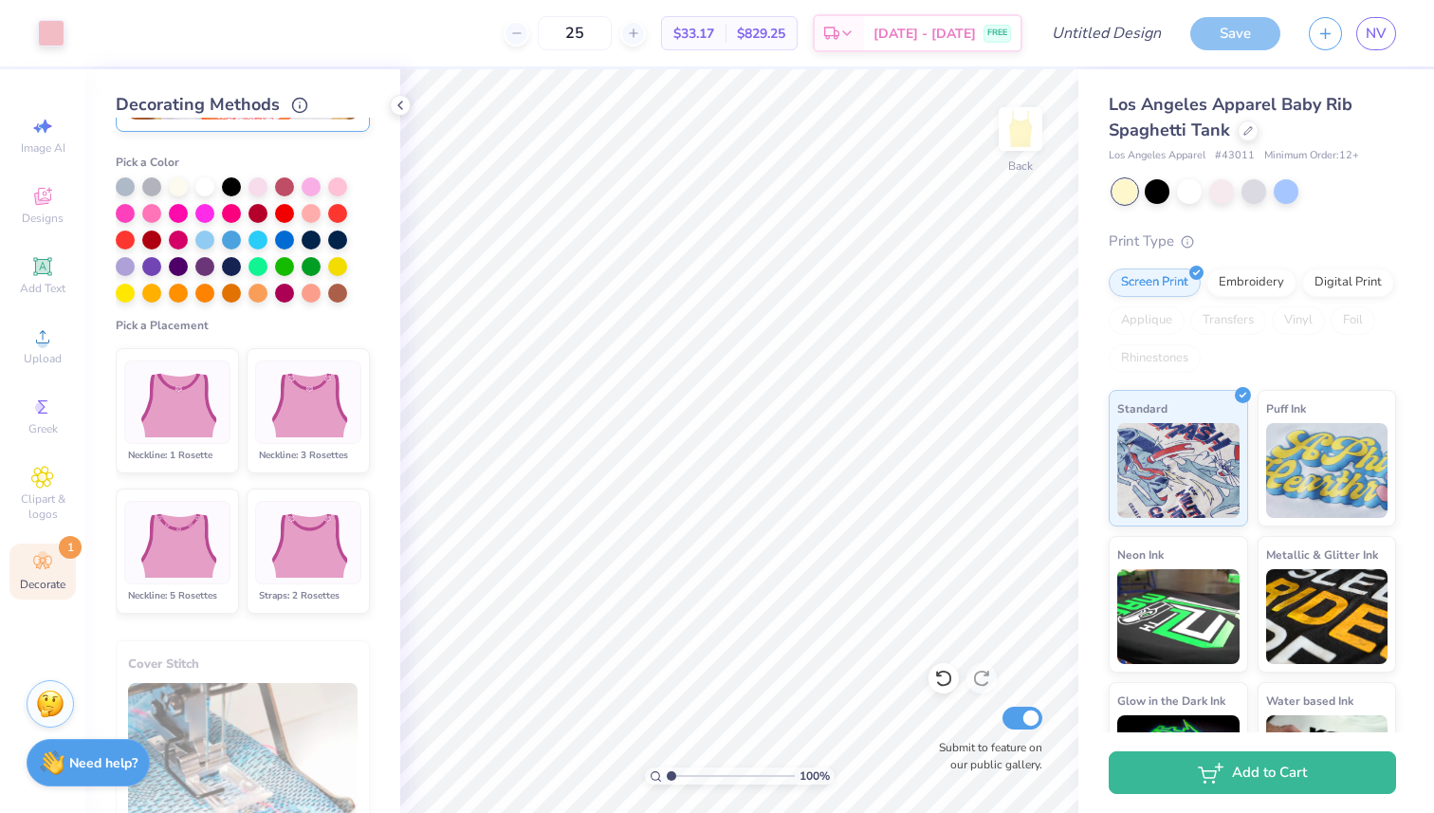
scroll to position [717, 0]
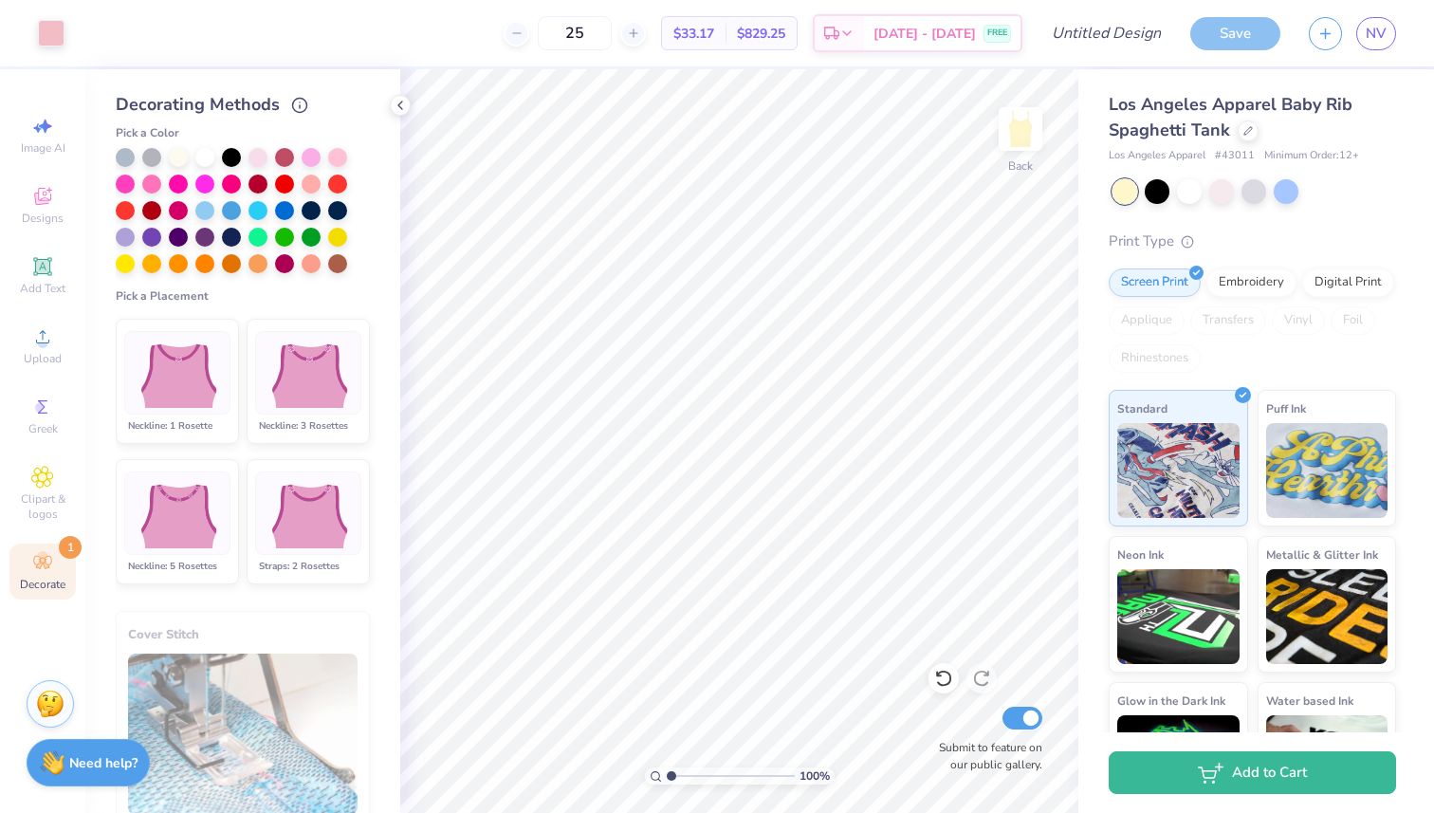
click at [312, 495] on img at bounding box center [308, 513] width 94 height 71
click at [287, 156] on div at bounding box center [284, 155] width 19 height 19
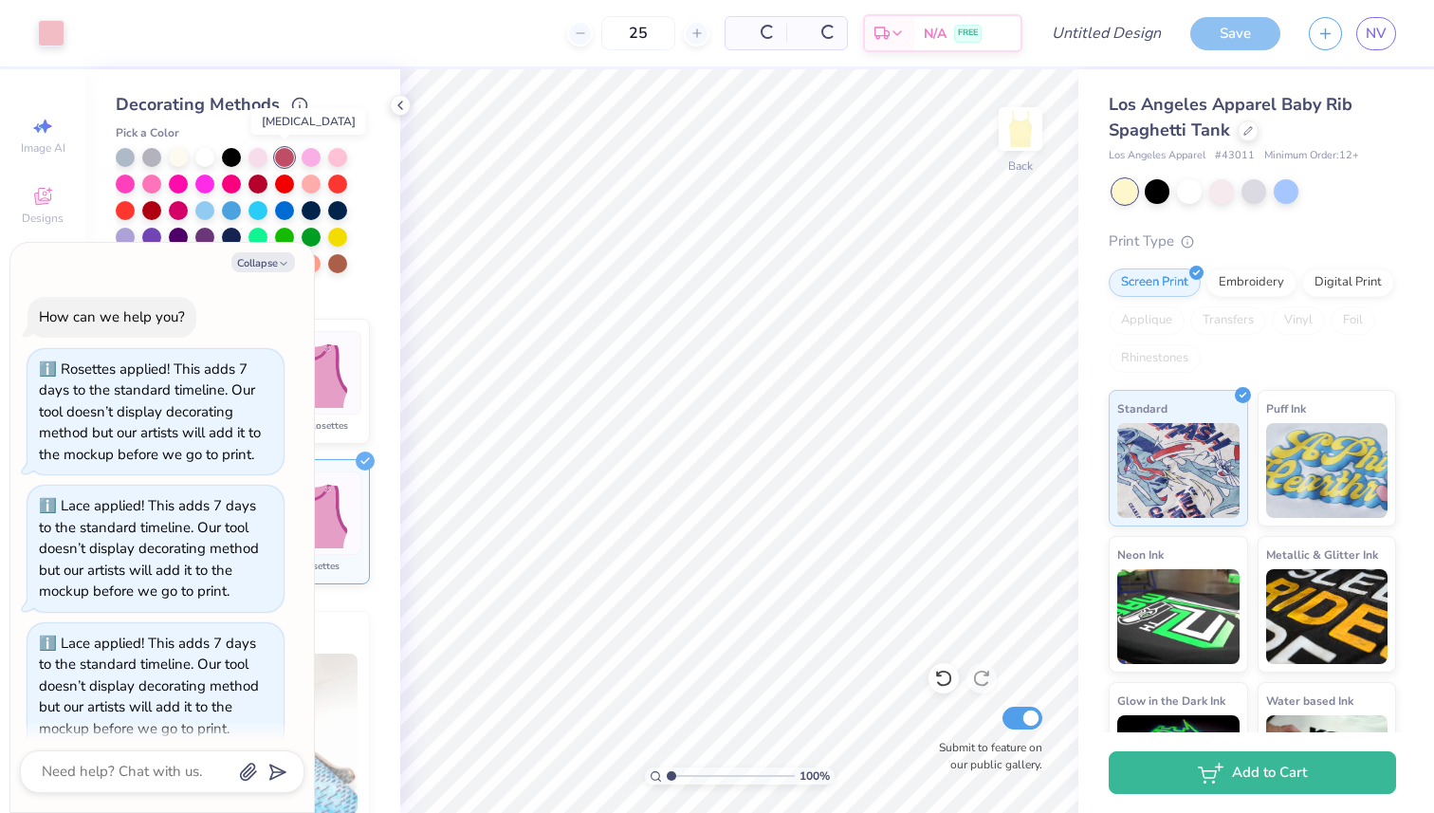
scroll to position [159, 0]
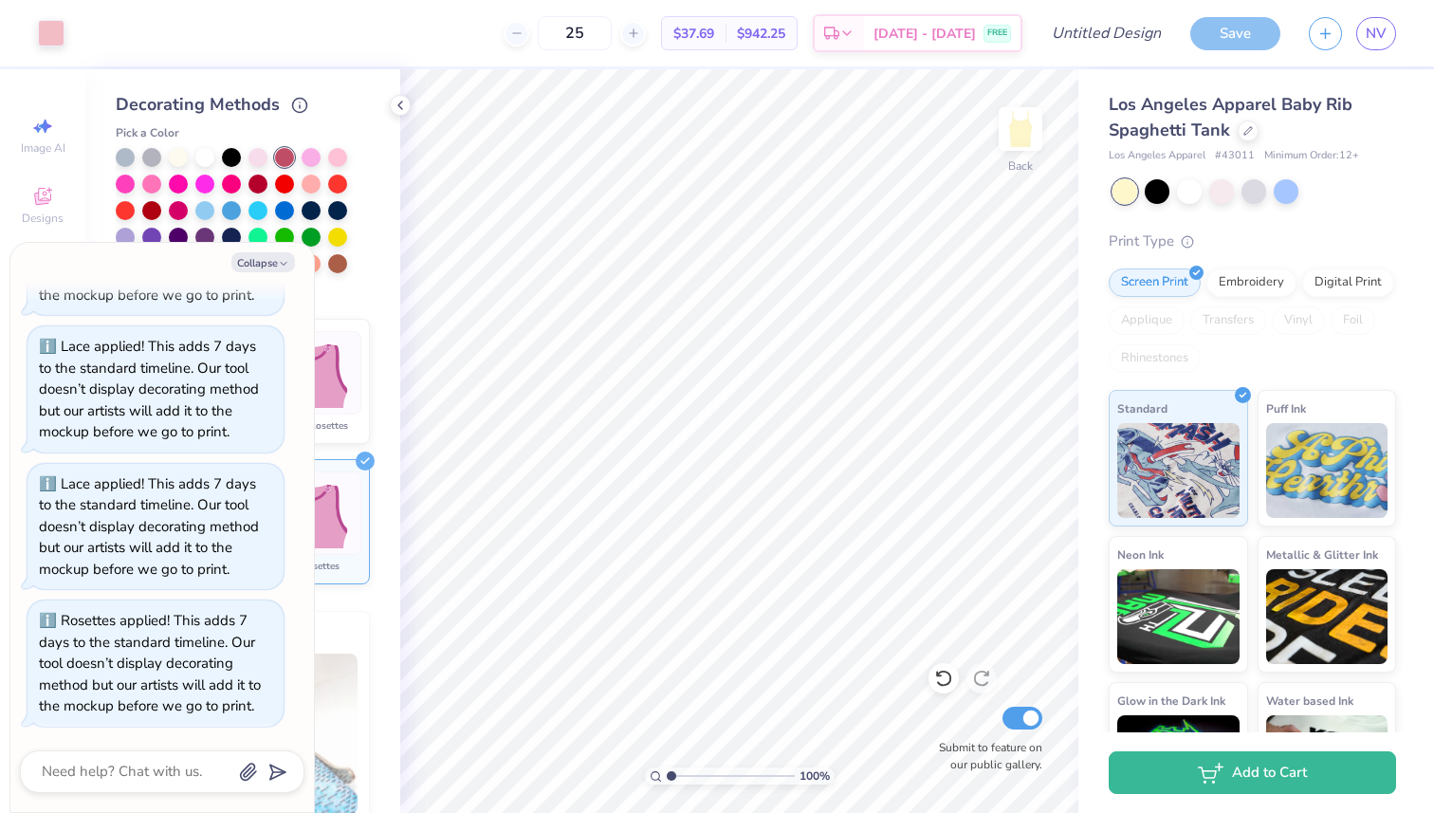
click at [271, 277] on div "Collapse How can we help you? Rosettes applied! This adds 7 days to the standar…" at bounding box center [161, 527] width 303 height 569
click at [272, 269] on button "Collapse" at bounding box center [263, 262] width 64 height 20
type textarea "x"
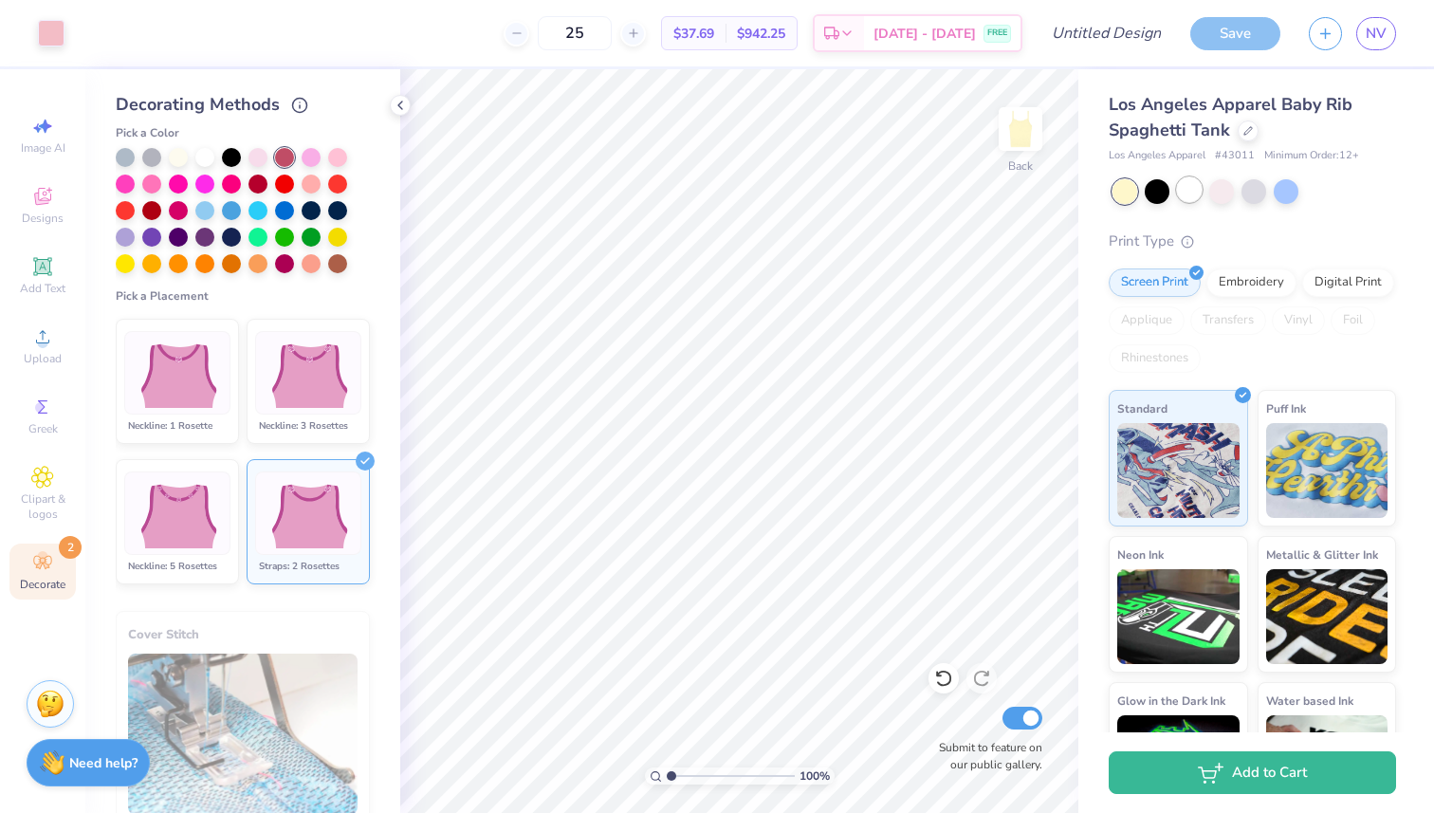
click at [1182, 192] on div at bounding box center [1189, 189] width 25 height 25
click at [1233, 193] on div at bounding box center [1221, 189] width 25 height 25
click at [1133, 32] on input "Design Title" at bounding box center [1129, 33] width 93 height 38
type input "a"
type input "tank"
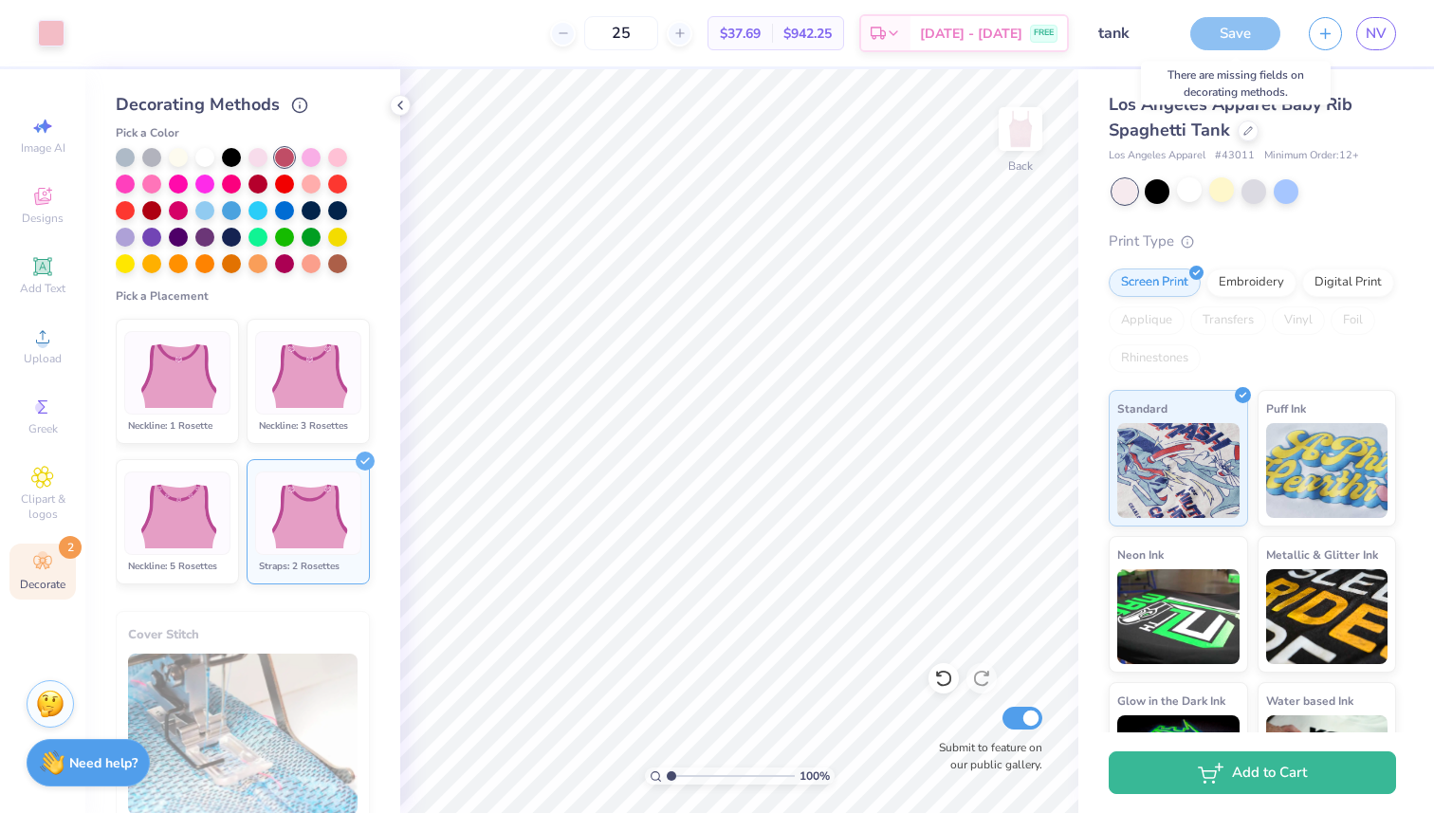
click at [1247, 39] on div "Save" at bounding box center [1235, 33] width 90 height 33
click at [1220, 194] on div at bounding box center [1221, 189] width 25 height 25
click at [1285, 193] on div at bounding box center [1285, 189] width 25 height 25
click at [1255, 190] on div at bounding box center [1253, 189] width 25 height 25
click at [1156, 182] on div at bounding box center [1156, 189] width 25 height 25
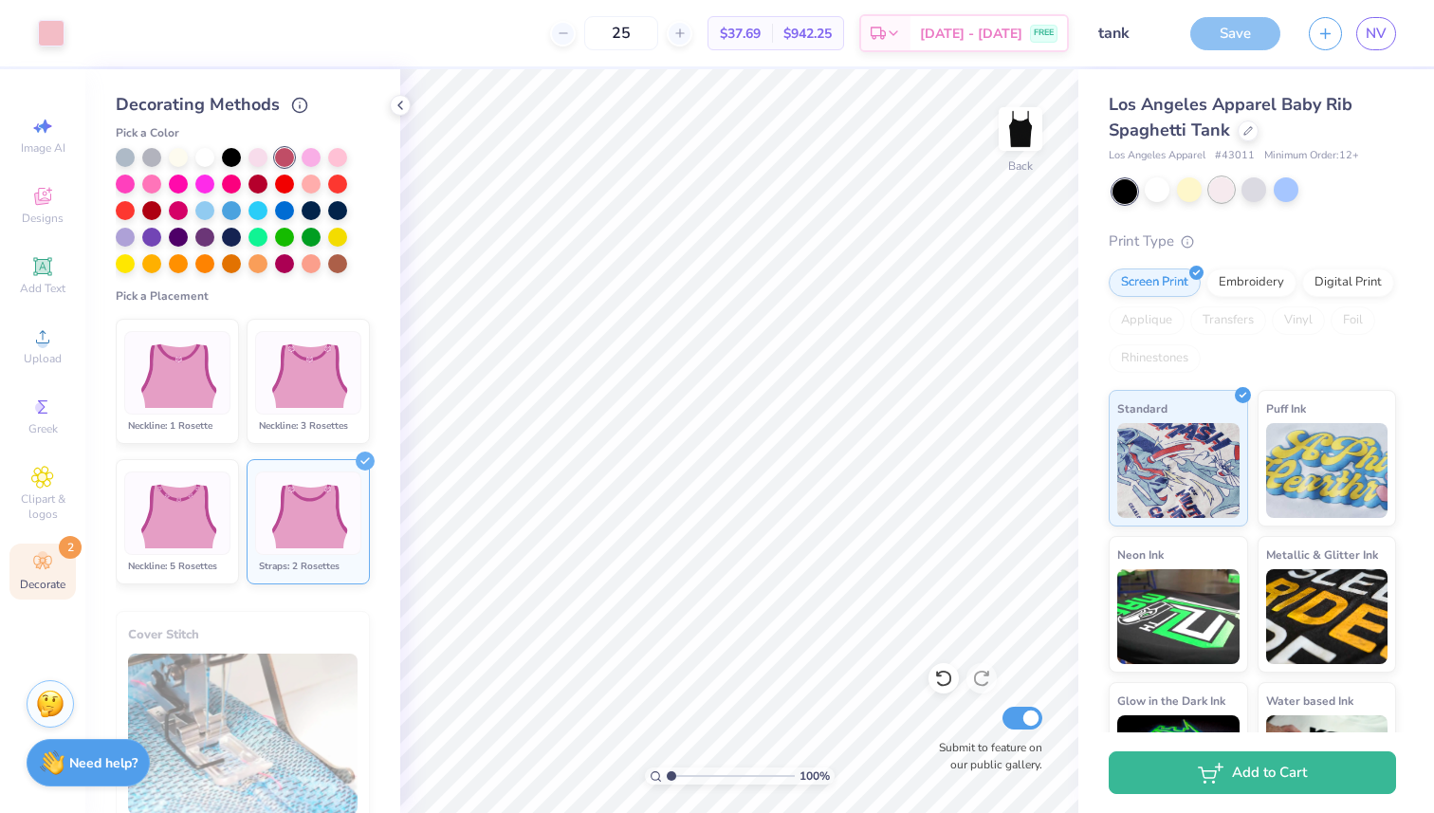
click at [1222, 189] on div at bounding box center [1221, 189] width 25 height 25
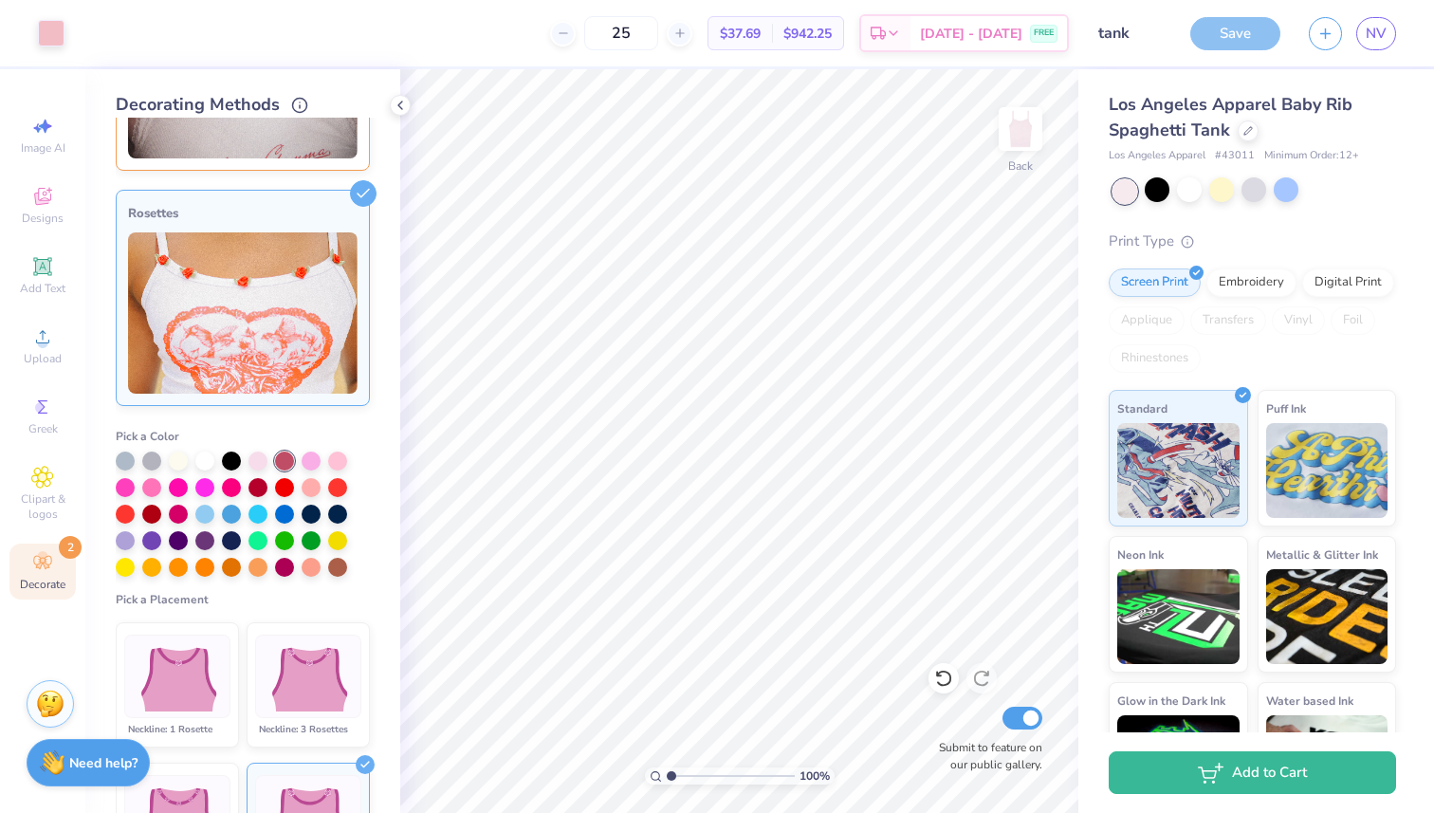
scroll to position [0, 0]
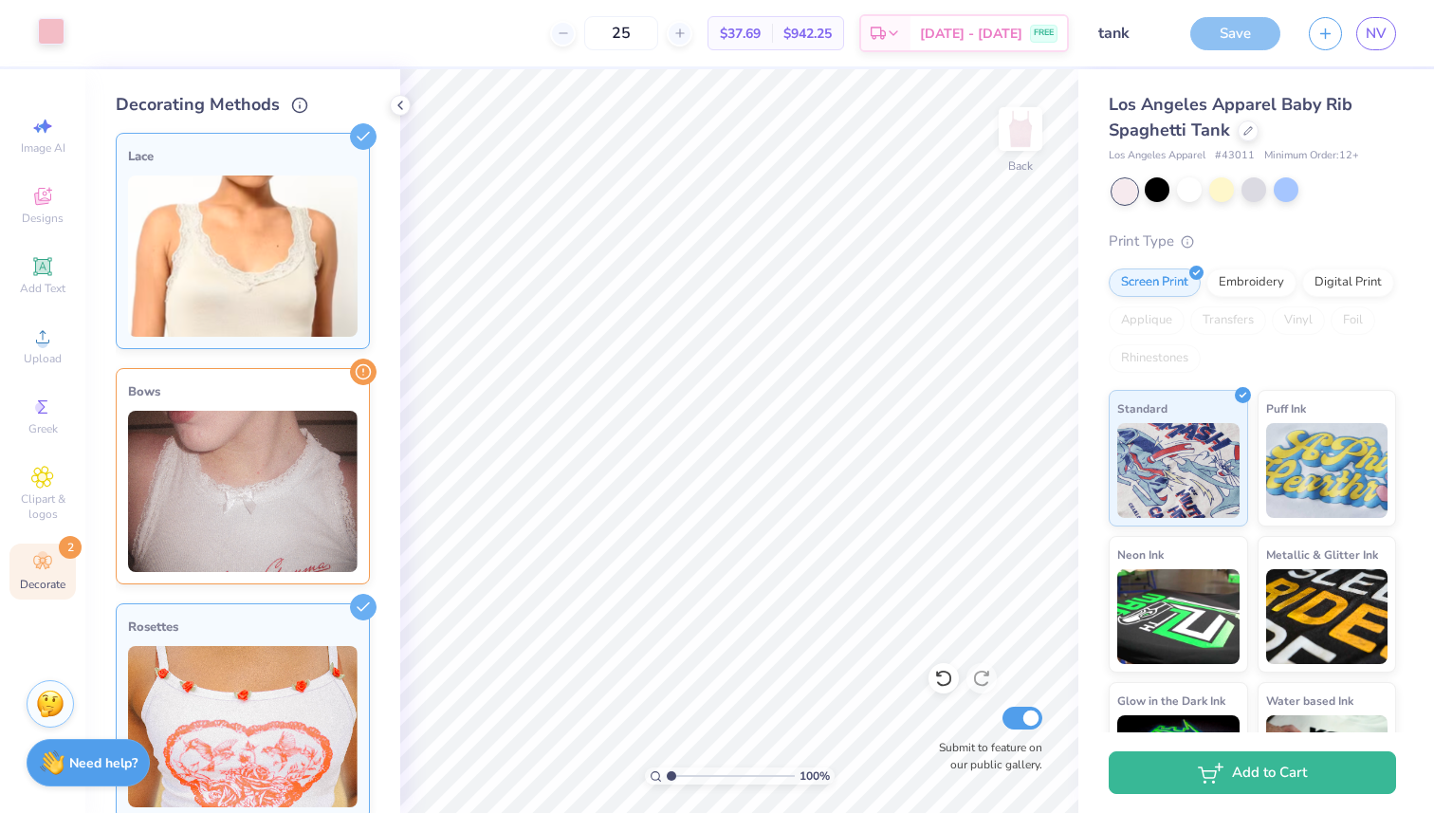
click at [46, 40] on div at bounding box center [51, 31] width 27 height 27
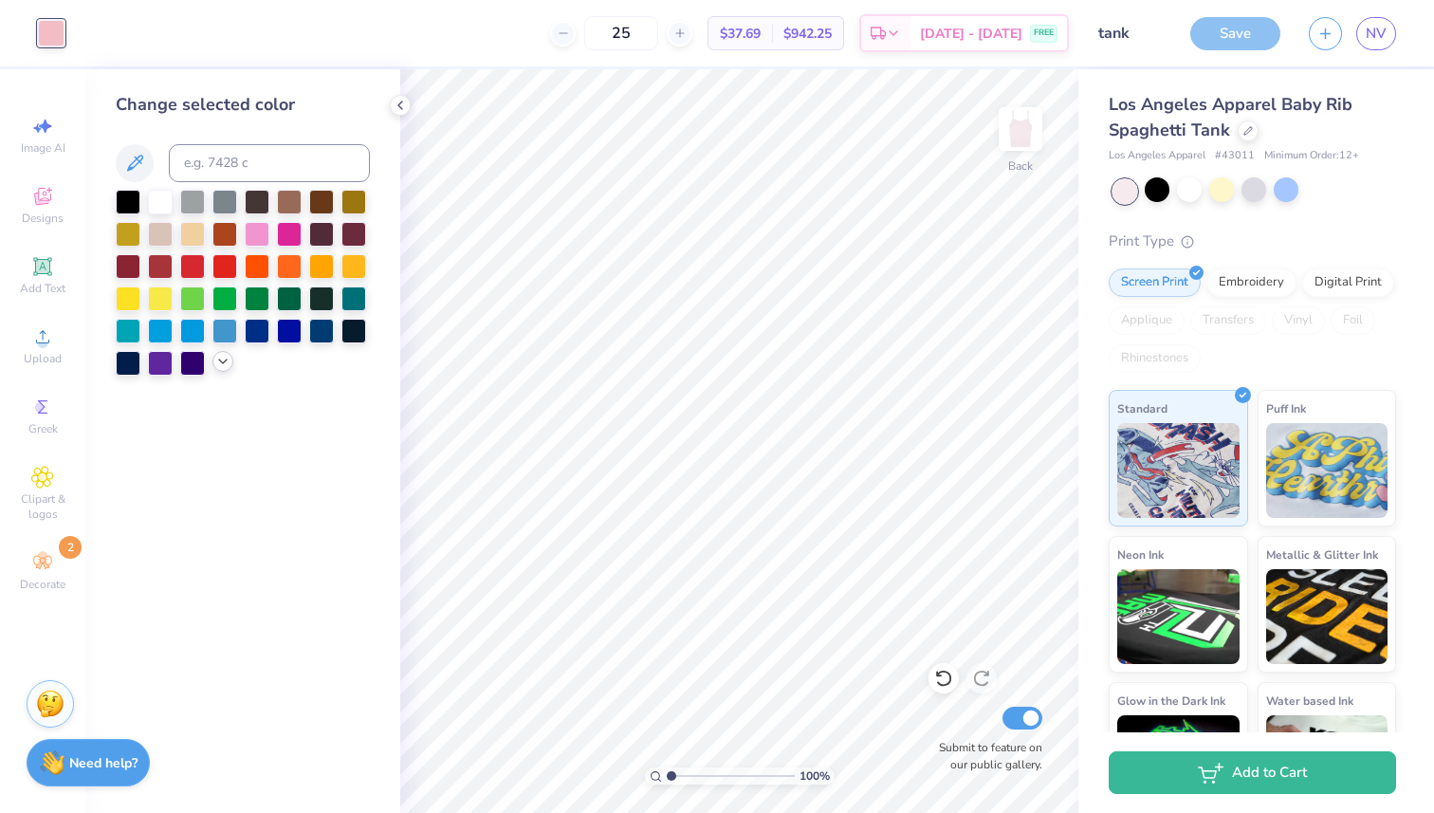
click at [224, 360] on icon at bounding box center [222, 361] width 15 height 15
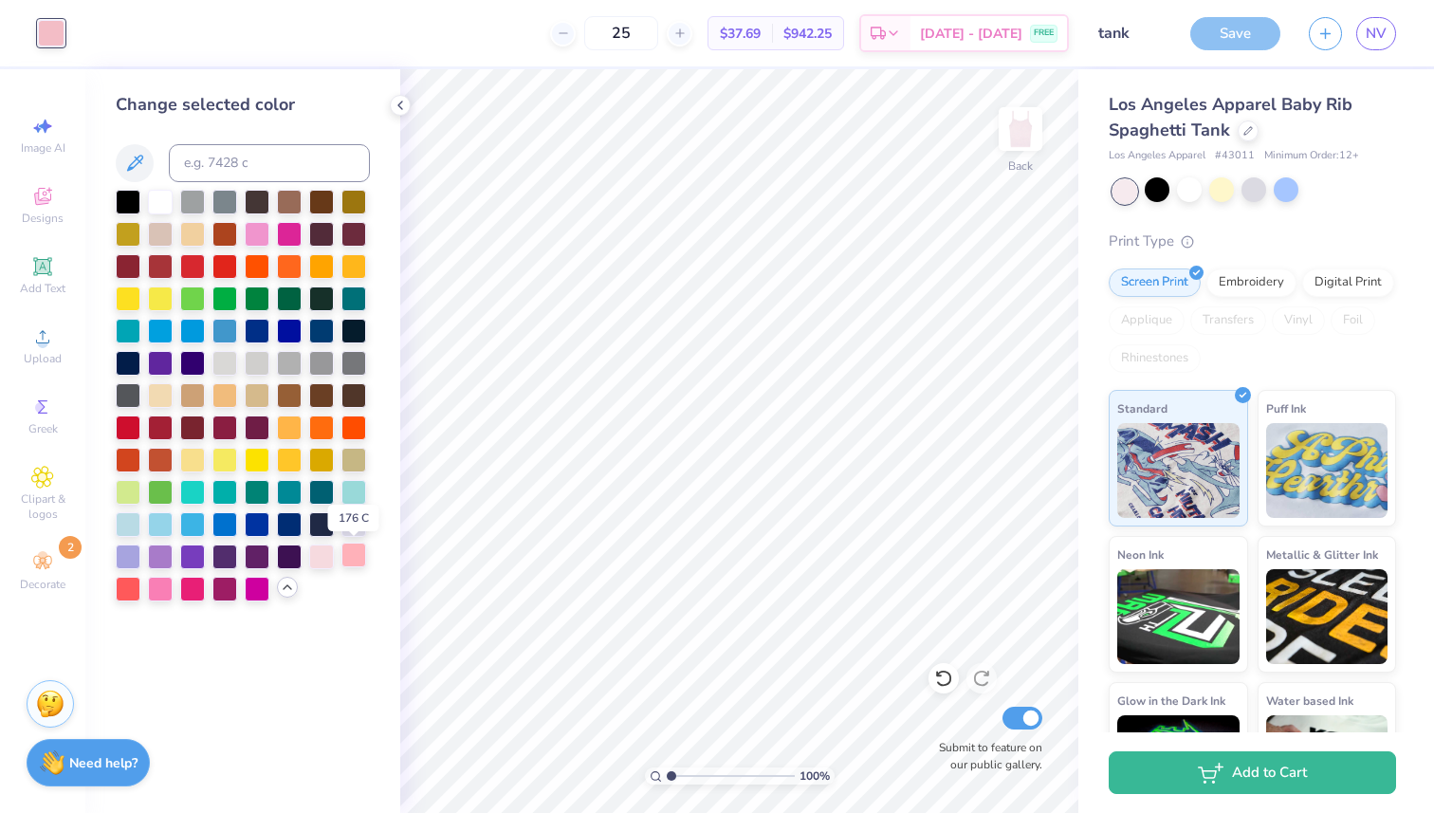
click at [349, 555] on div at bounding box center [353, 554] width 25 height 25
click at [283, 586] on icon at bounding box center [287, 586] width 15 height 15
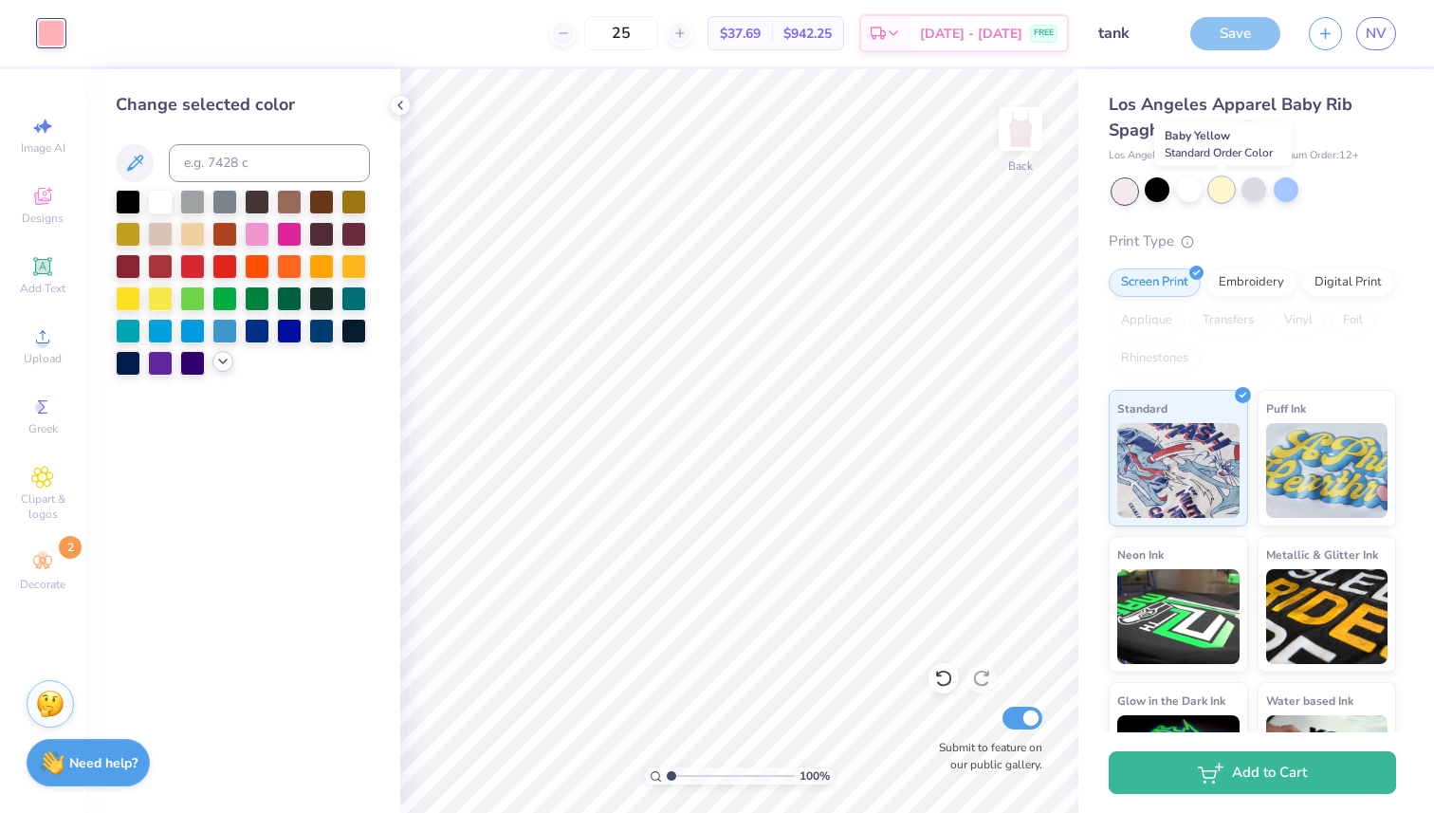
click at [1229, 188] on div at bounding box center [1221, 189] width 25 height 25
click at [1218, 189] on div at bounding box center [1221, 189] width 25 height 25
click at [398, 100] on icon at bounding box center [400, 105] width 15 height 15
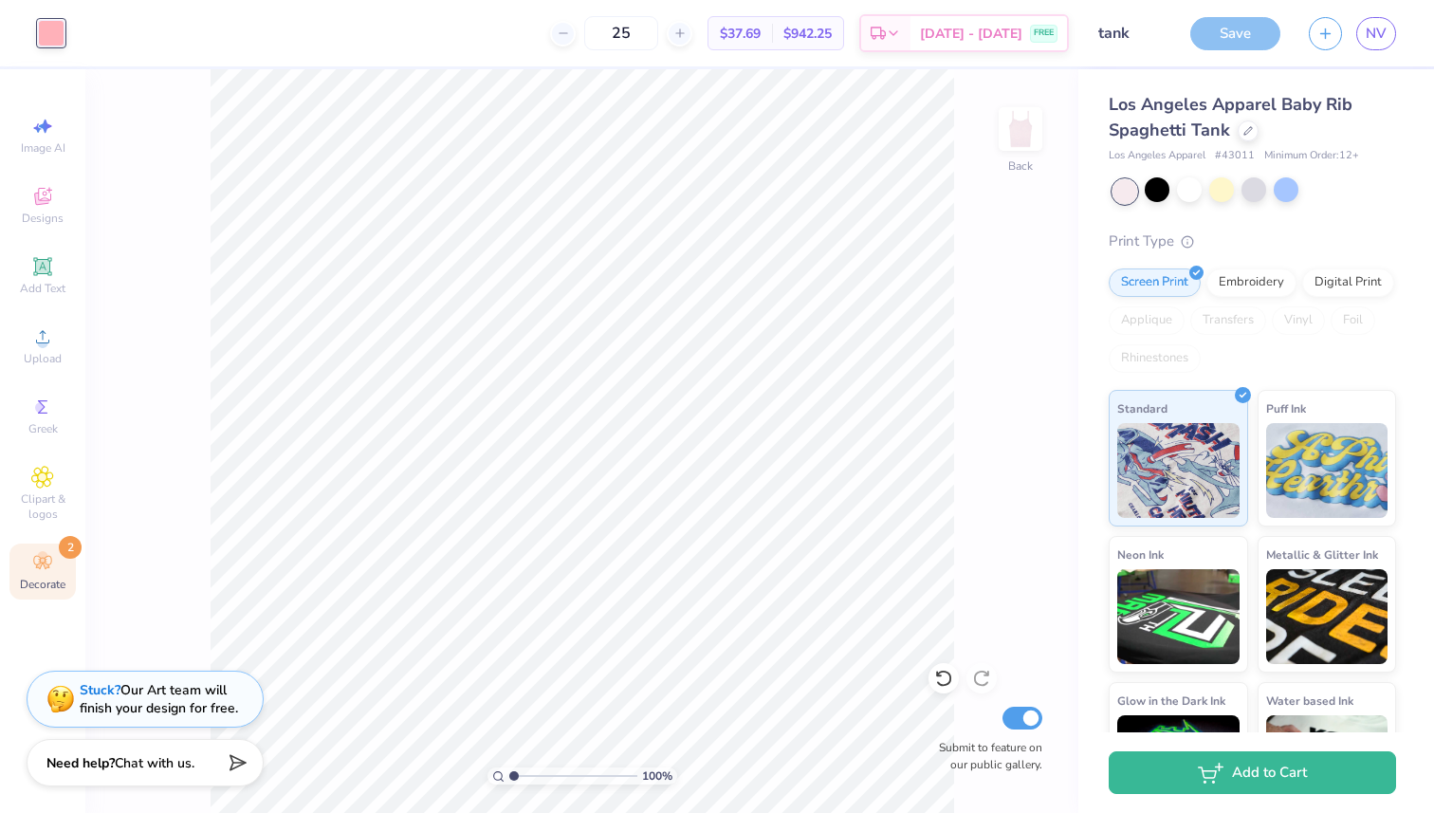
click at [55, 546] on div "Decorate 2" at bounding box center [42, 571] width 66 height 56
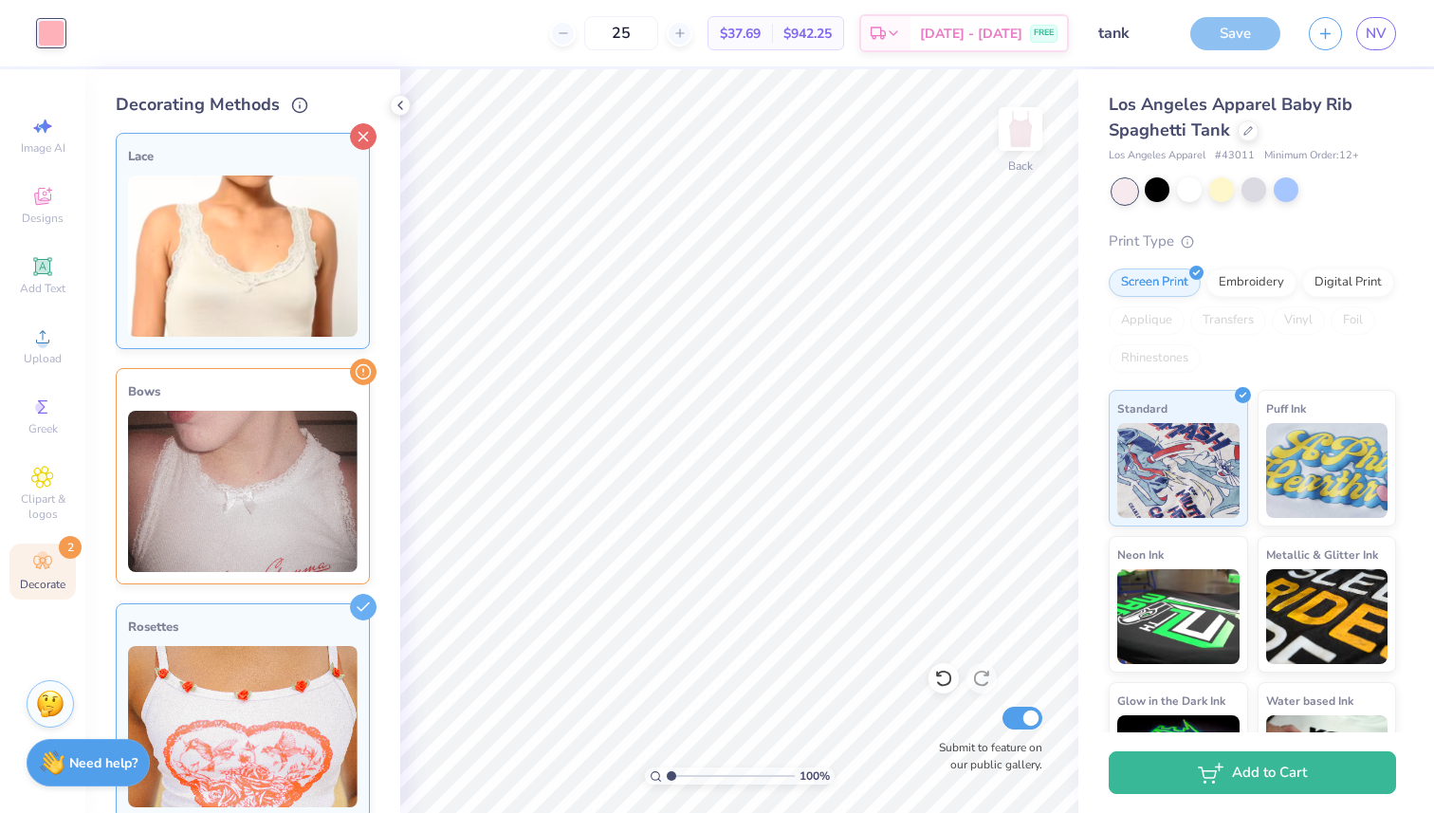
click at [356, 135] on icon at bounding box center [363, 136] width 27 height 27
click at [357, 597] on icon at bounding box center [363, 607] width 27 height 27
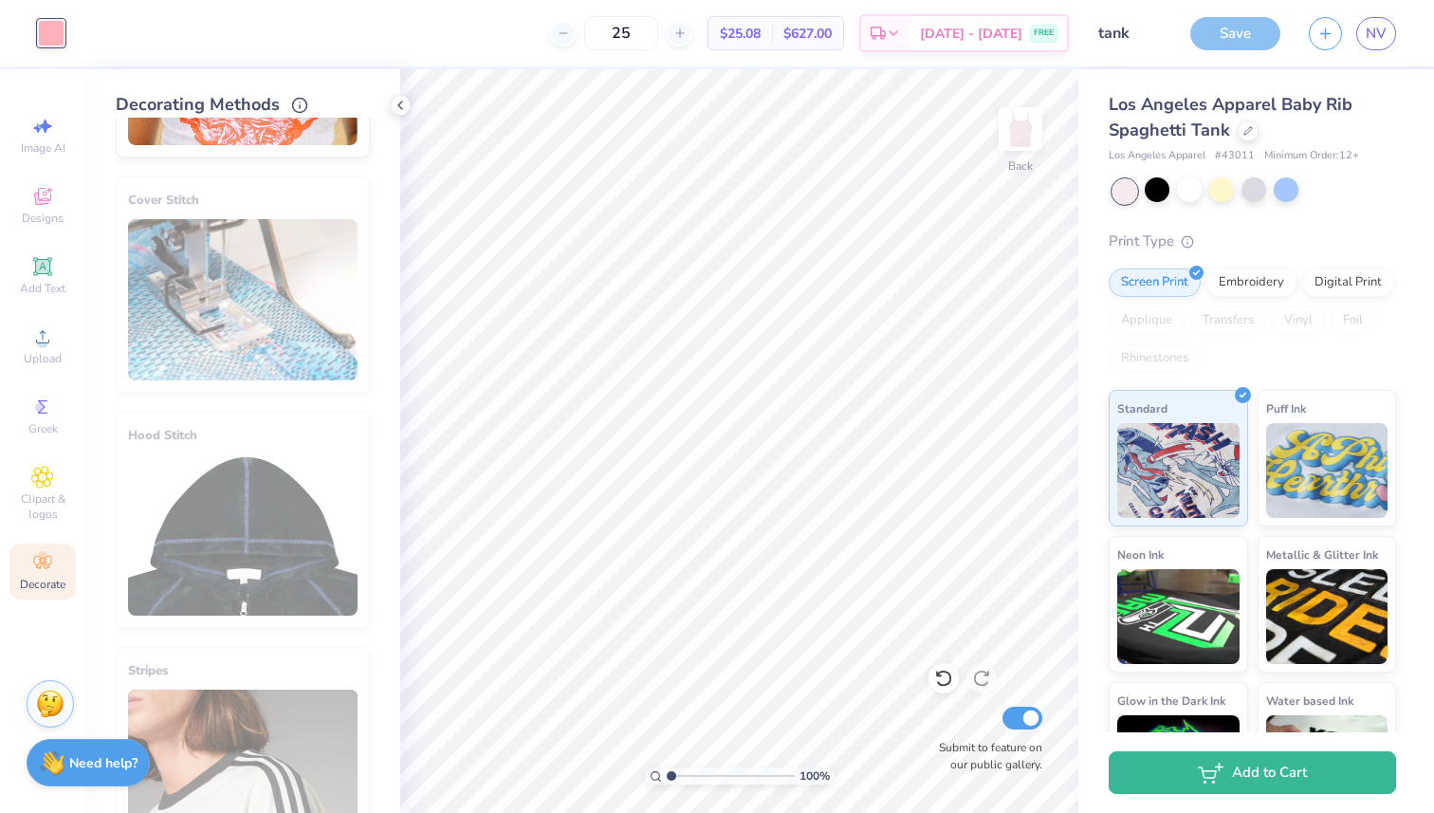
scroll to position [966, 0]
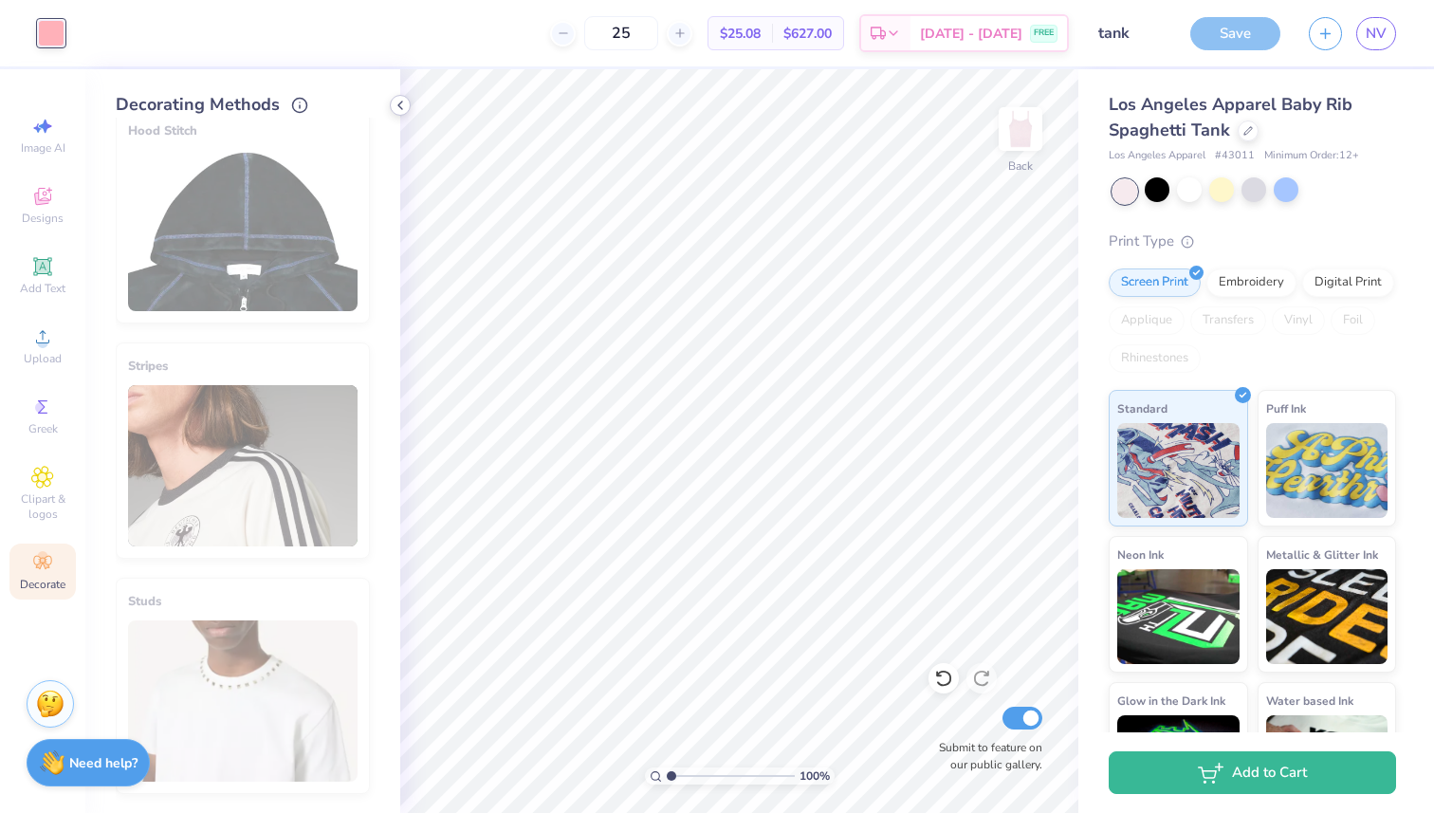
click at [397, 102] on icon at bounding box center [400, 105] width 15 height 15
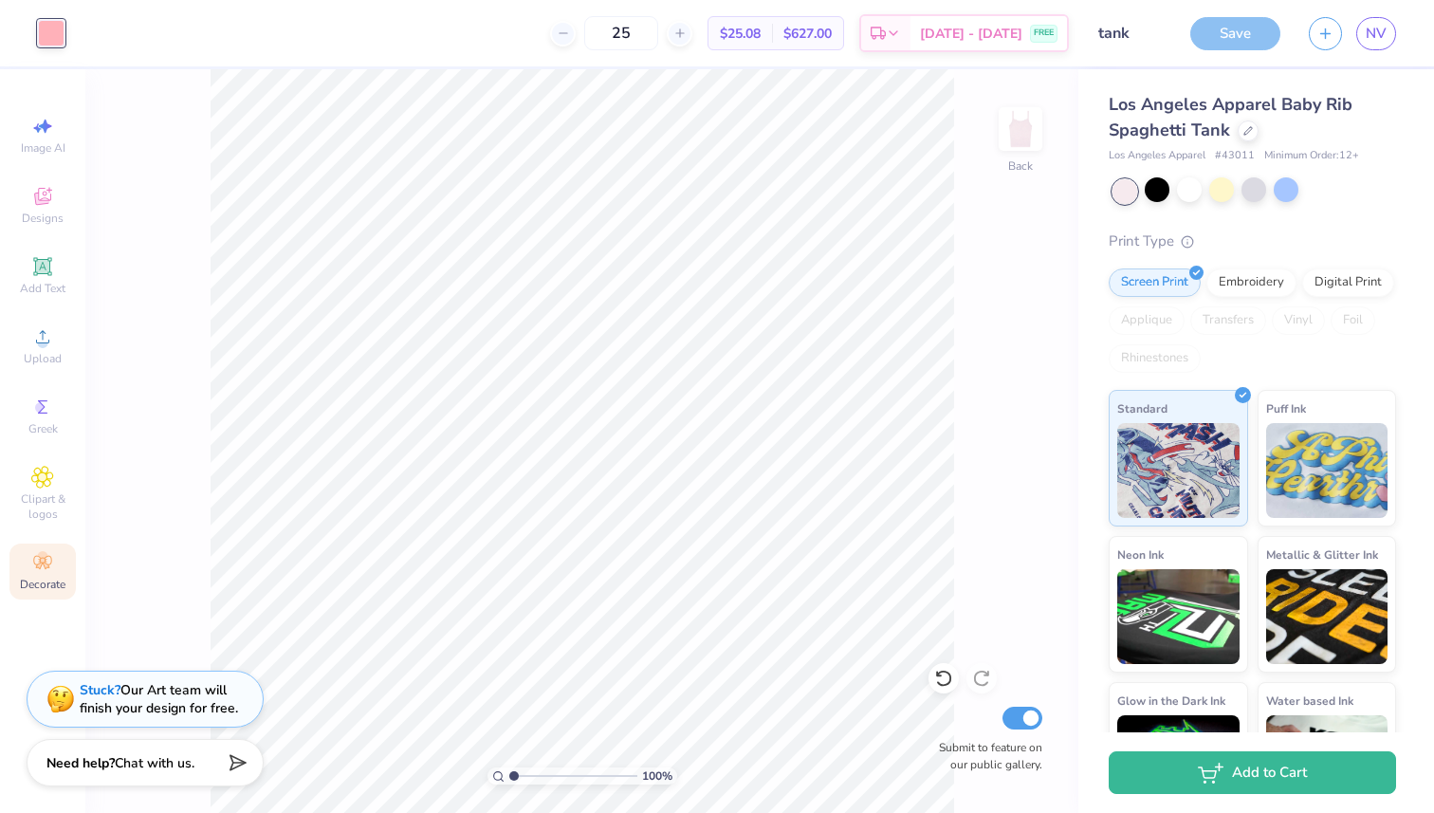
drag, startPoint x: 667, startPoint y: 33, endPoint x: 603, endPoint y: 33, distance: 64.5
click at [603, 33] on div "25" at bounding box center [621, 33] width 142 height 34
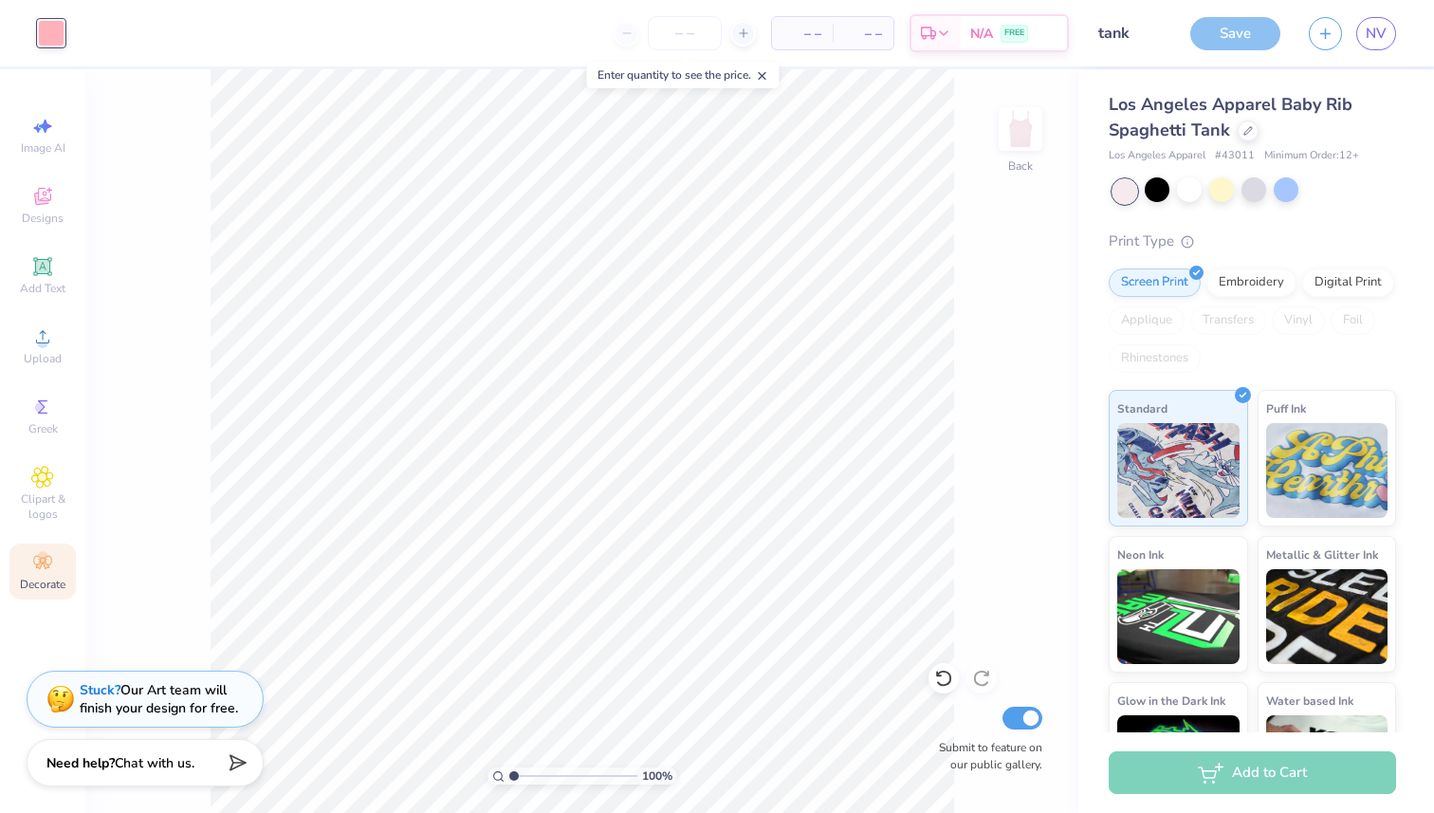
type input "0"
type input "1"
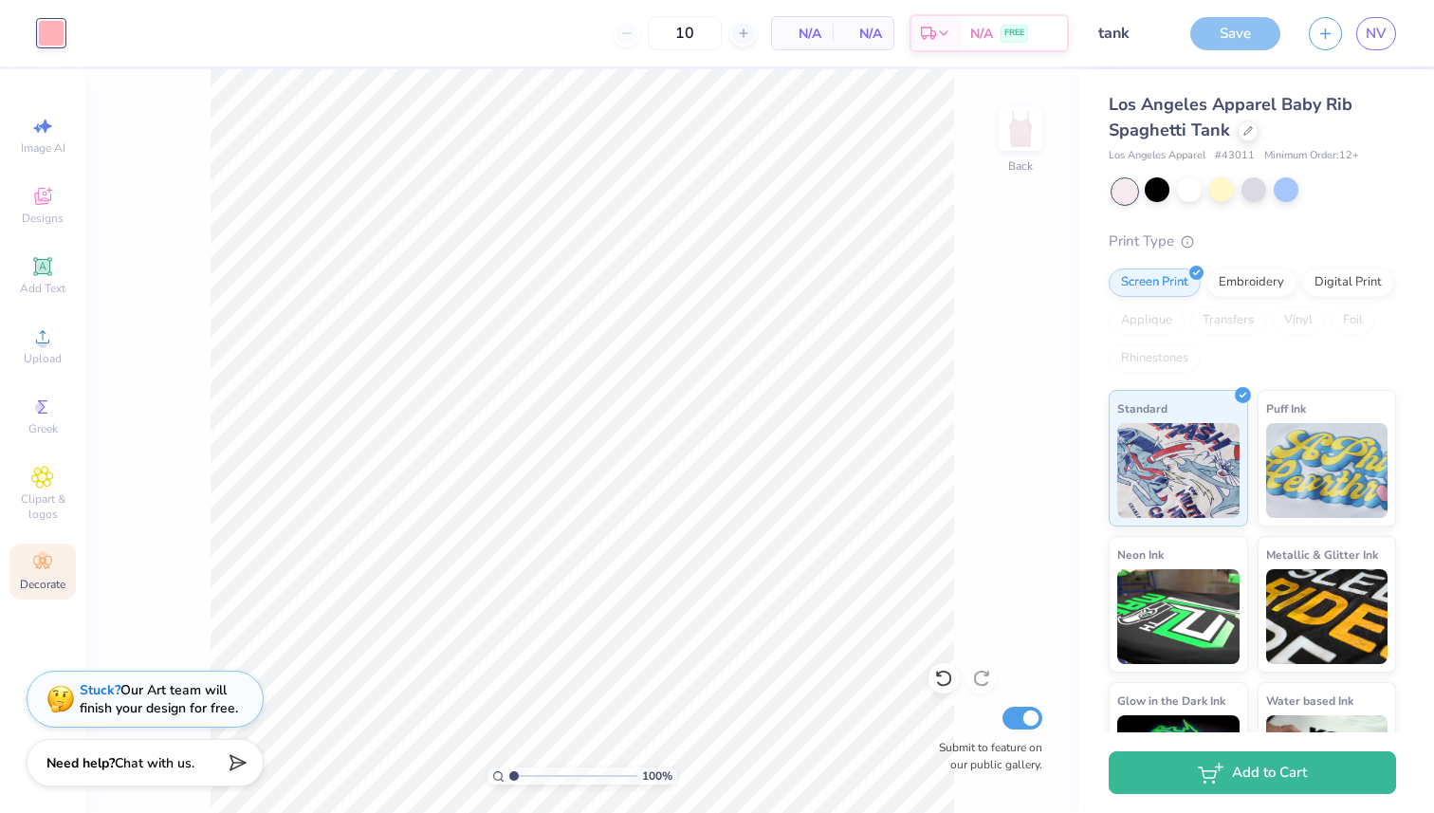
type input "1"
type input "2"
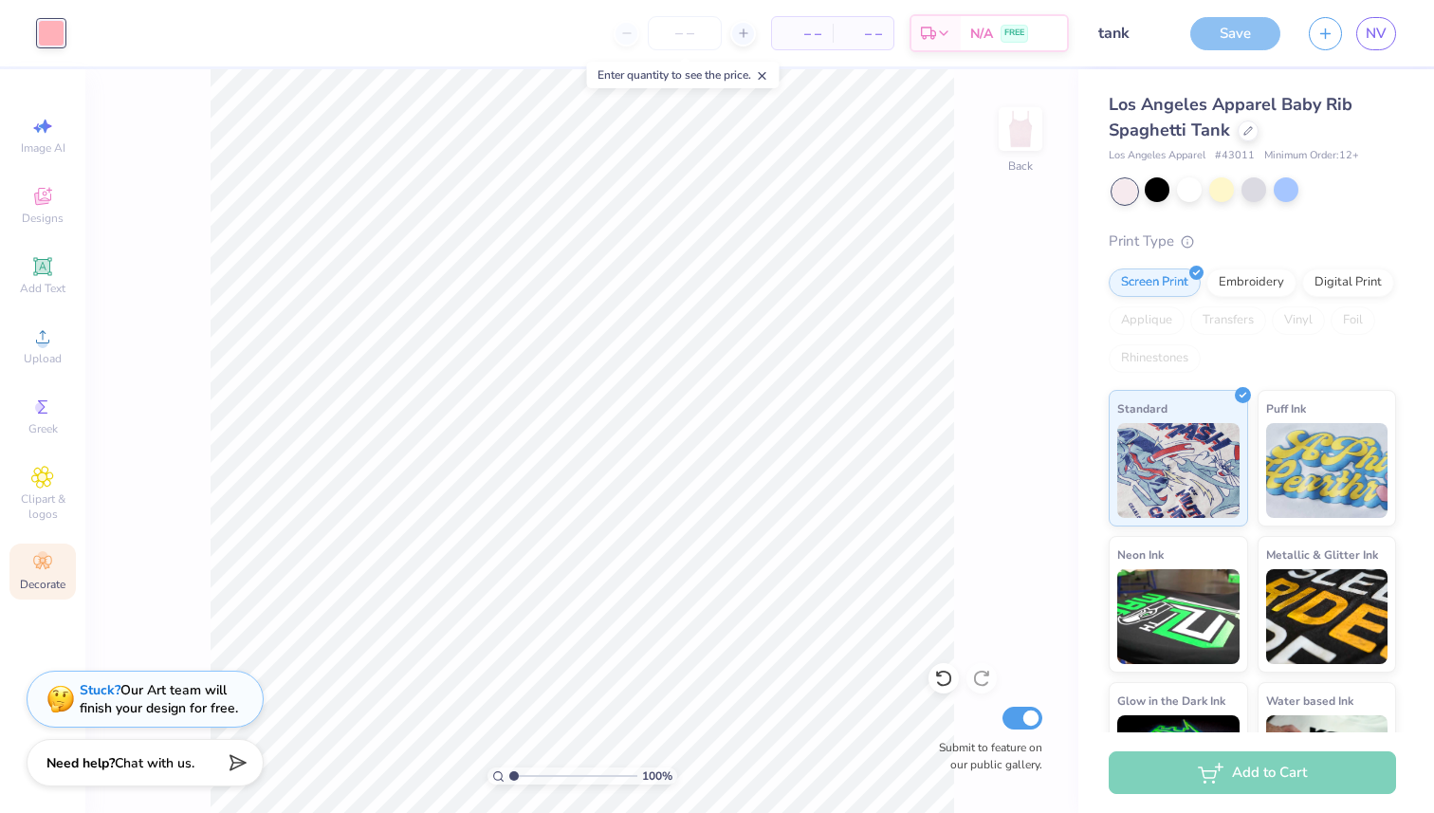
type input "5"
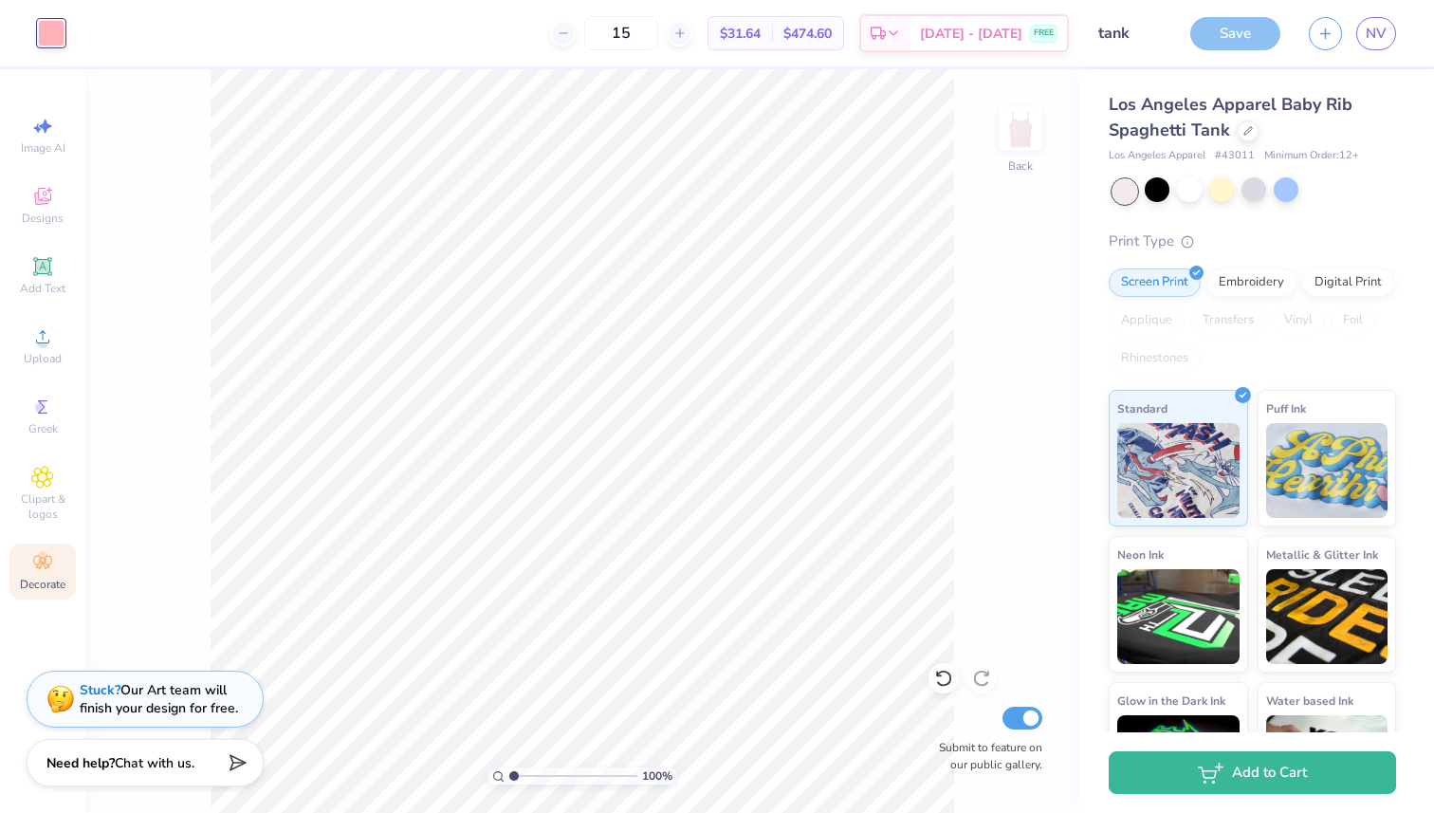
type input "1"
type input "3"
type input "2"
type input "20"
click at [1210, 36] on div "Save" at bounding box center [1235, 33] width 90 height 33
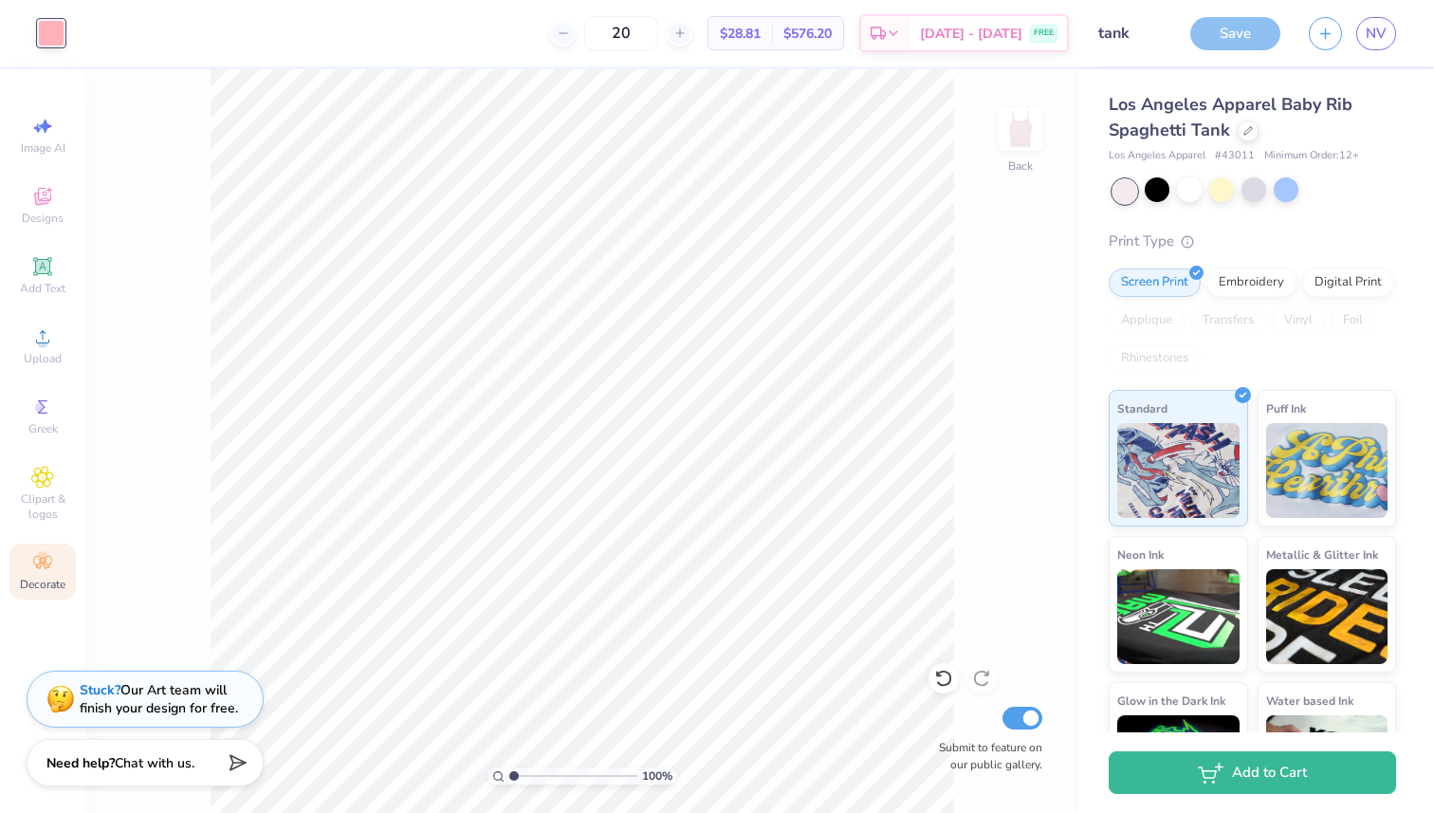
scroll to position [86, 0]
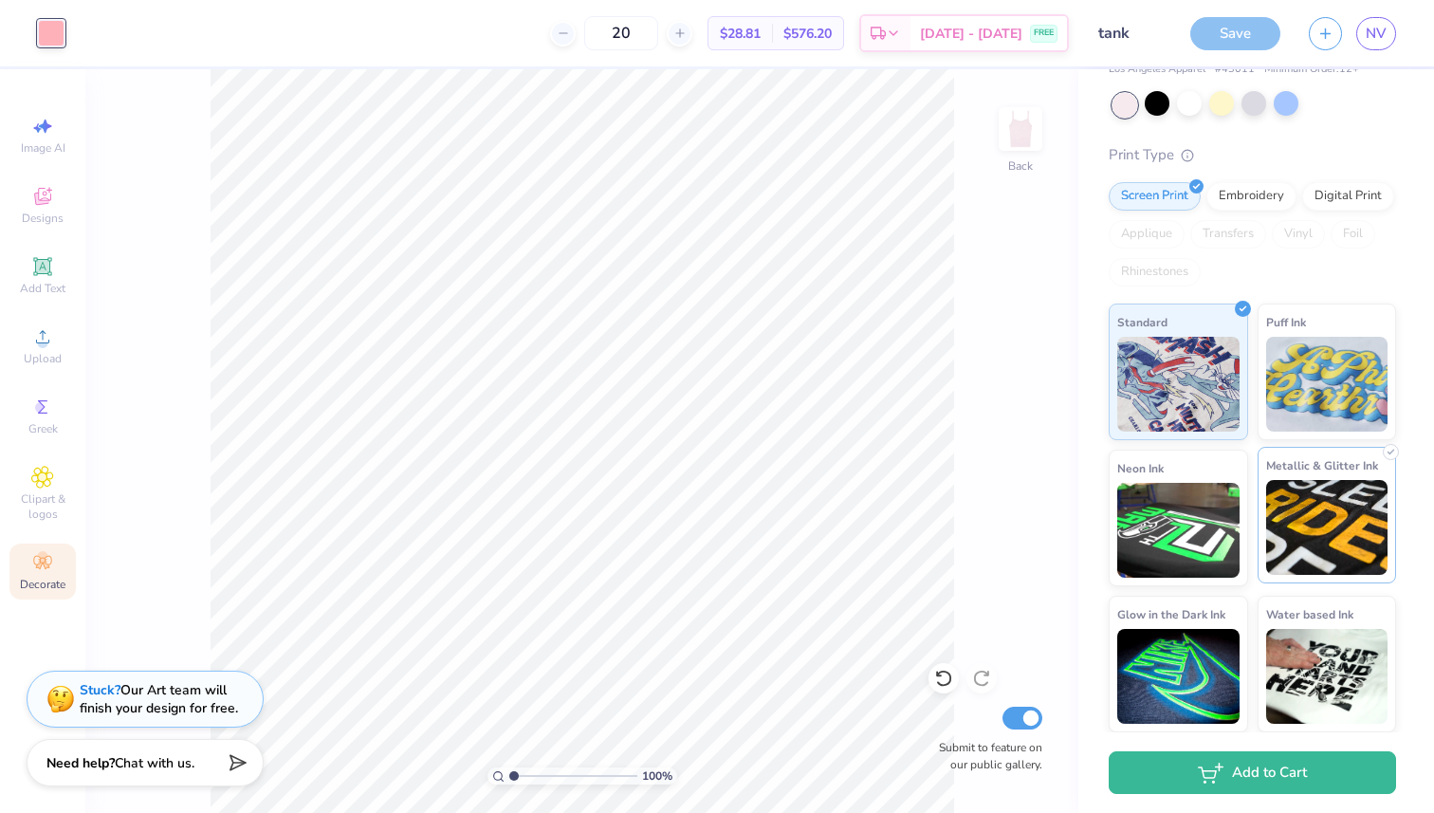
click at [1302, 518] on img at bounding box center [1327, 527] width 122 height 95
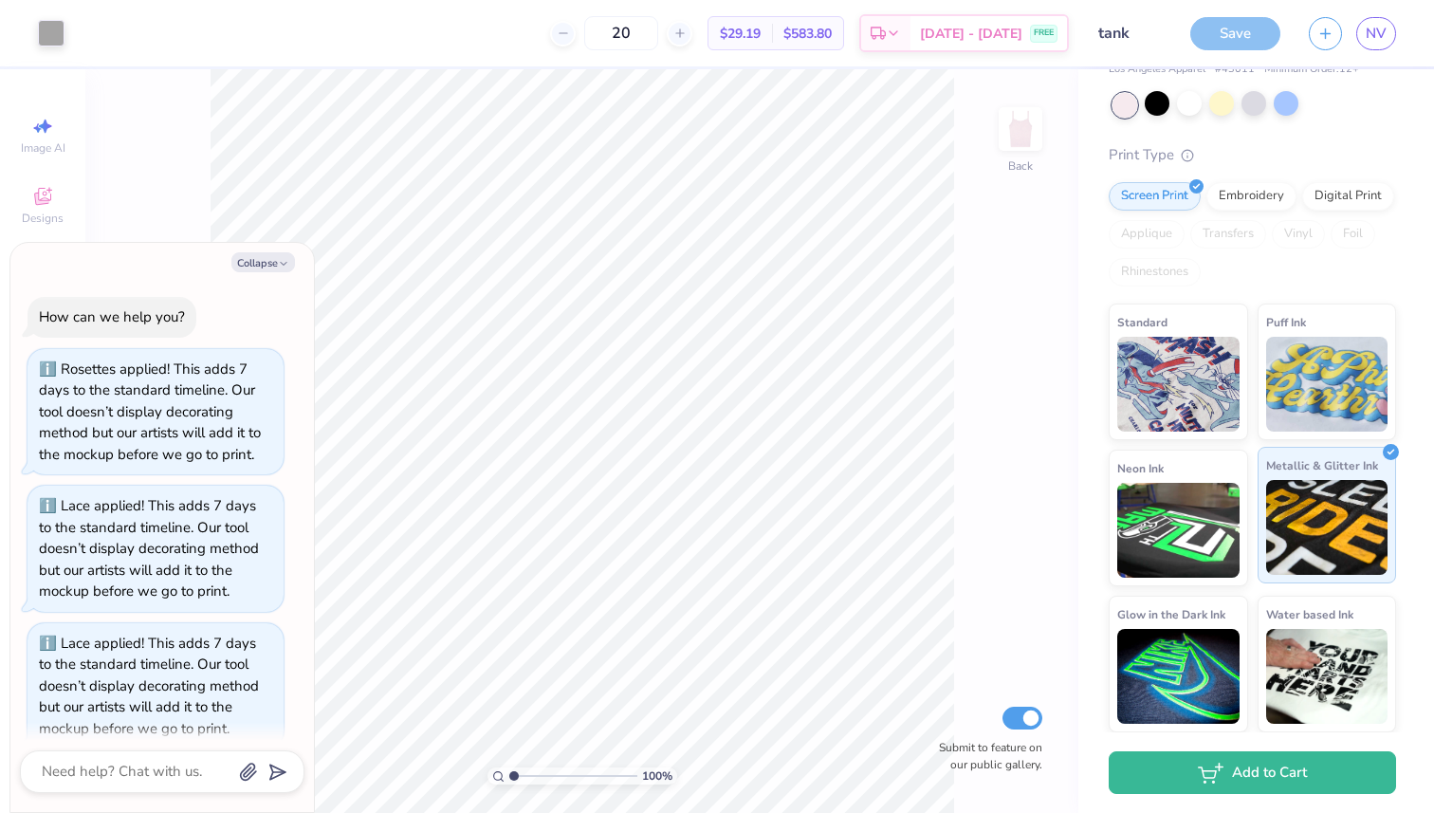
scroll to position [297, 0]
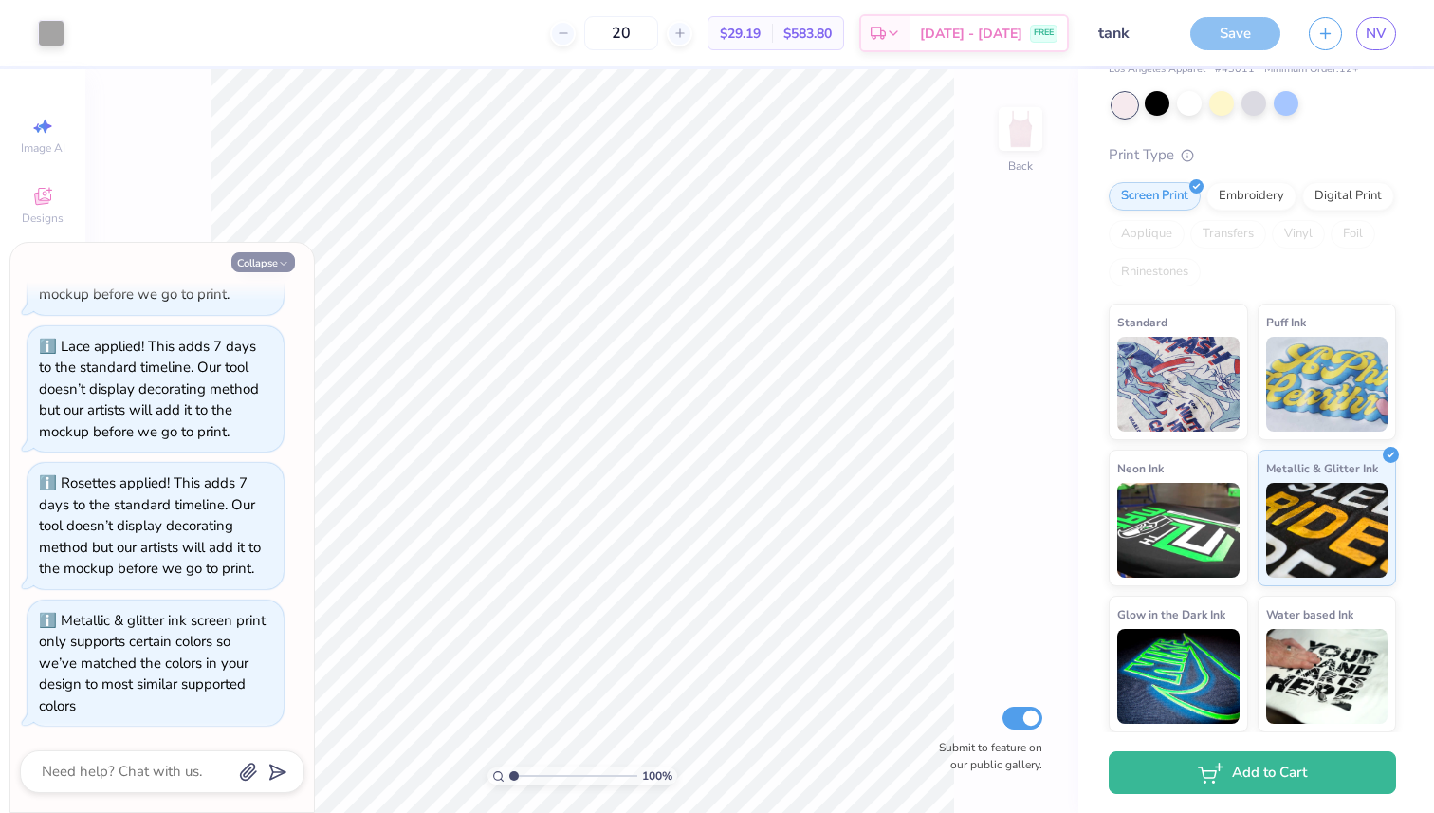
click at [288, 267] on icon "button" at bounding box center [283, 263] width 11 height 11
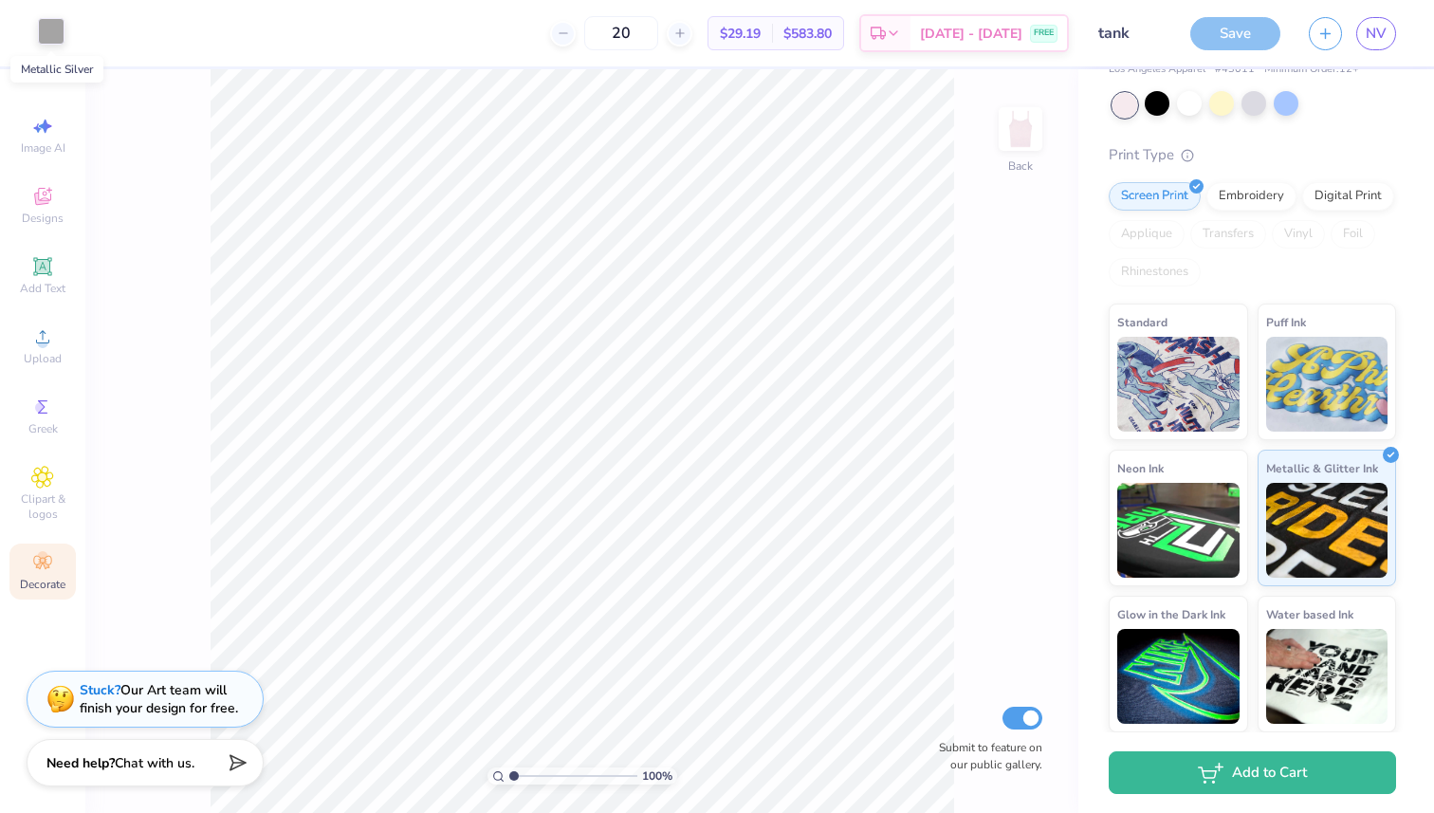
click at [55, 30] on div at bounding box center [51, 31] width 27 height 27
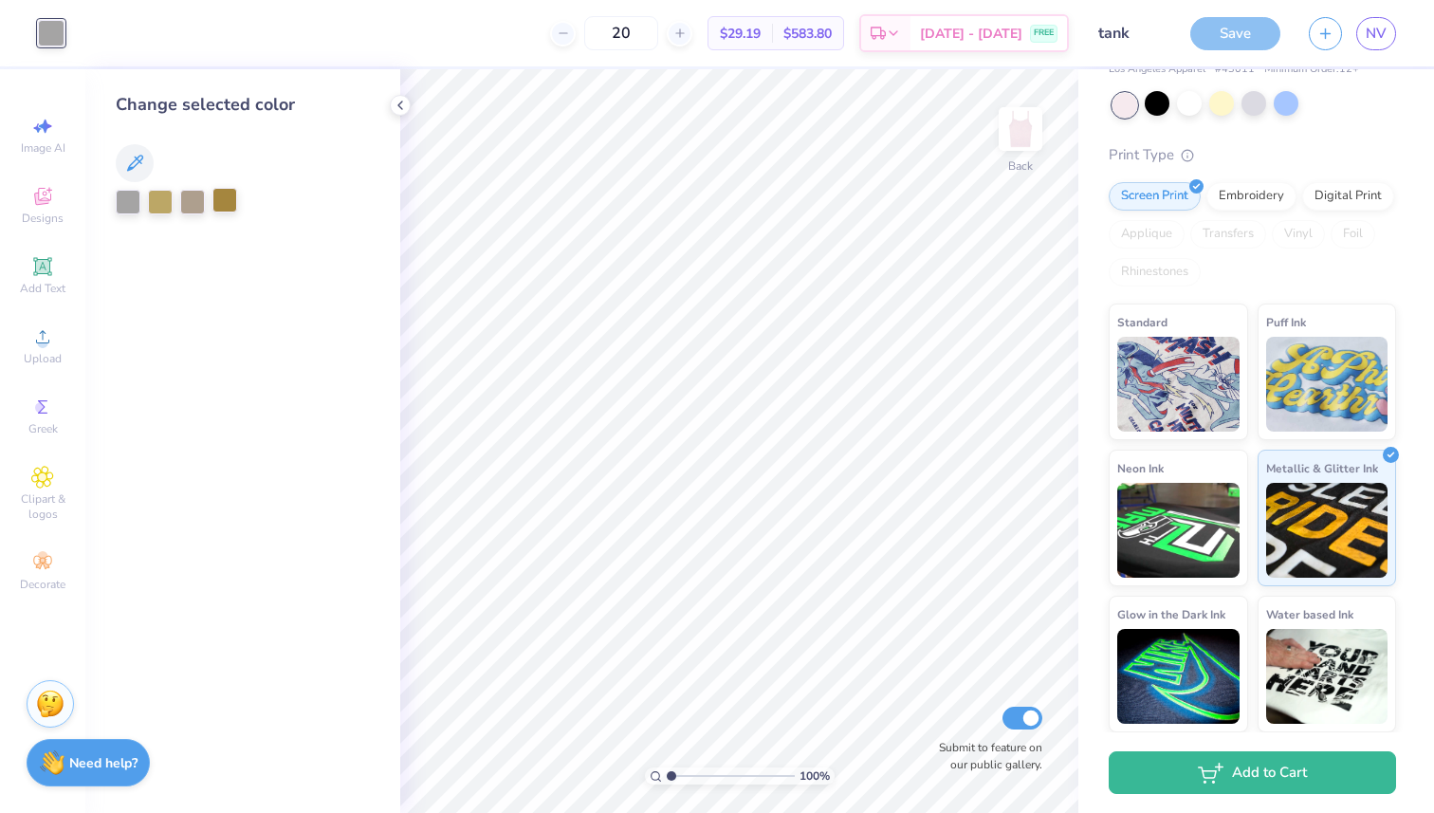
click at [228, 197] on div at bounding box center [224, 200] width 25 height 25
click at [155, 192] on div at bounding box center [160, 200] width 25 height 25
click at [226, 205] on div at bounding box center [224, 200] width 25 height 25
click at [1220, 103] on div at bounding box center [1221, 103] width 25 height 25
click at [160, 201] on div at bounding box center [160, 200] width 25 height 25
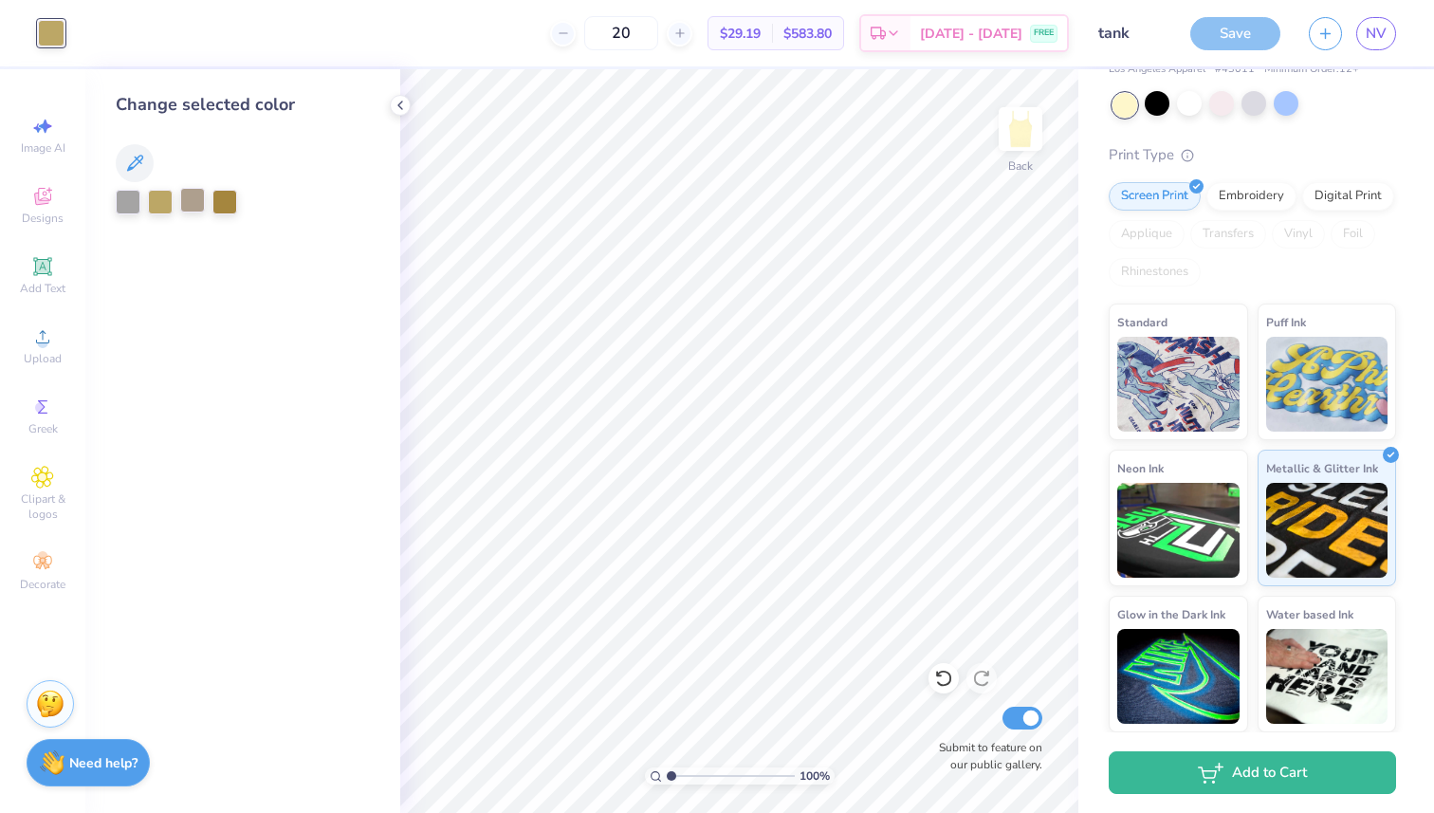
click at [192, 201] on div at bounding box center [192, 200] width 25 height 25
click at [124, 204] on div at bounding box center [128, 200] width 25 height 25
click at [1216, 102] on div at bounding box center [1221, 103] width 25 height 25
click at [1167, 352] on img at bounding box center [1178, 381] width 122 height 95
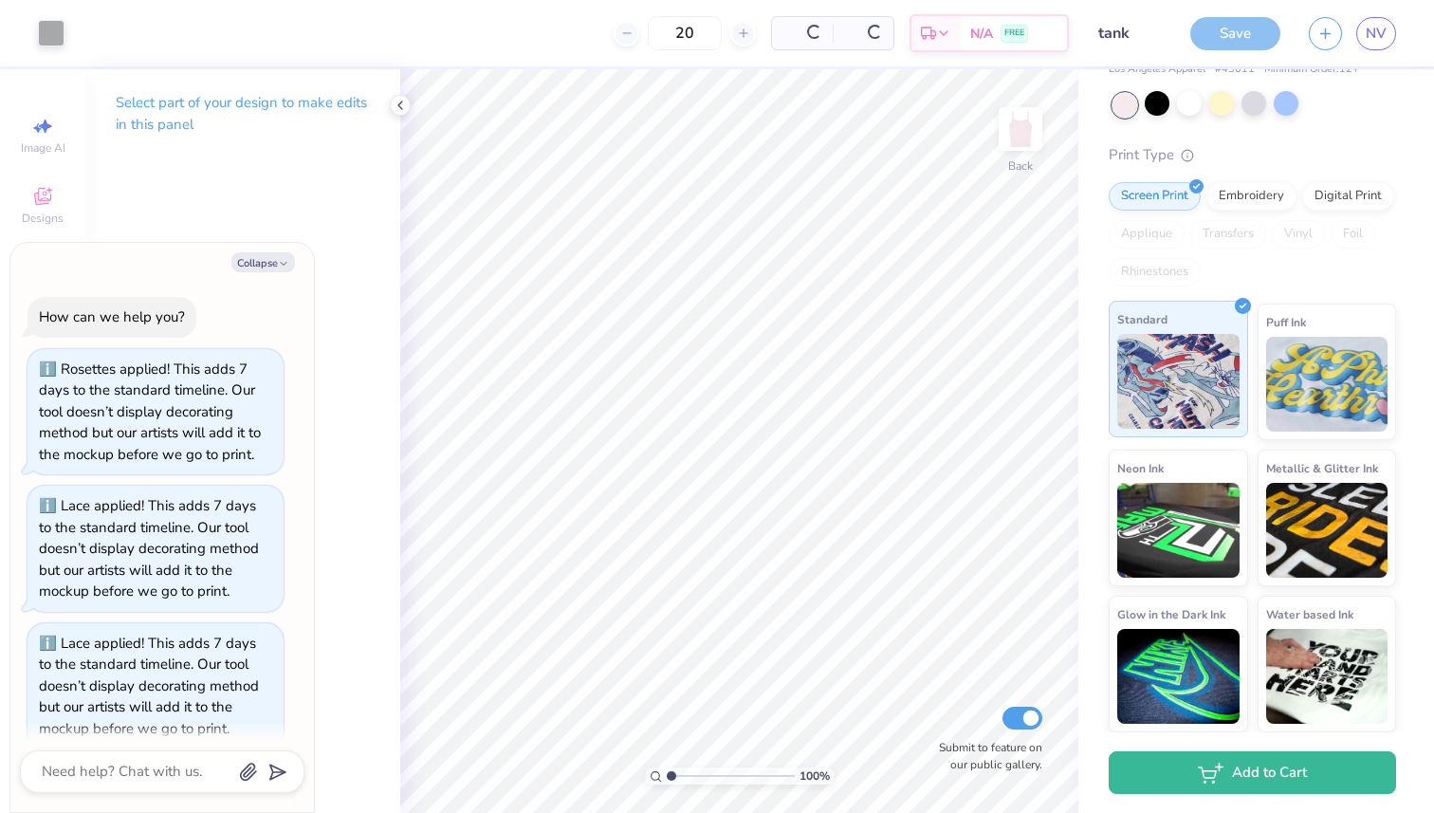
scroll to position [412, 0]
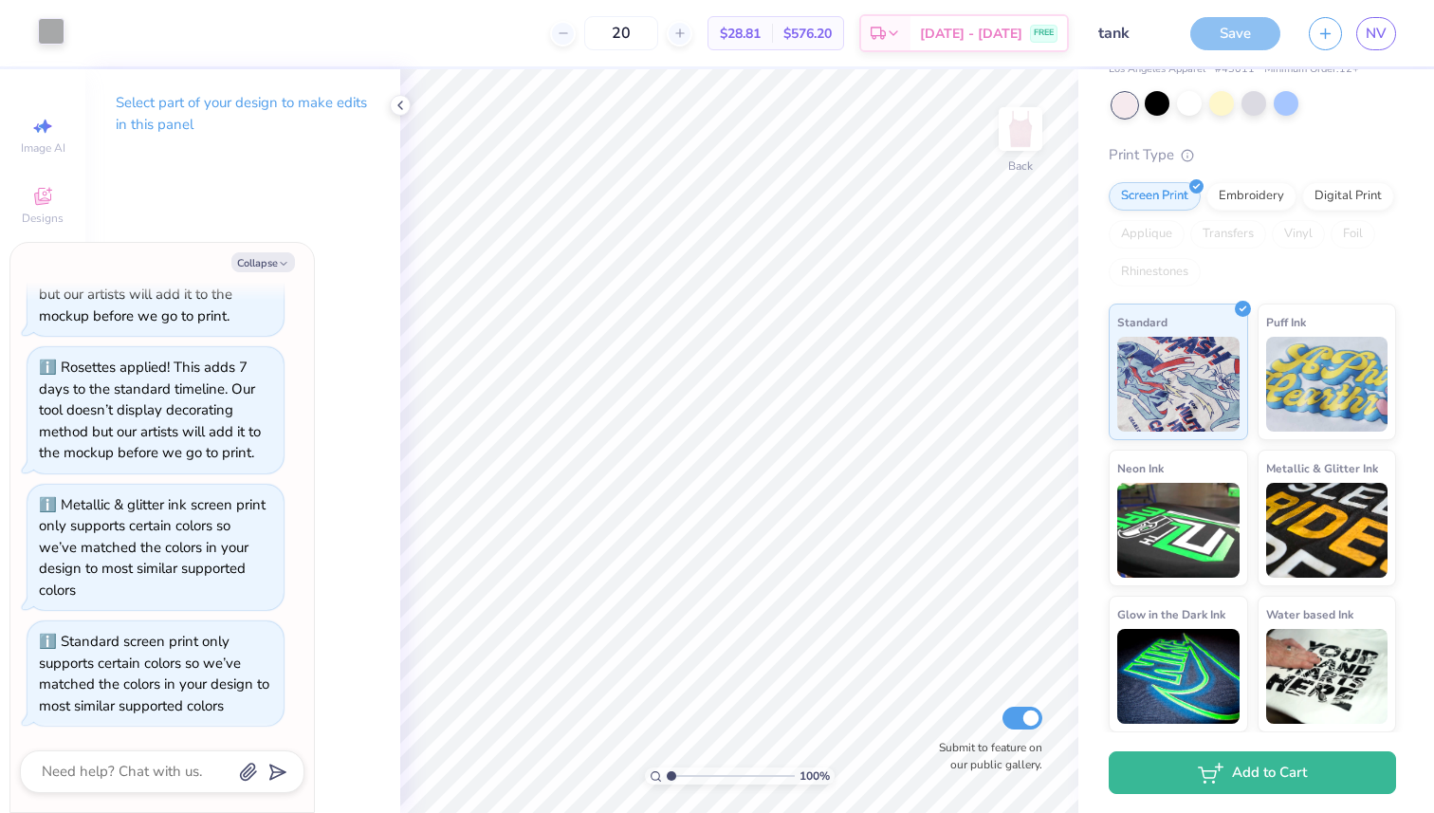
click at [49, 23] on div at bounding box center [51, 31] width 27 height 27
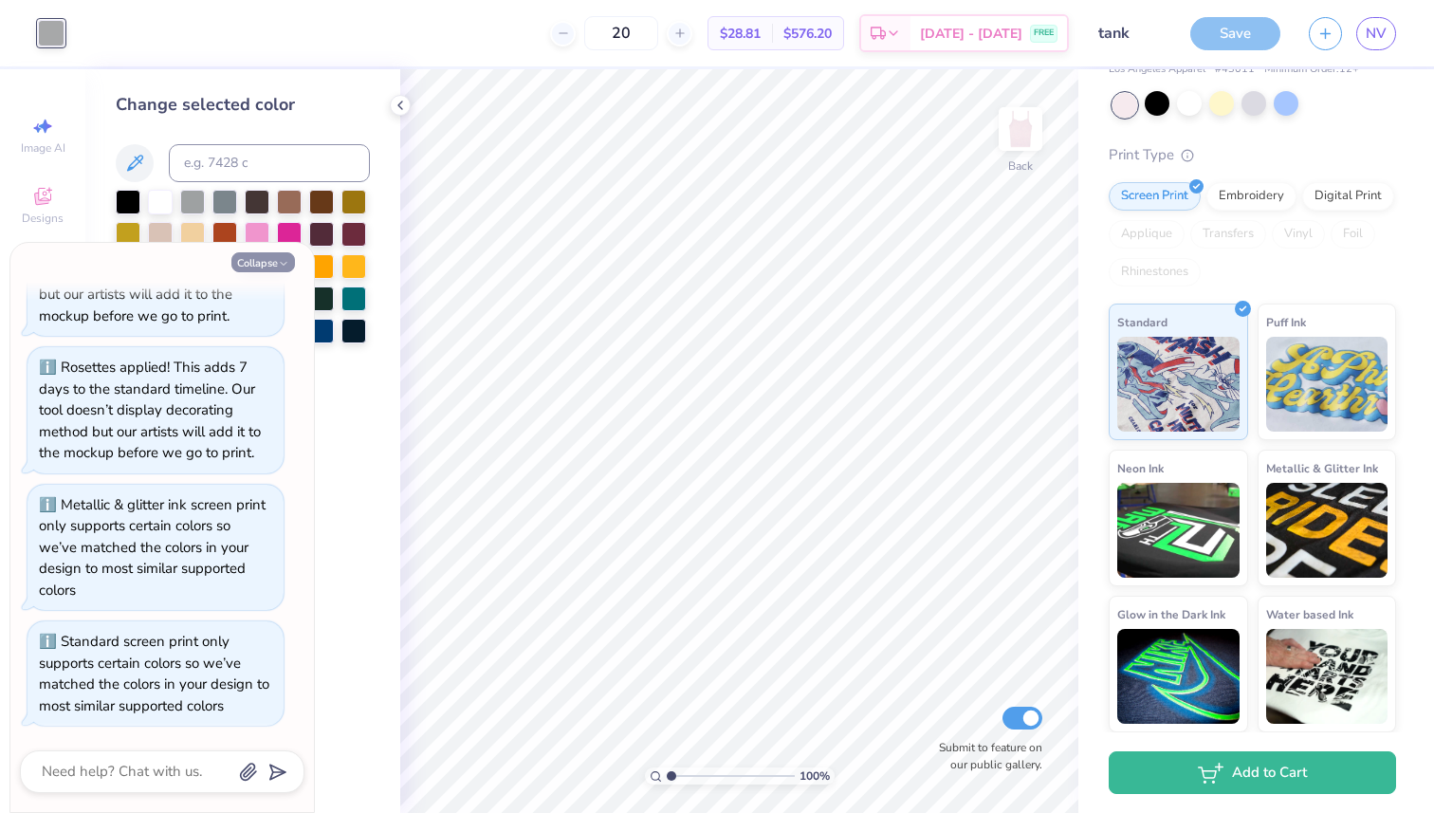
click at [286, 259] on icon "button" at bounding box center [283, 263] width 11 height 11
type textarea "x"
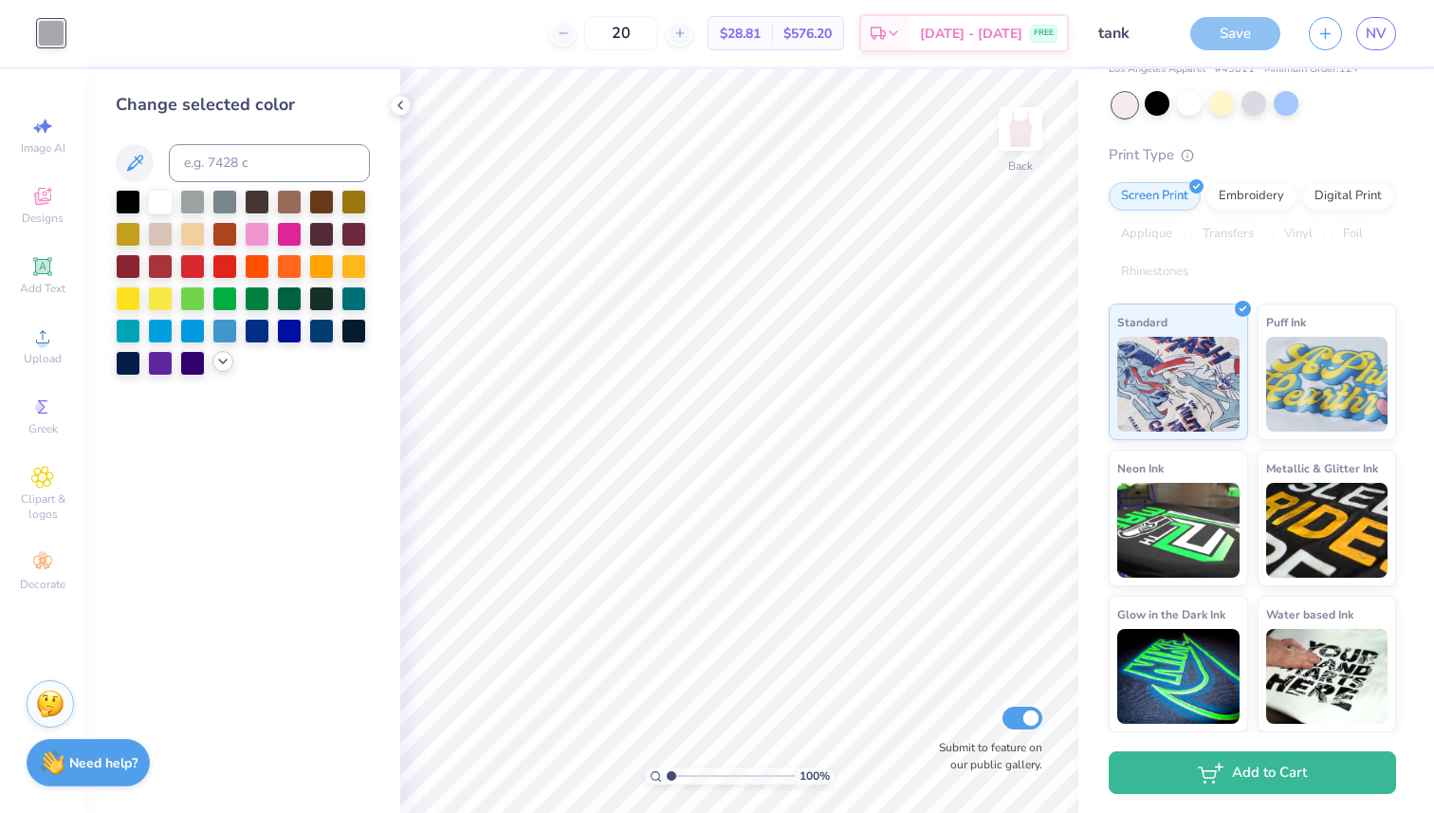
click at [224, 365] on icon at bounding box center [222, 361] width 15 height 15
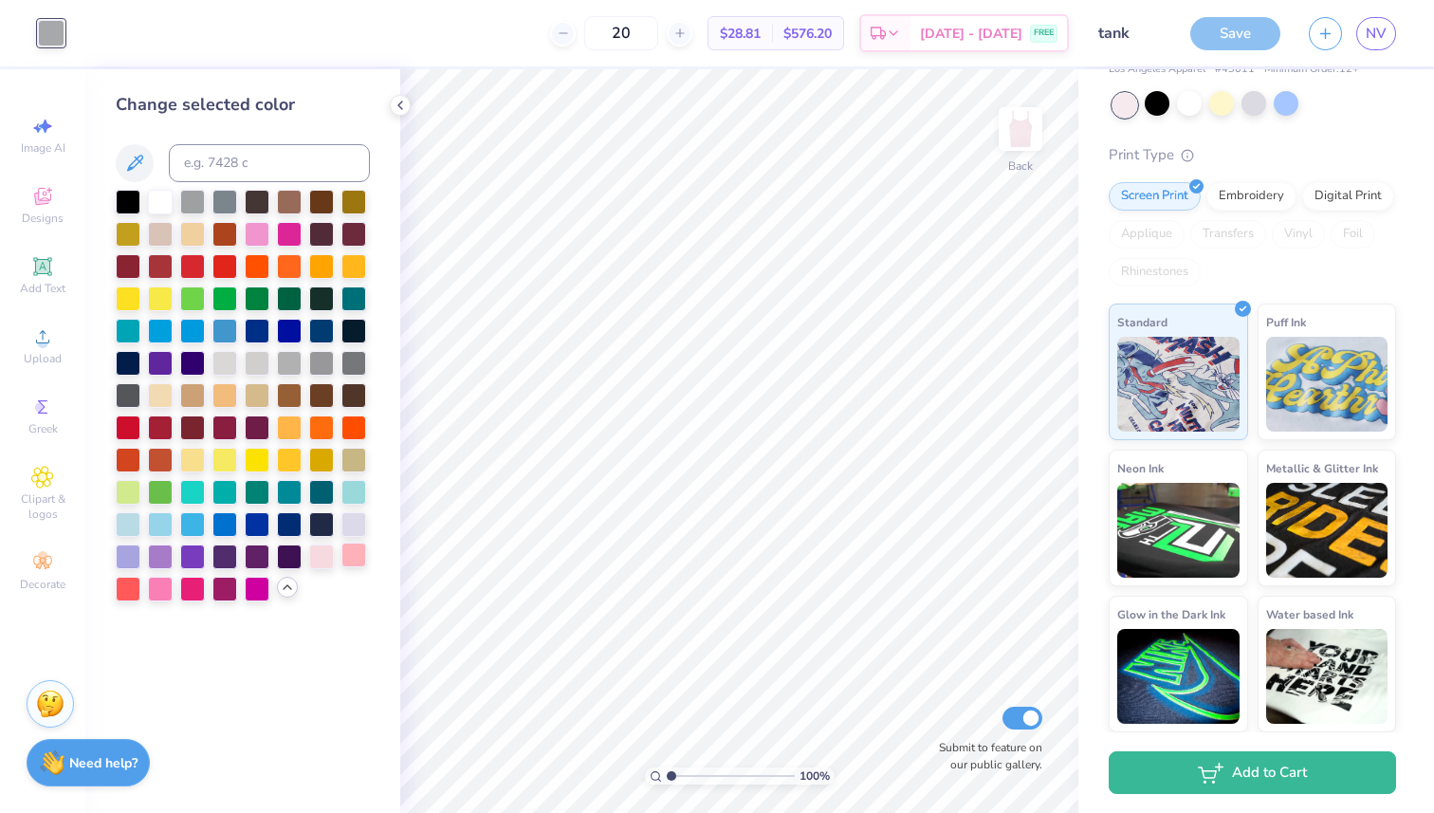
click at [352, 558] on div at bounding box center [353, 554] width 25 height 25
click at [164, 594] on div at bounding box center [160, 587] width 25 height 25
click at [359, 556] on div at bounding box center [353, 554] width 25 height 25
click at [46, 333] on icon at bounding box center [42, 336] width 23 height 23
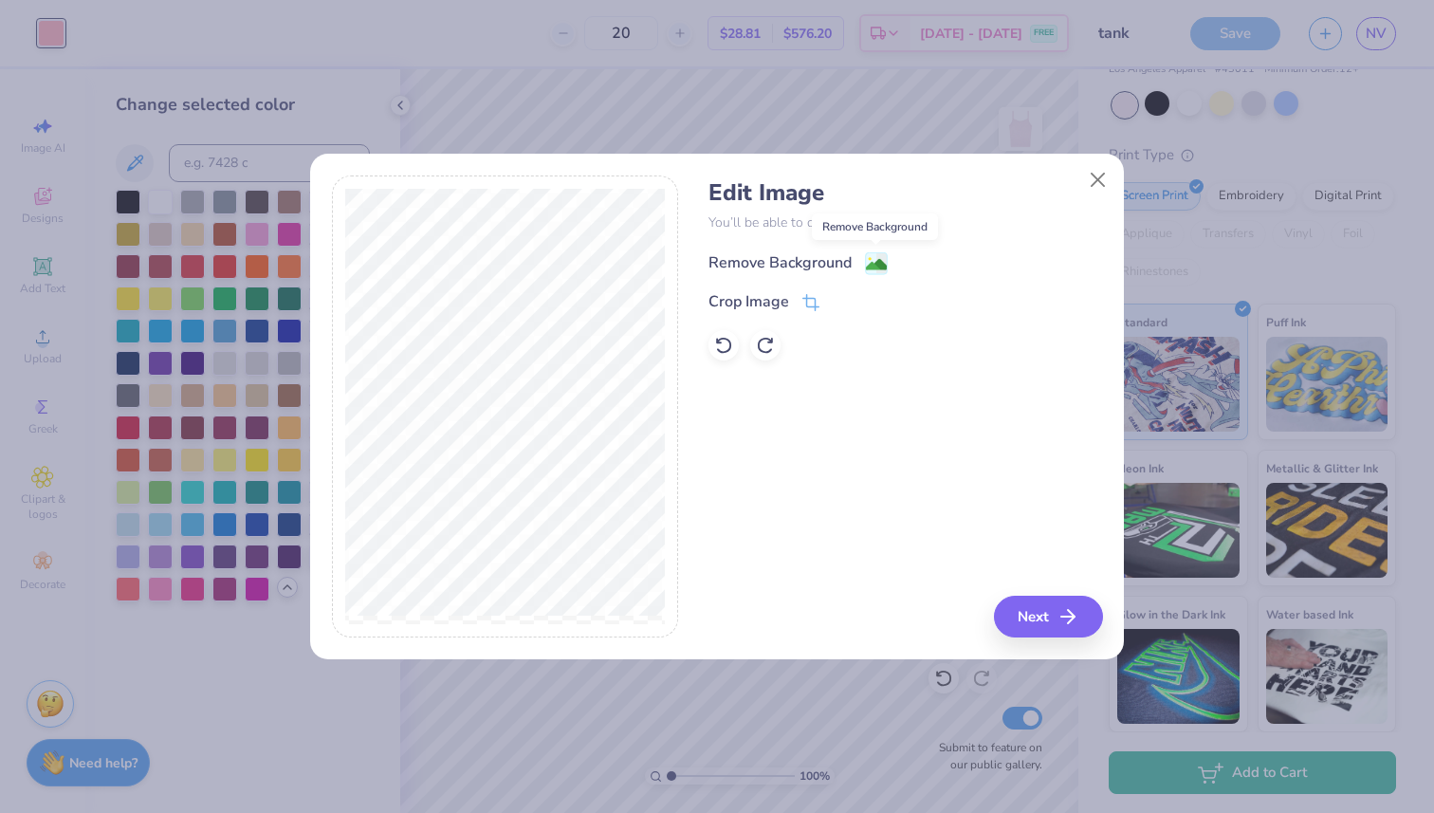
click at [880, 254] on image at bounding box center [876, 264] width 21 height 21
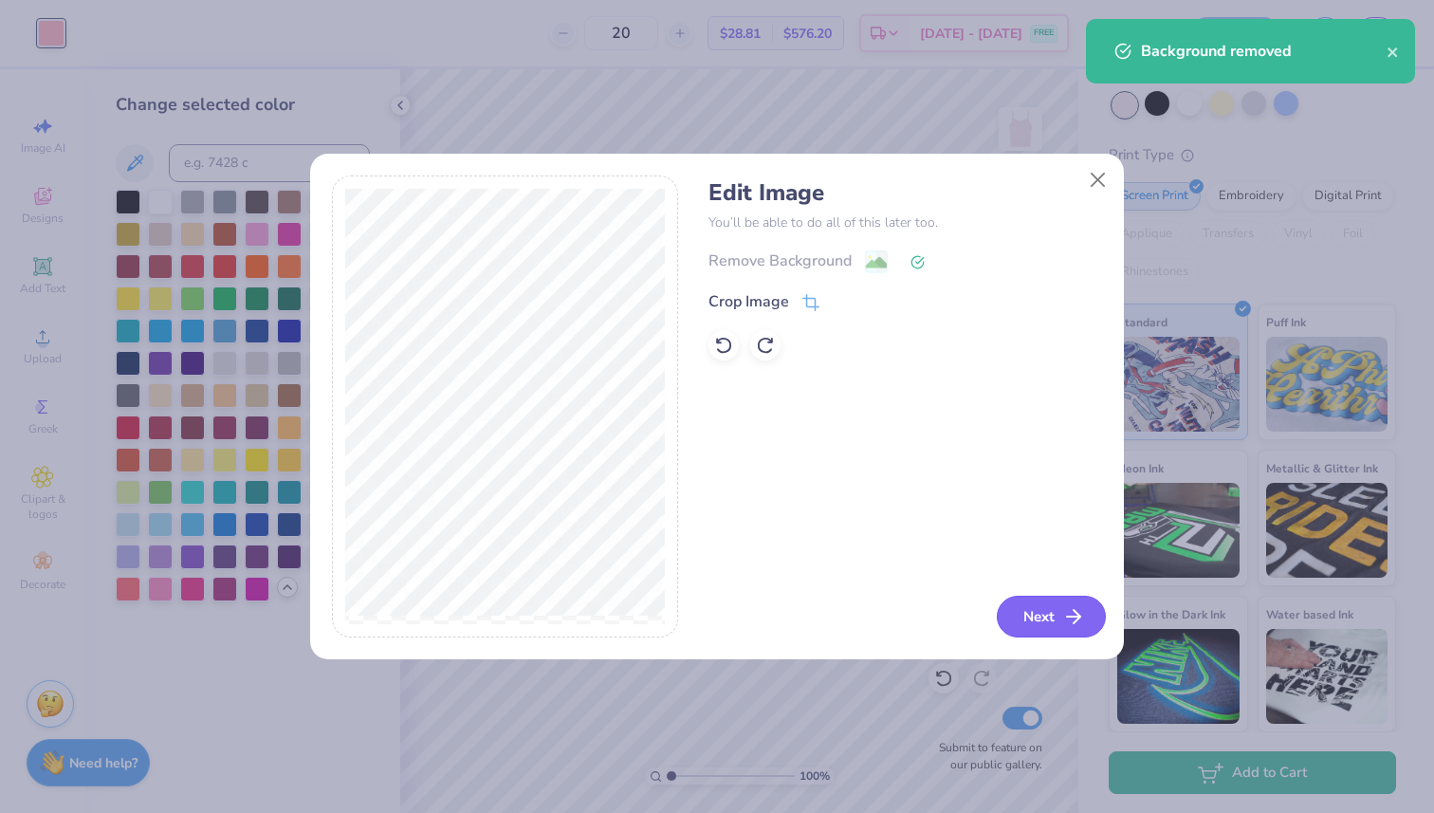
click at [1057, 608] on button "Next" at bounding box center [1050, 616] width 109 height 42
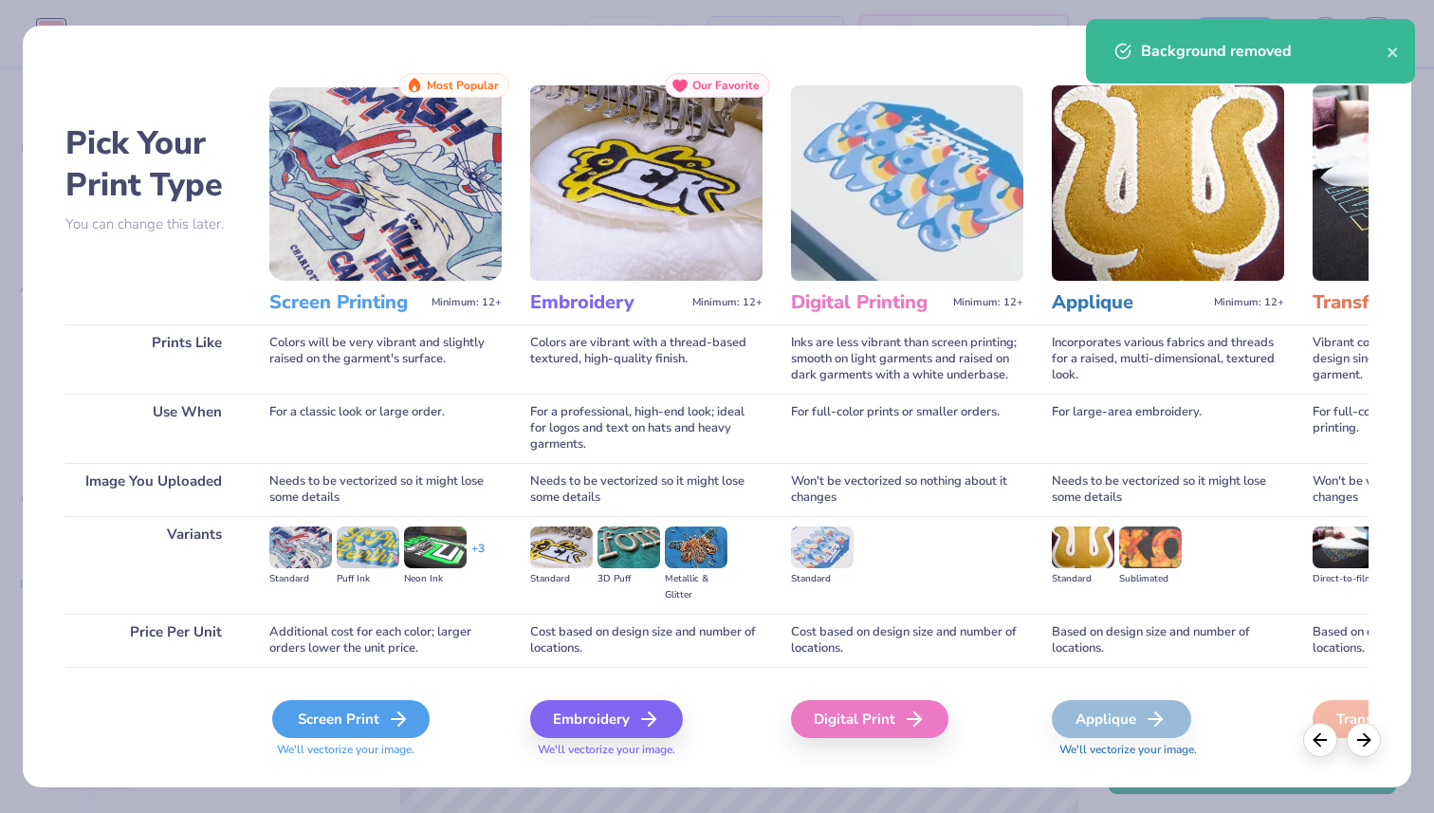
click at [400, 717] on icon at bounding box center [398, 718] width 23 height 23
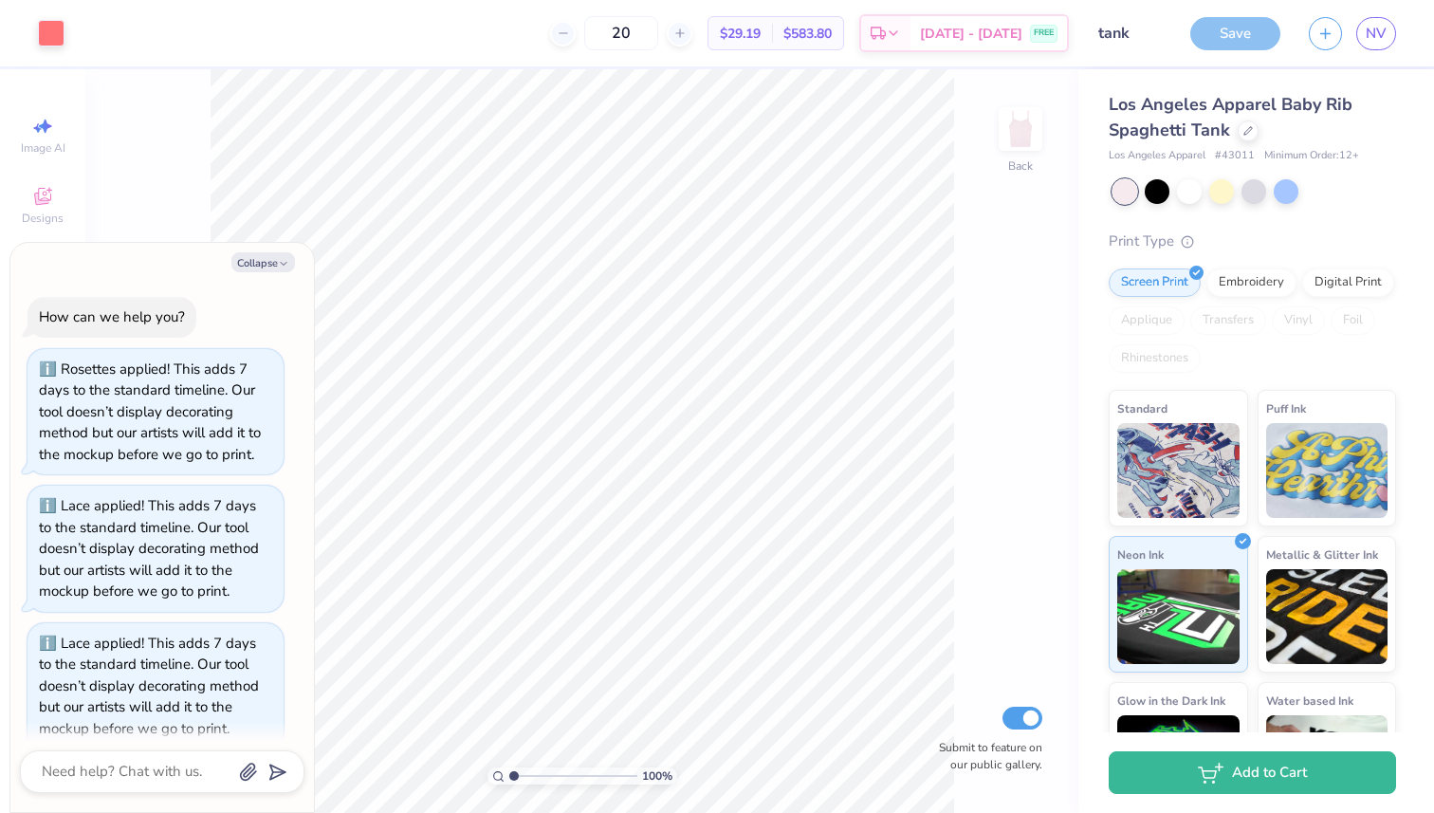
scroll to position [528, 0]
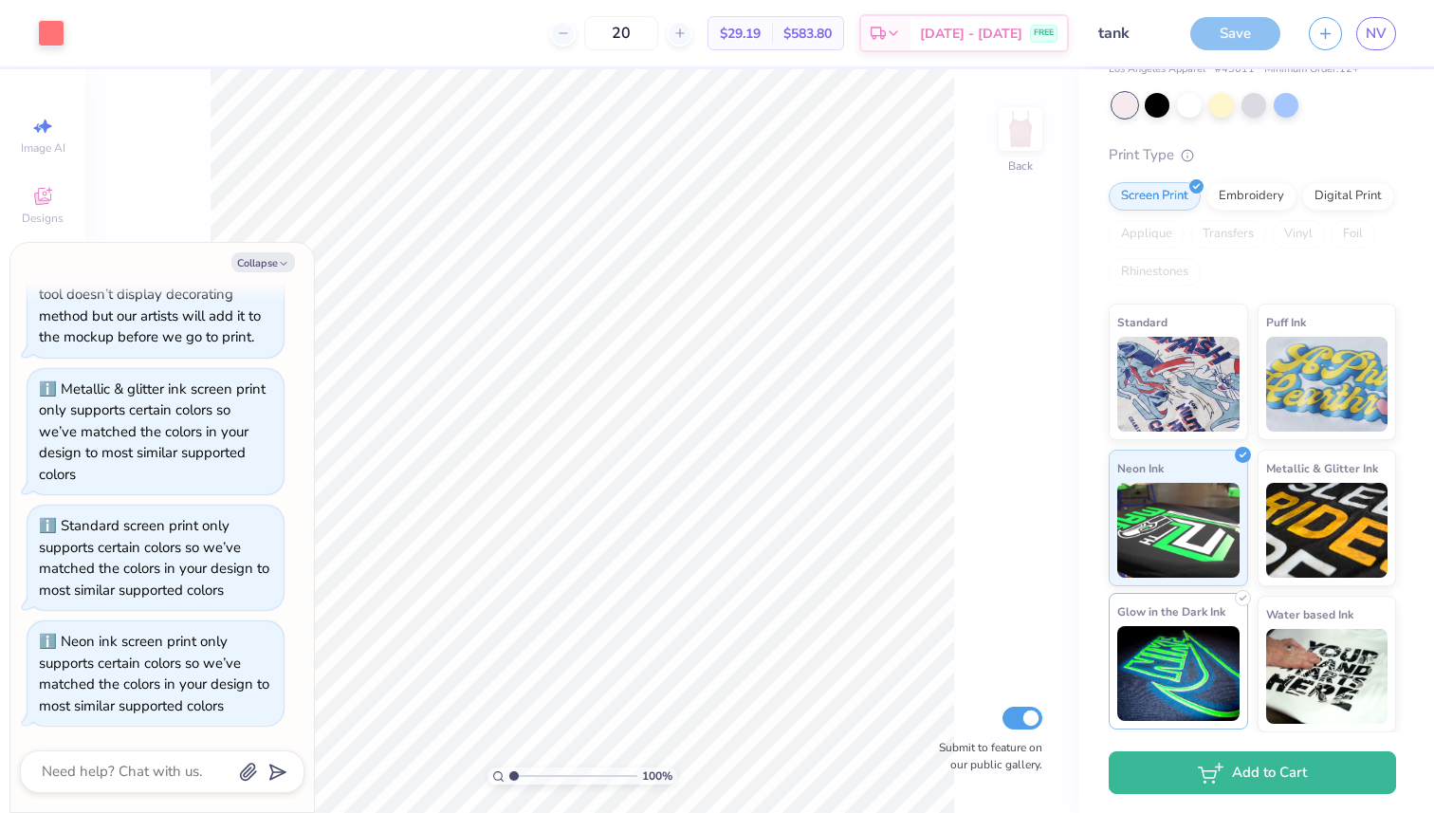
click at [1228, 657] on img at bounding box center [1178, 673] width 122 height 95
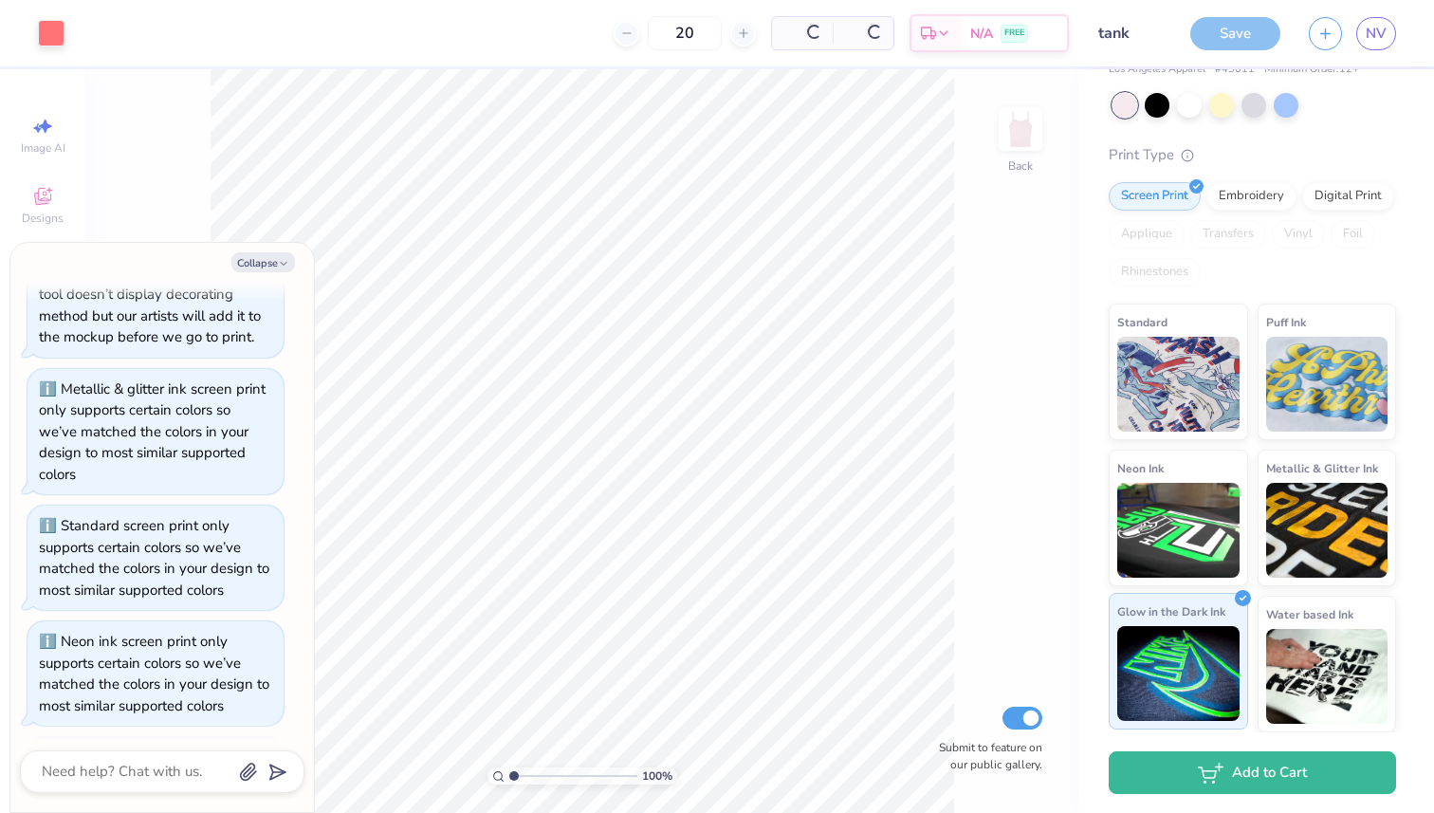
scroll to position [665, 0]
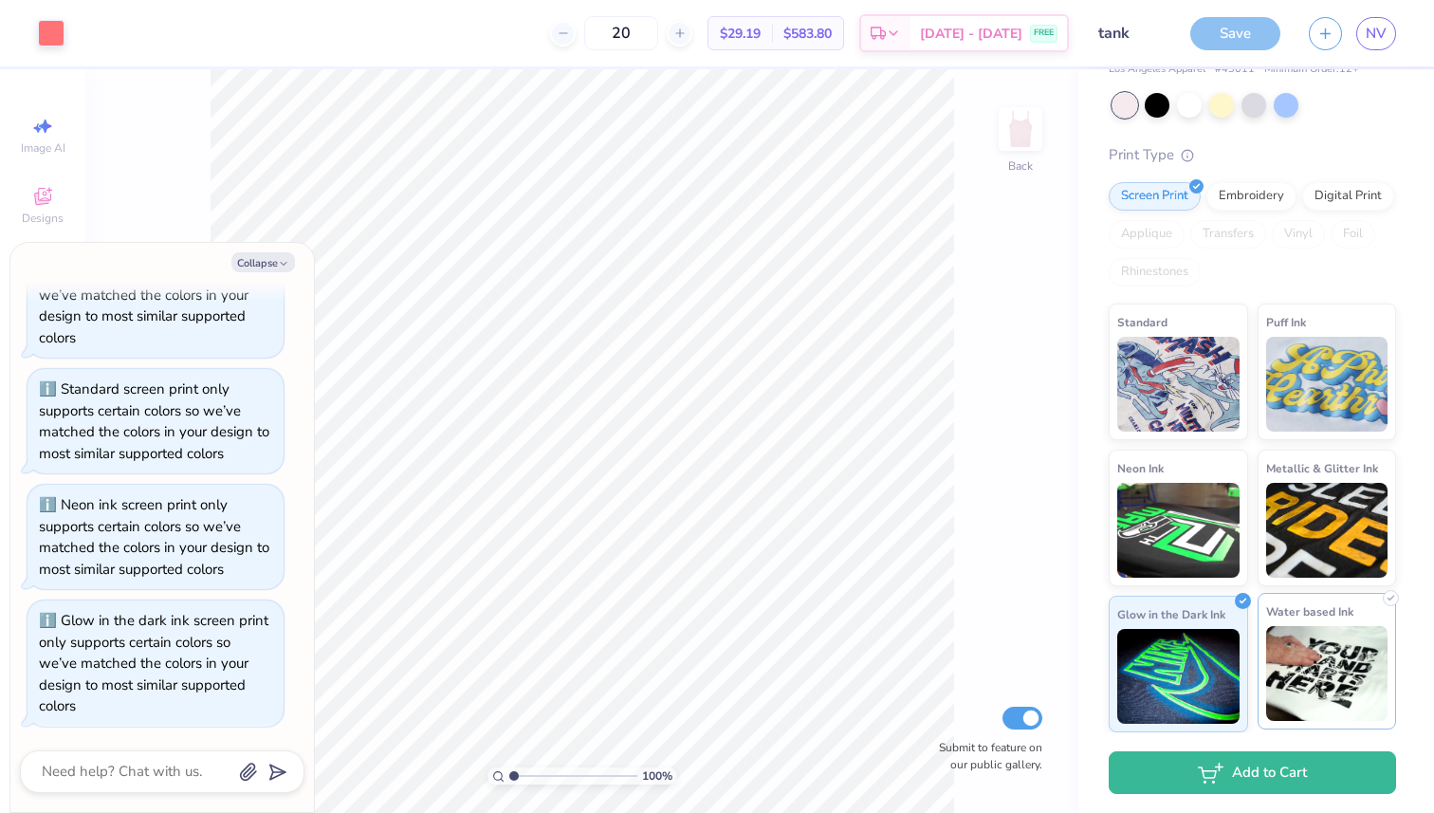
click at [1316, 623] on div "Water based Ink" at bounding box center [1326, 661] width 139 height 137
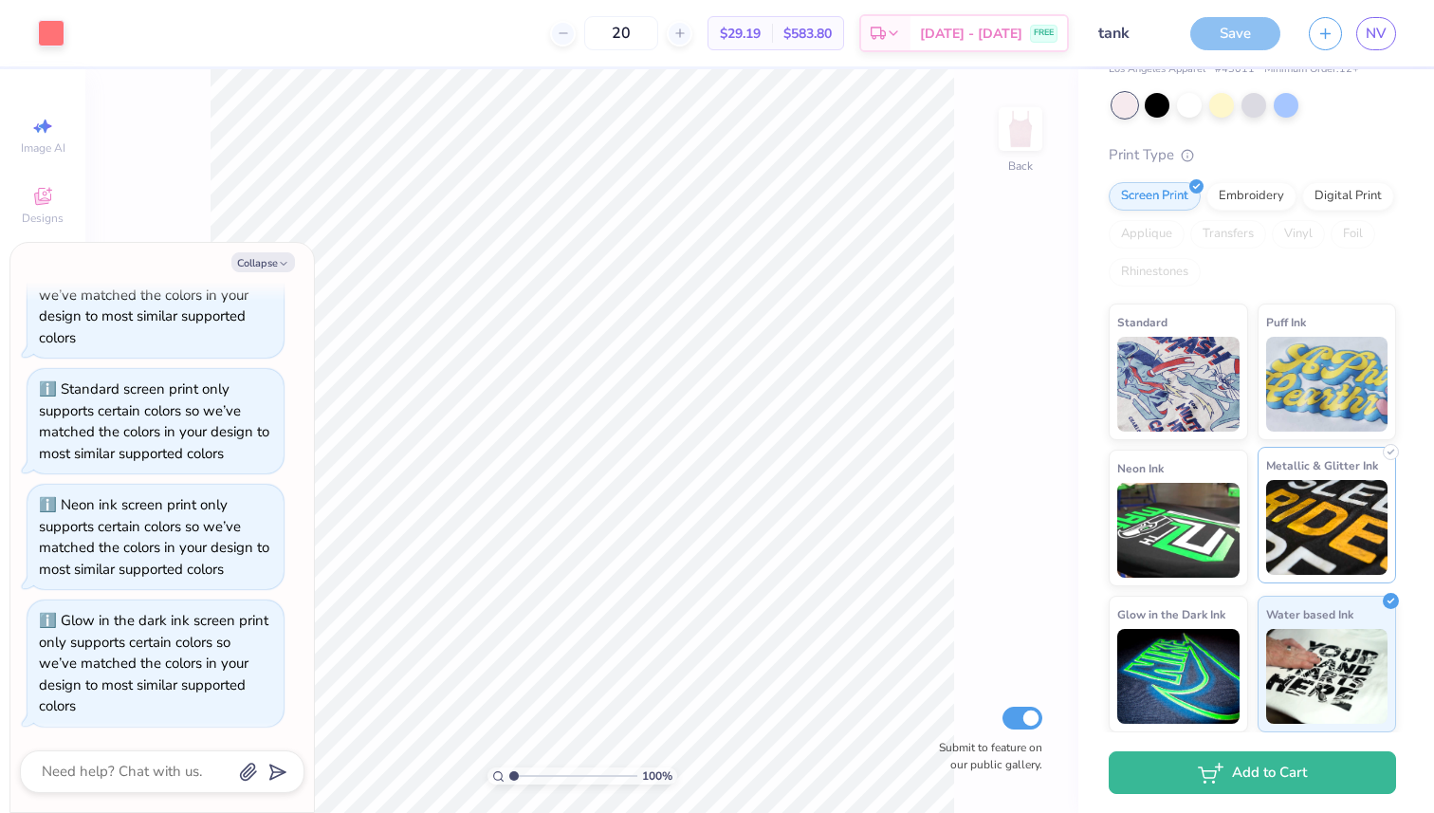
click at [1317, 475] on span "Metallic & Glitter Ink" at bounding box center [1322, 465] width 112 height 20
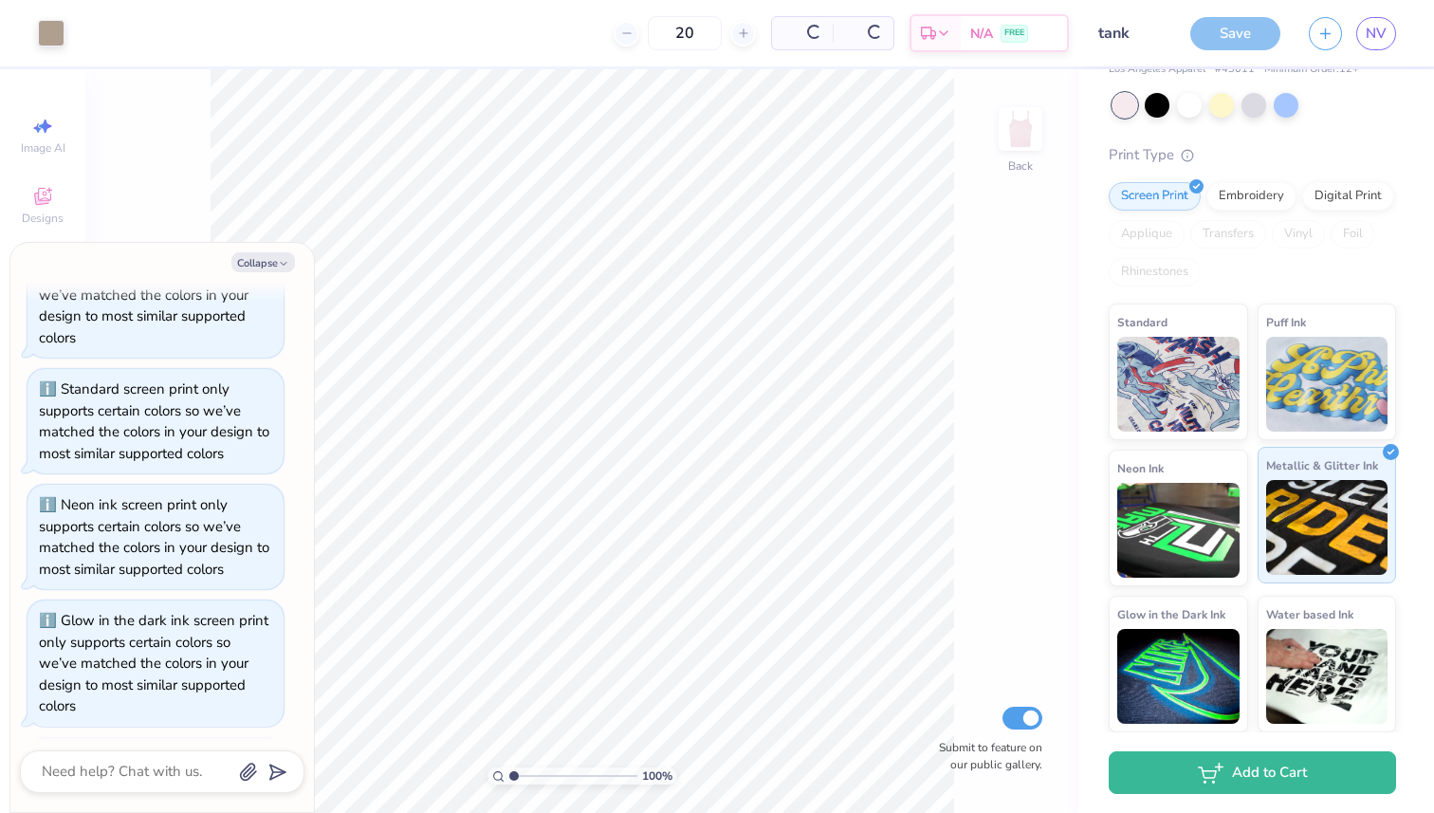
scroll to position [802, 0]
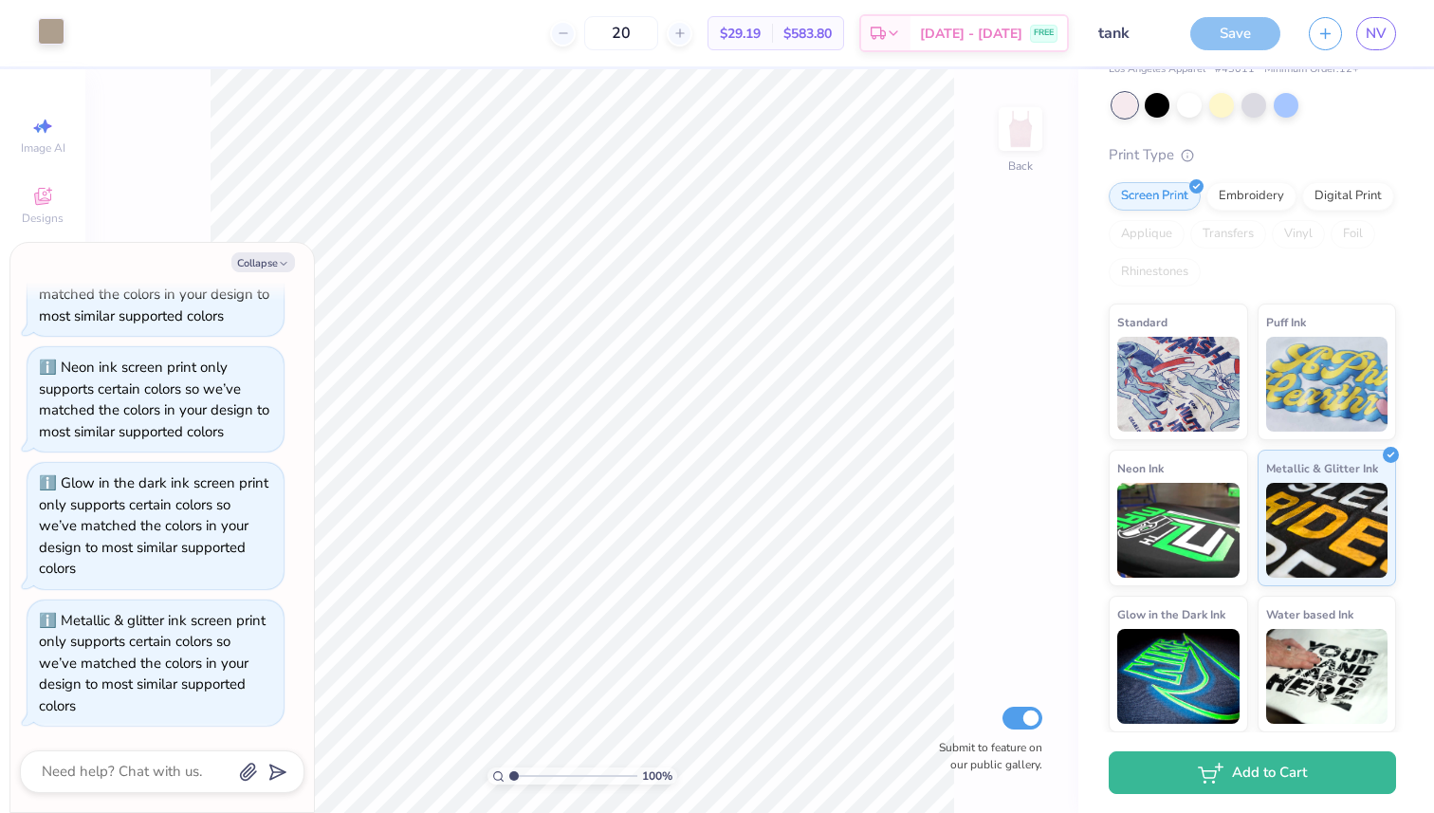
click at [43, 30] on div at bounding box center [51, 31] width 27 height 27
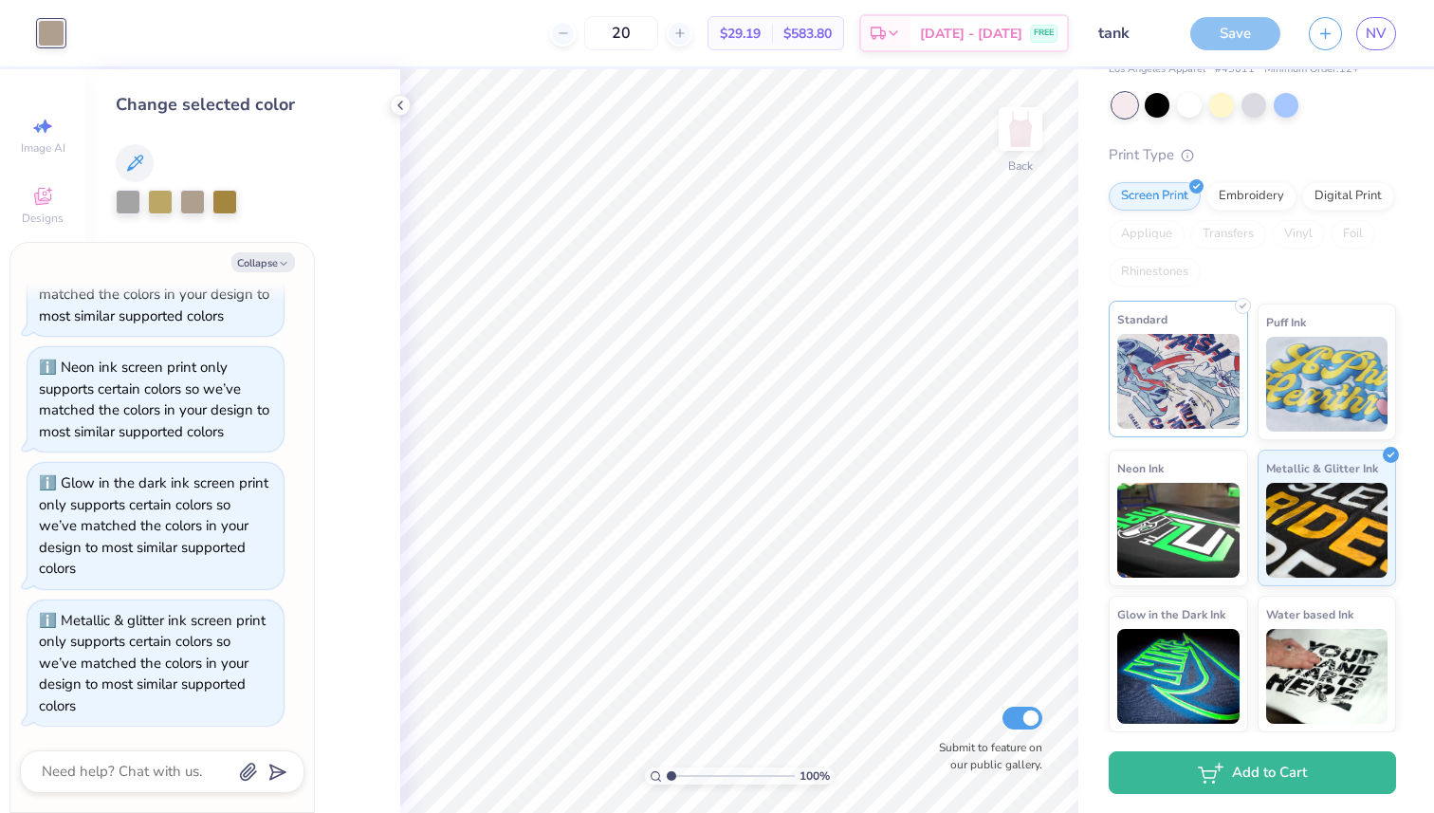
click at [1130, 308] on div "Standard" at bounding box center [1177, 369] width 139 height 137
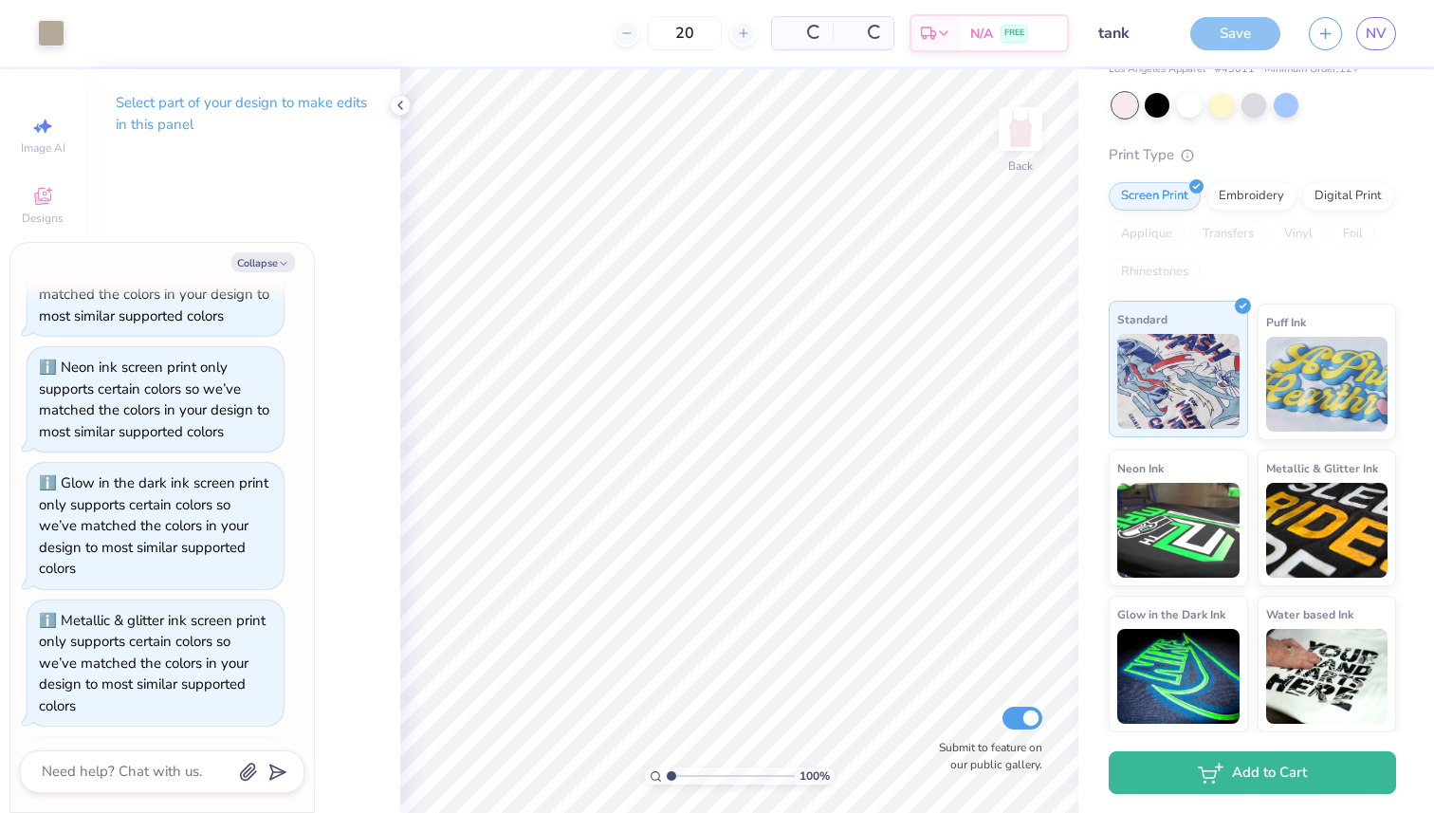
scroll to position [918, 0]
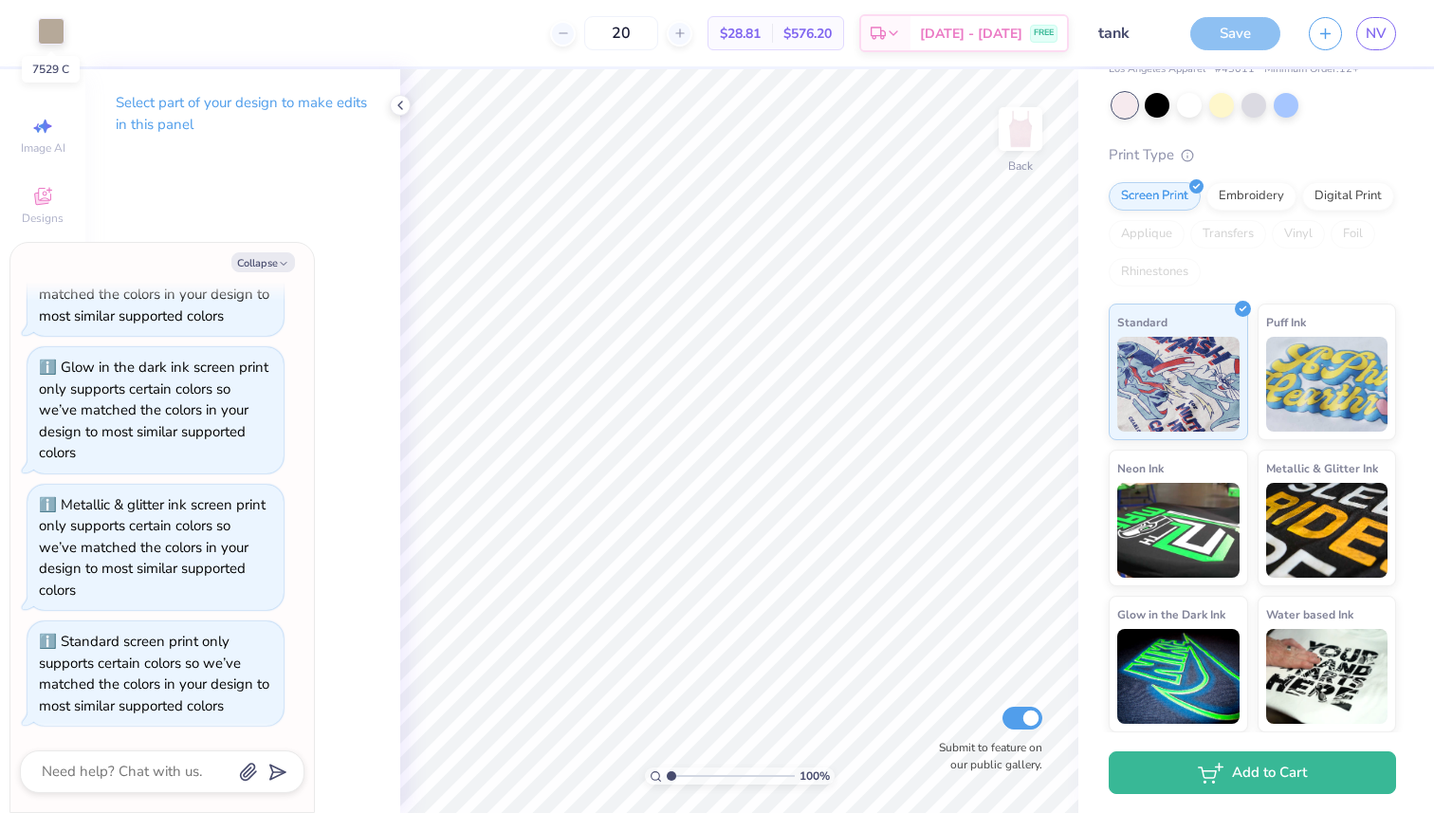
click at [43, 30] on div at bounding box center [51, 31] width 27 height 27
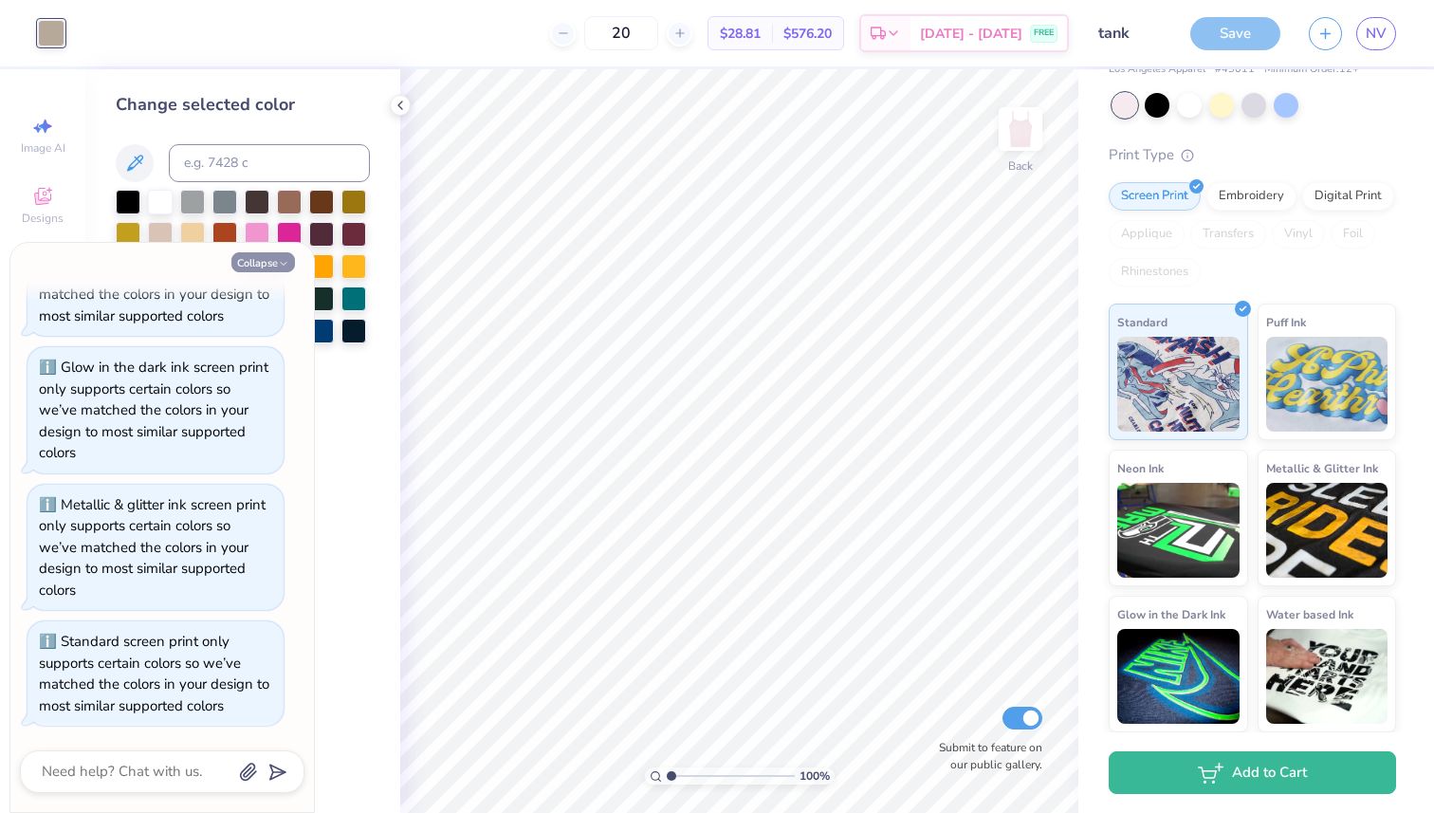
click at [274, 255] on button "Collapse" at bounding box center [263, 262] width 64 height 20
type textarea "x"
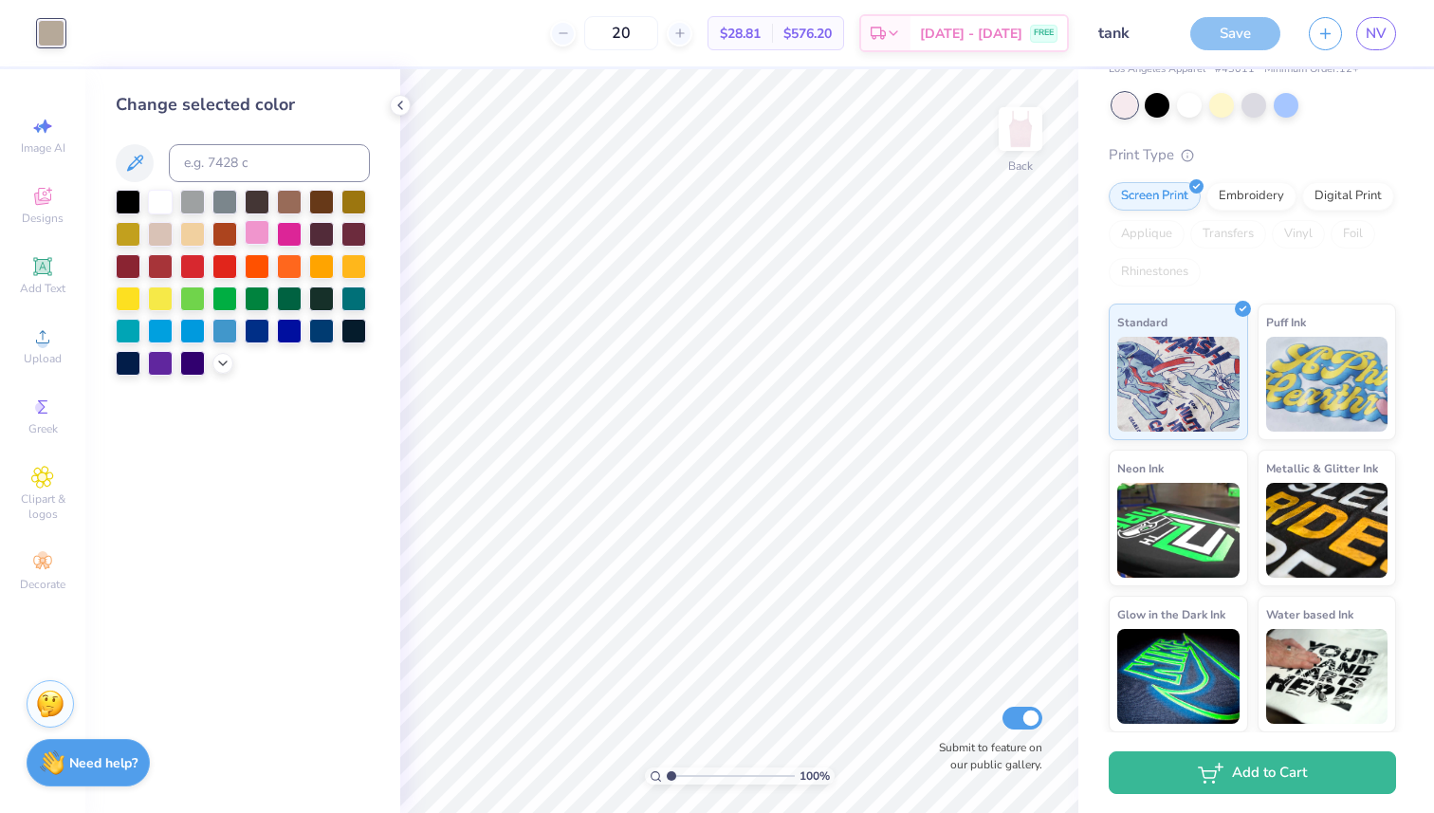
click at [260, 230] on div at bounding box center [257, 232] width 25 height 25
click at [240, 362] on div at bounding box center [243, 283] width 254 height 186
click at [224, 362] on icon at bounding box center [222, 361] width 15 height 15
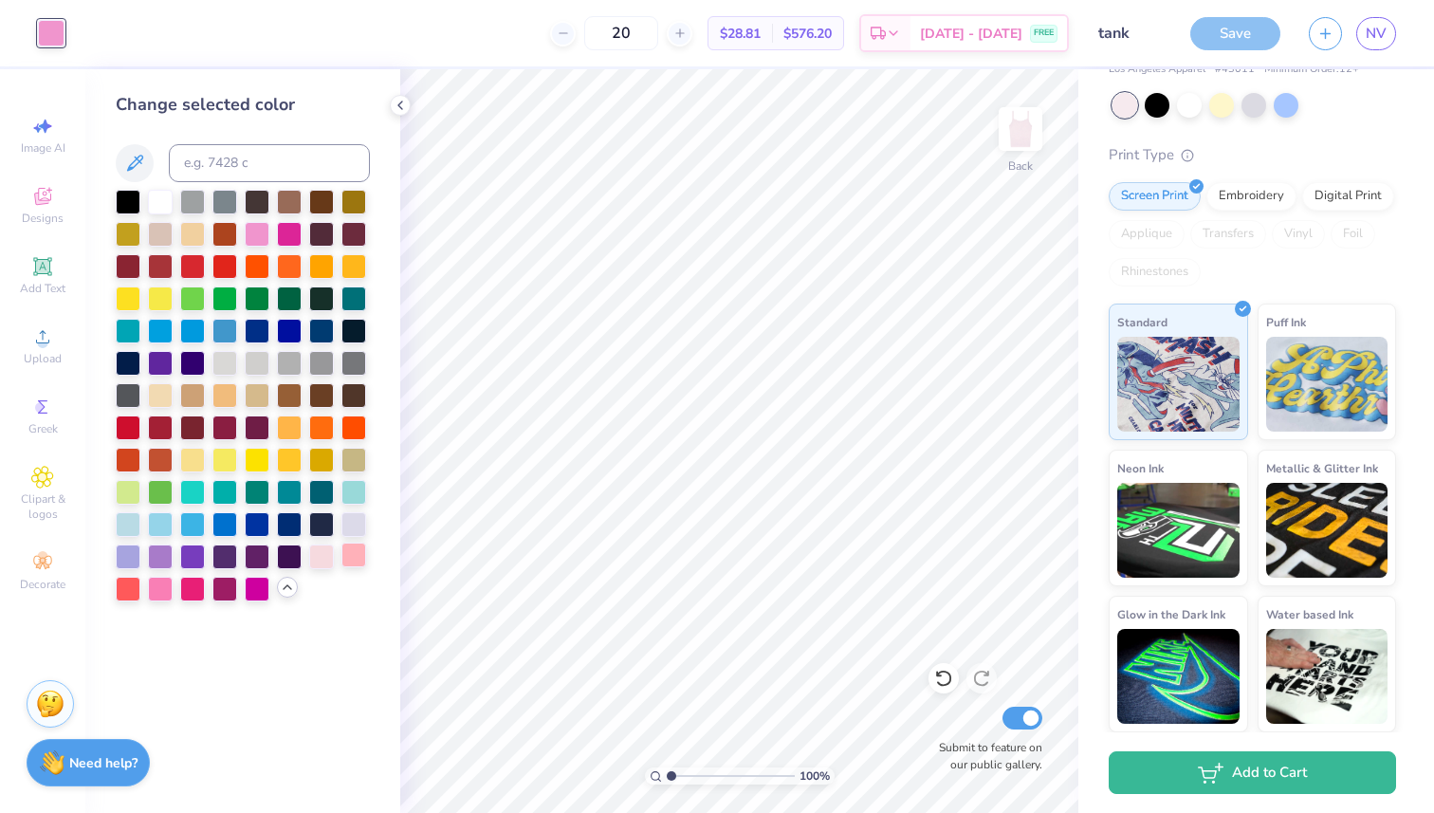
click at [345, 555] on div at bounding box center [353, 554] width 25 height 25
